Goal: Task Accomplishment & Management: Complete application form

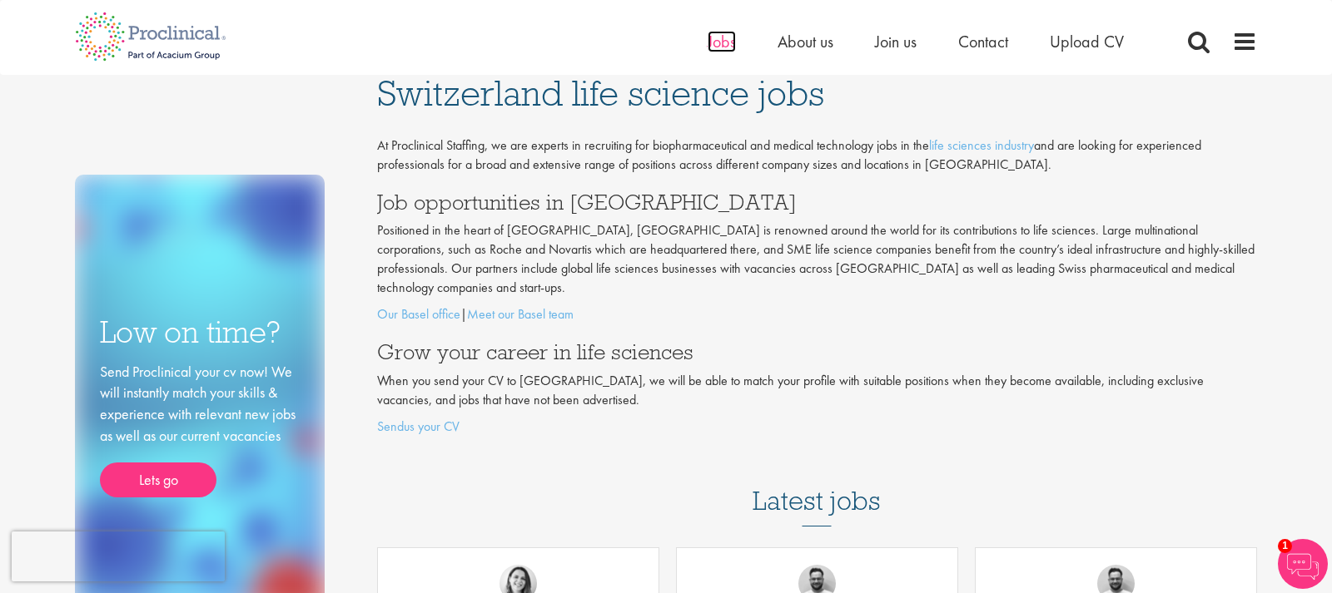
click at [727, 44] on span "Jobs" at bounding box center [721, 42] width 28 height 22
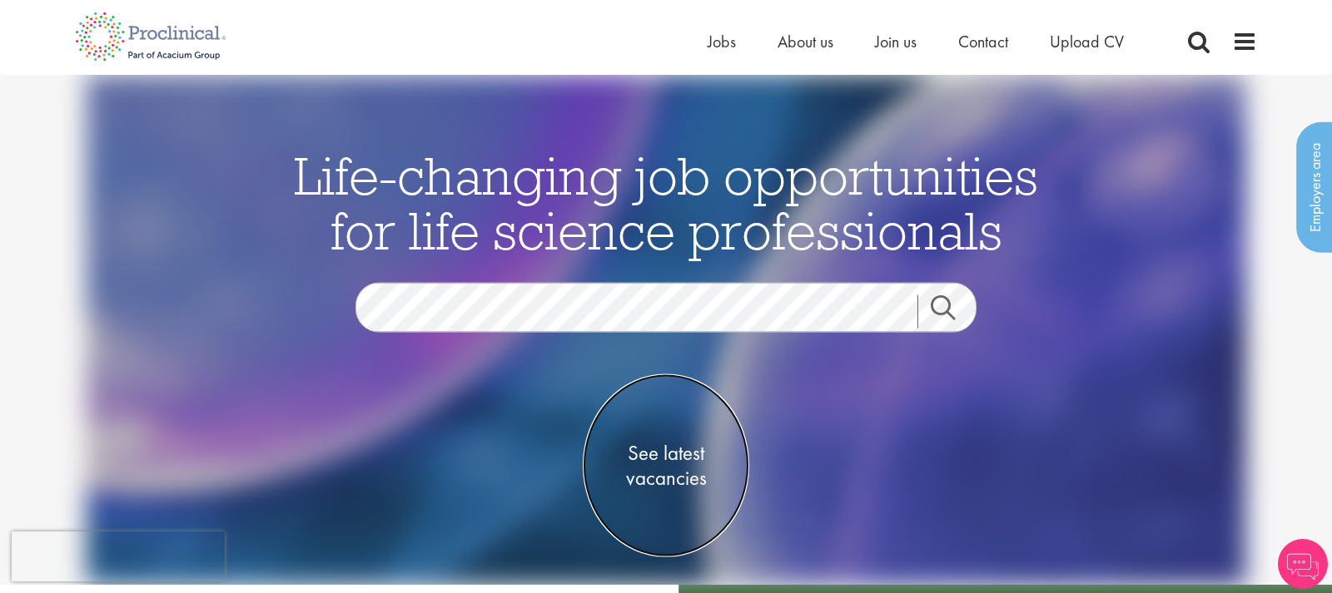
click at [665, 458] on span "See latest vacancies" at bounding box center [666, 466] width 166 height 50
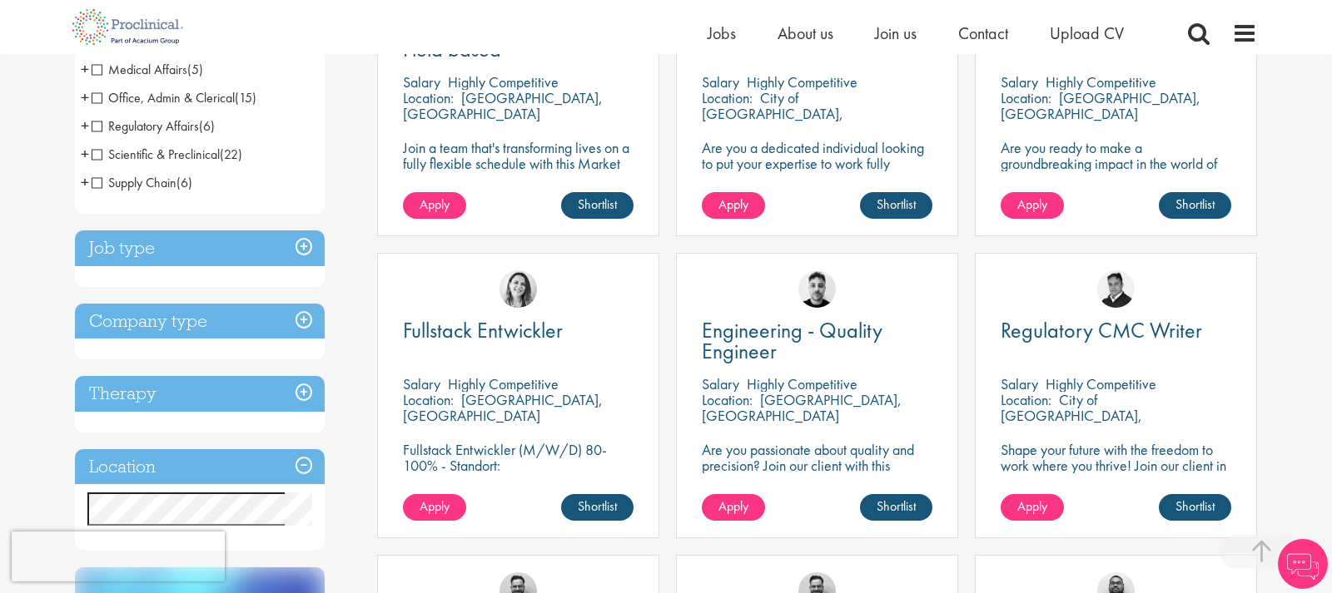
click at [301, 244] on h3 "Job type" at bounding box center [200, 249] width 250 height 36
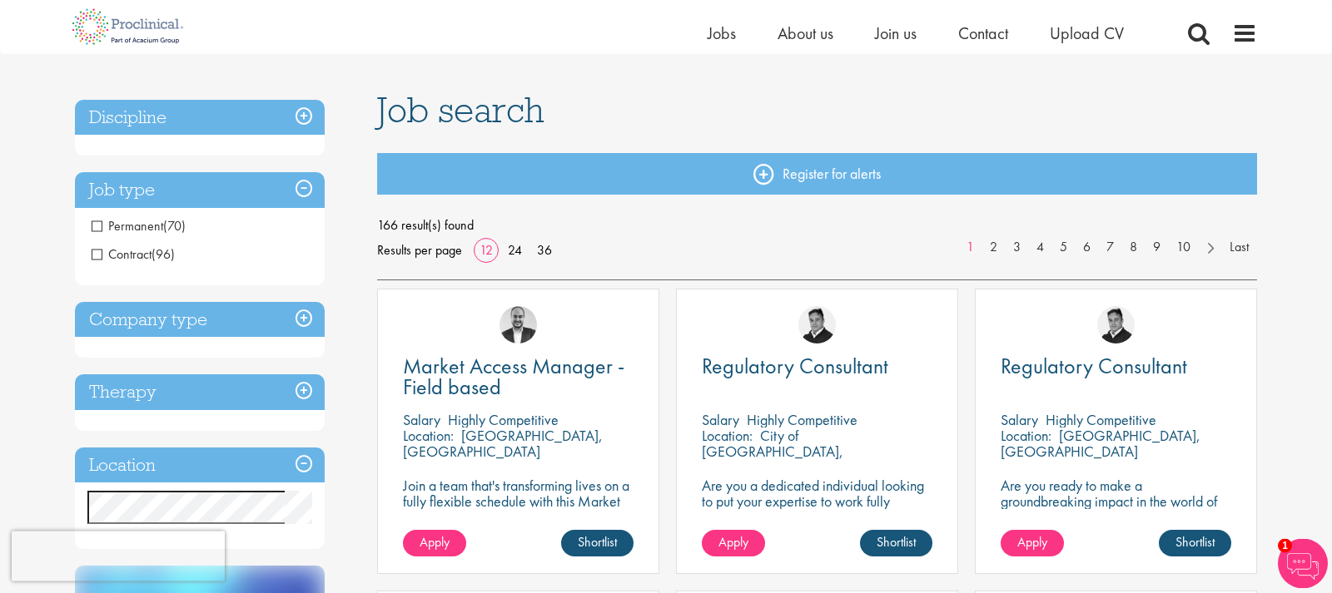
scroll to position [79, 0]
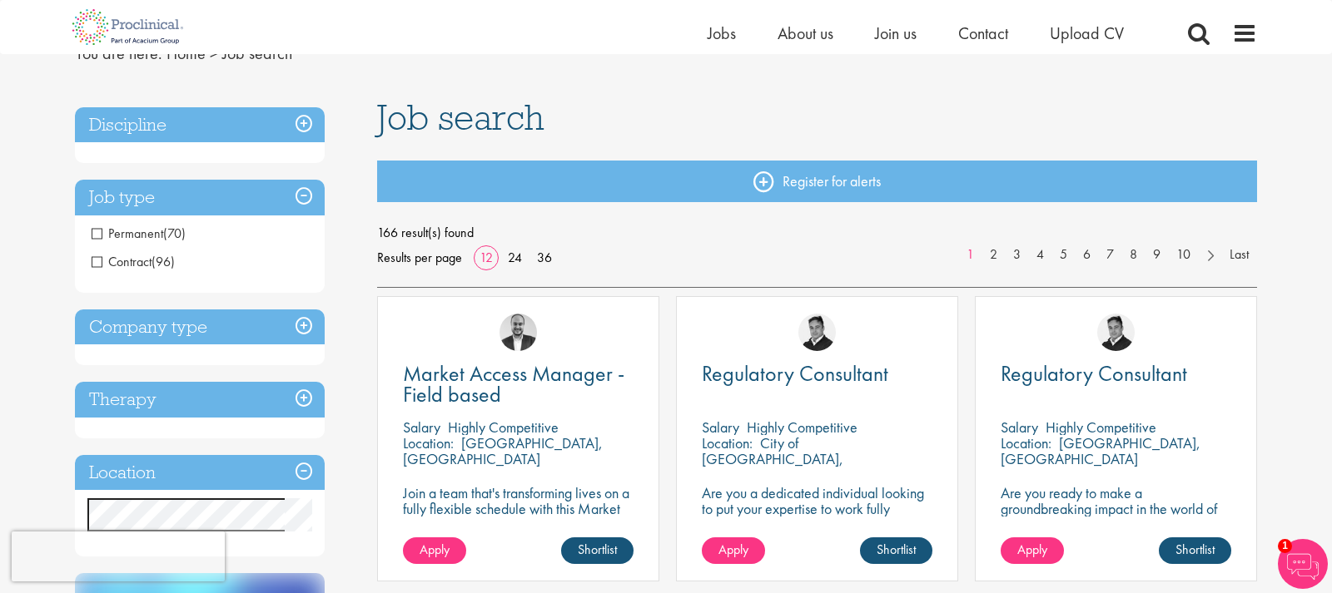
click at [97, 257] on span "Contract" at bounding box center [122, 261] width 60 height 17
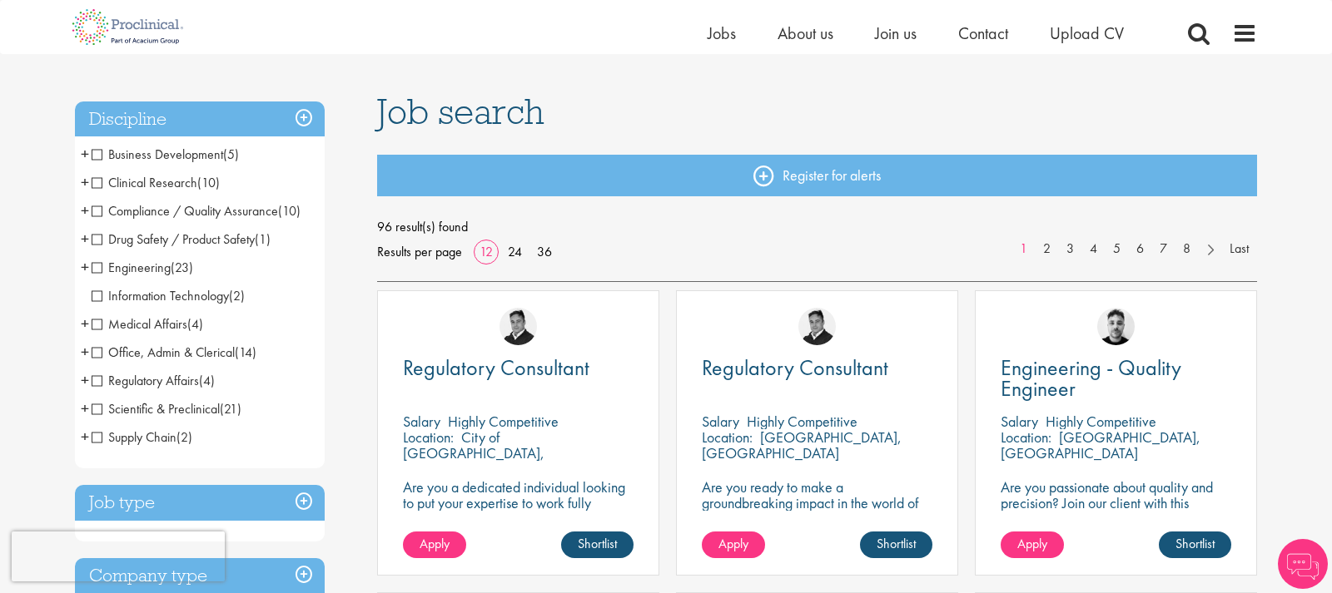
scroll to position [85, 0]
click at [97, 185] on span "Clinical Research" at bounding box center [145, 182] width 106 height 17
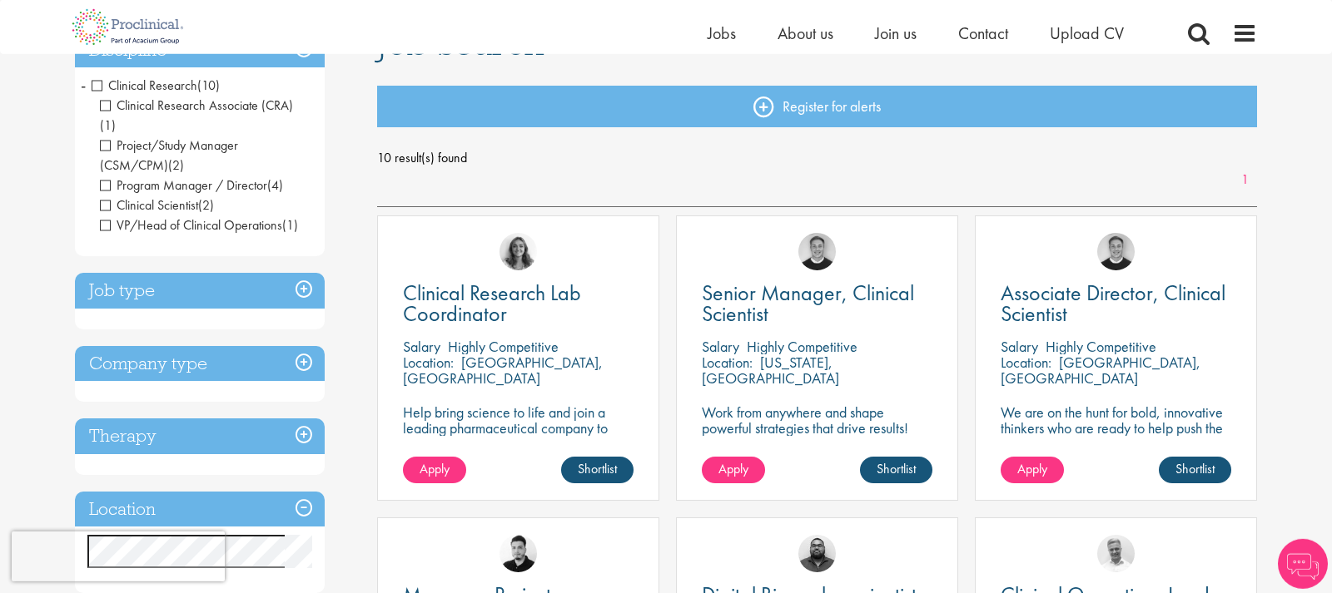
scroll to position [170, 0]
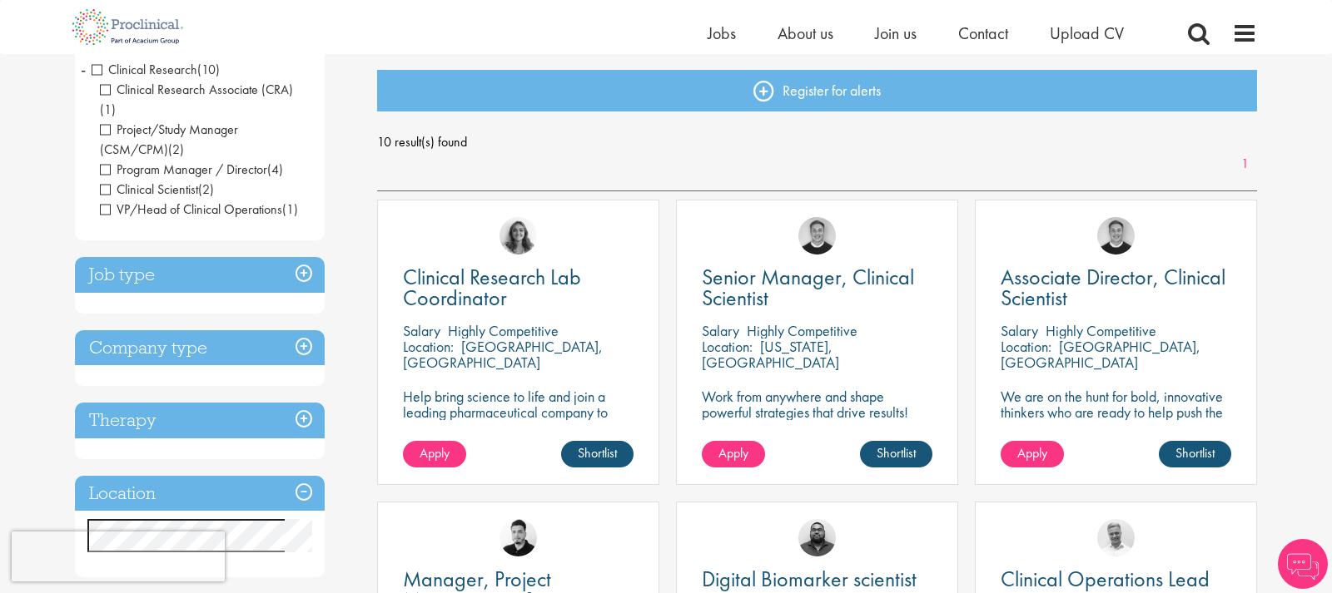
click at [94, 71] on span "Clinical Research" at bounding box center [145, 69] width 106 height 17
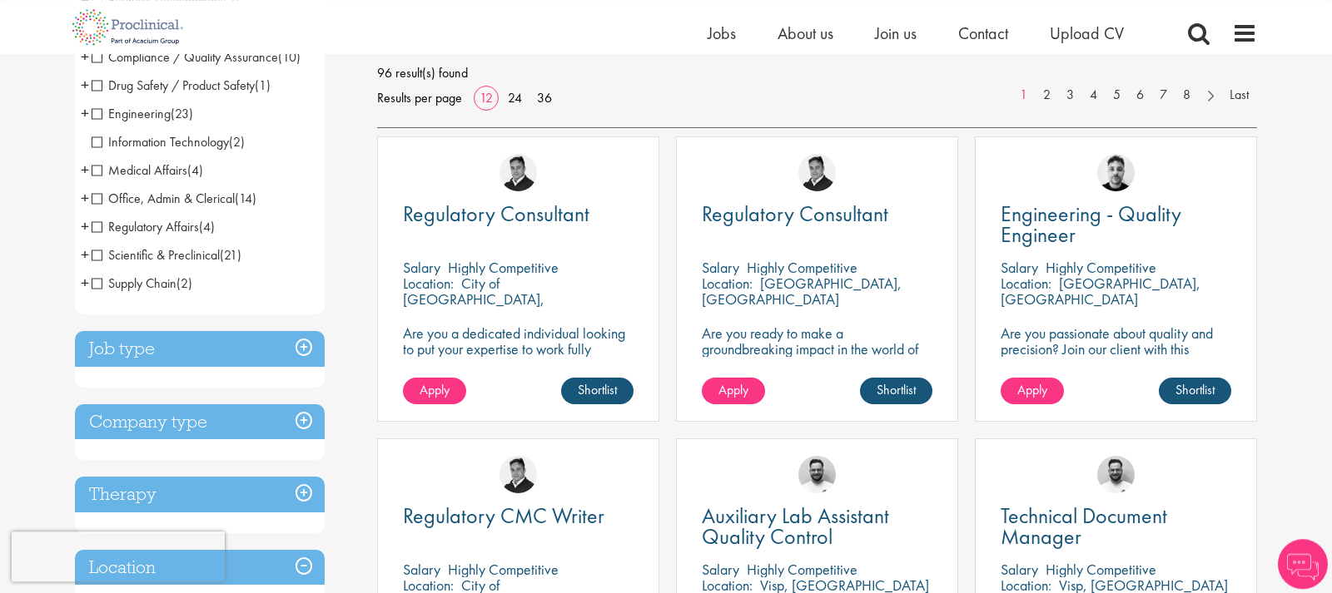
scroll to position [255, 0]
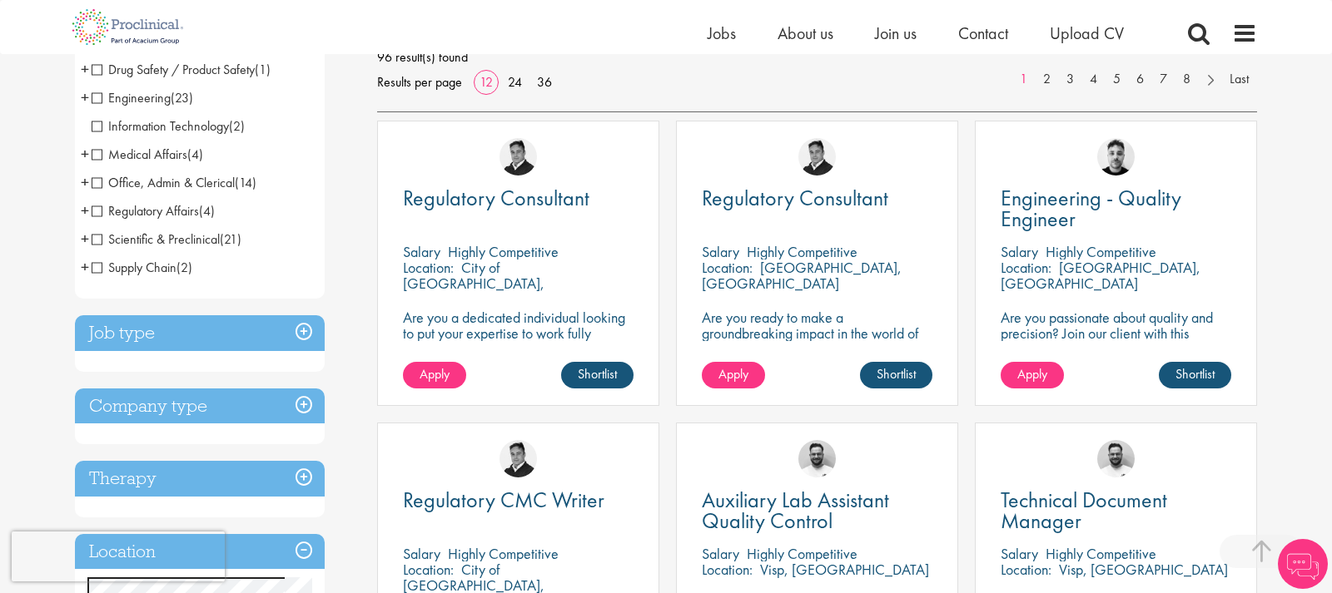
click at [297, 338] on h3 "Job type" at bounding box center [200, 333] width 250 height 36
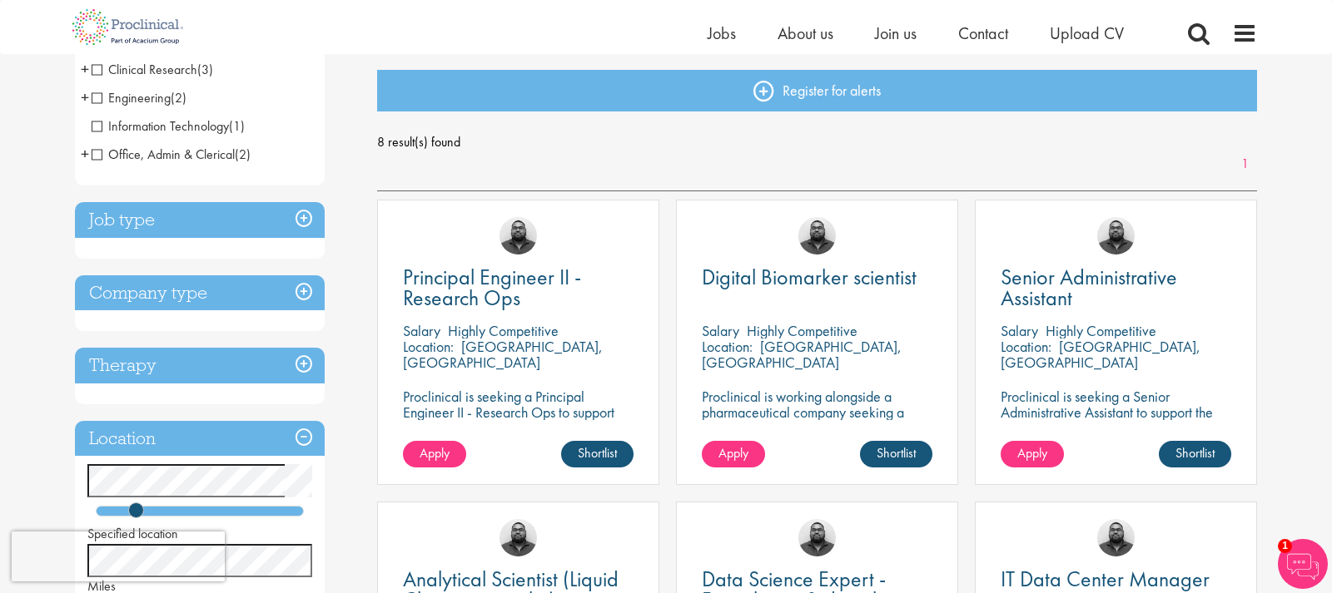
scroll to position [85, 0]
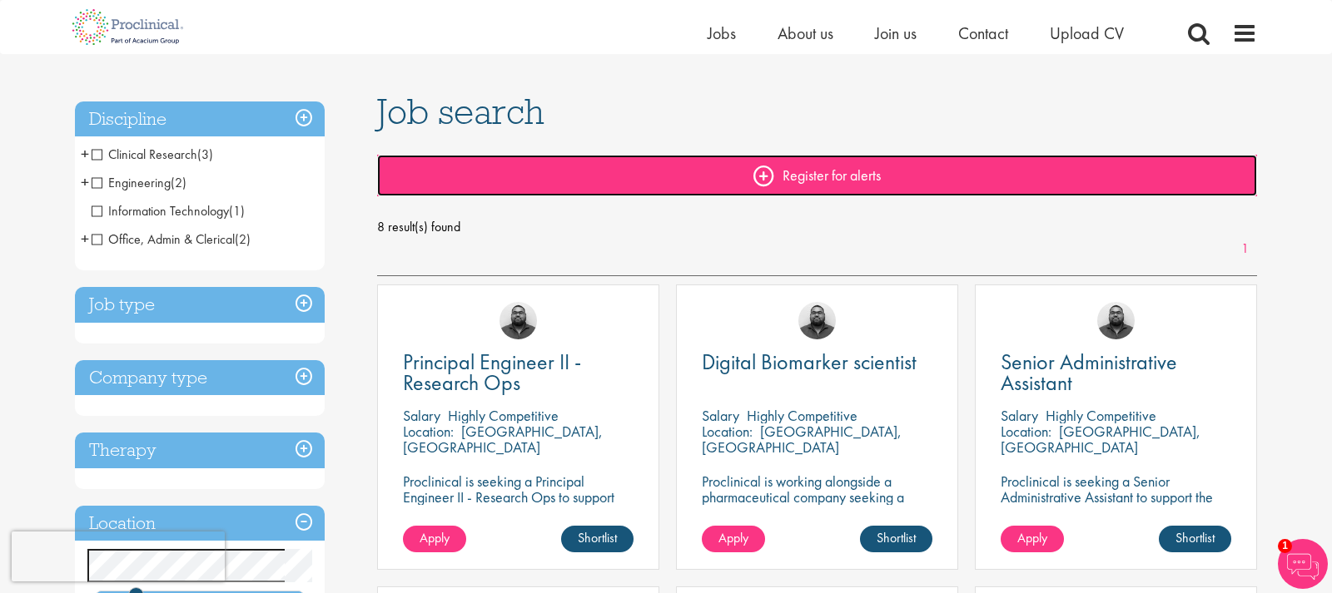
click at [803, 171] on link "Register for alerts" at bounding box center [817, 176] width 881 height 42
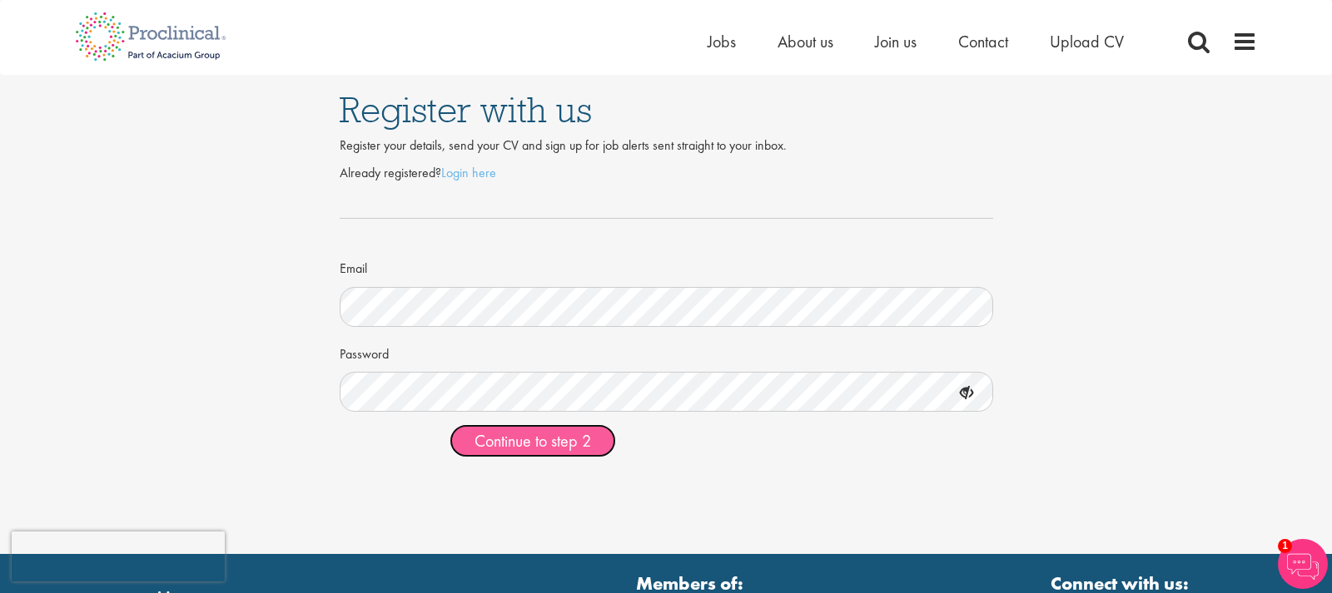
click at [523, 445] on span "Continue to step 2" at bounding box center [532, 441] width 117 height 22
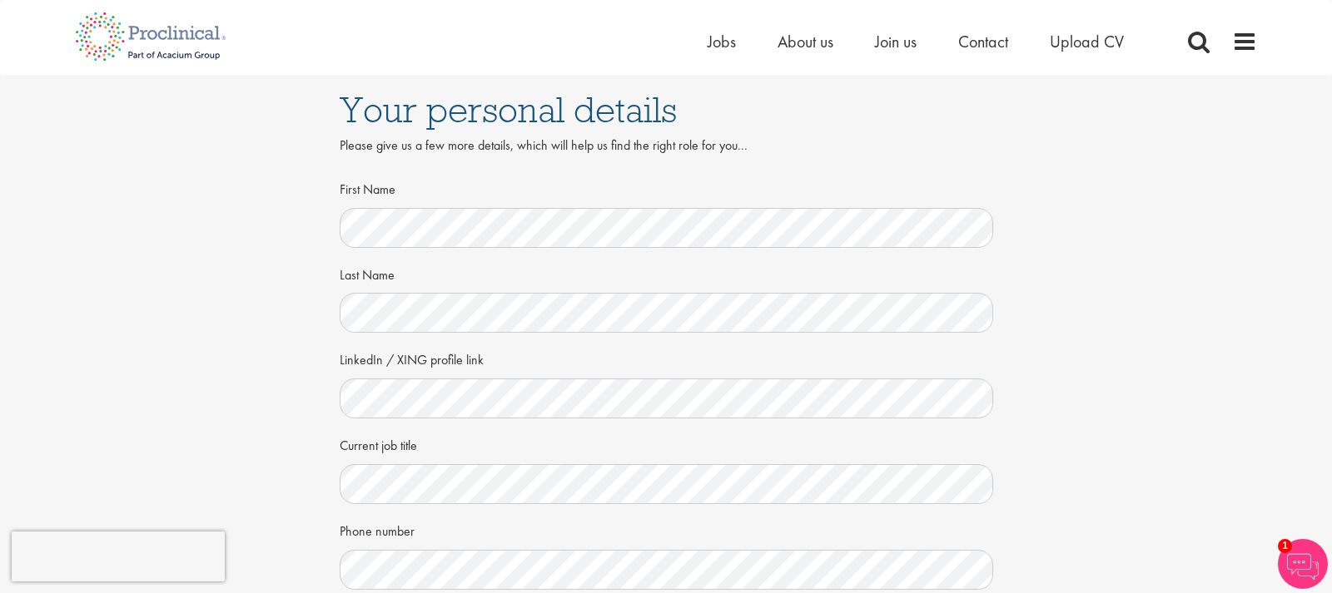
click at [280, 424] on div "Your personal details Please give us a few more details, which will help us fin…" at bounding box center [666, 456] width 1357 height 762
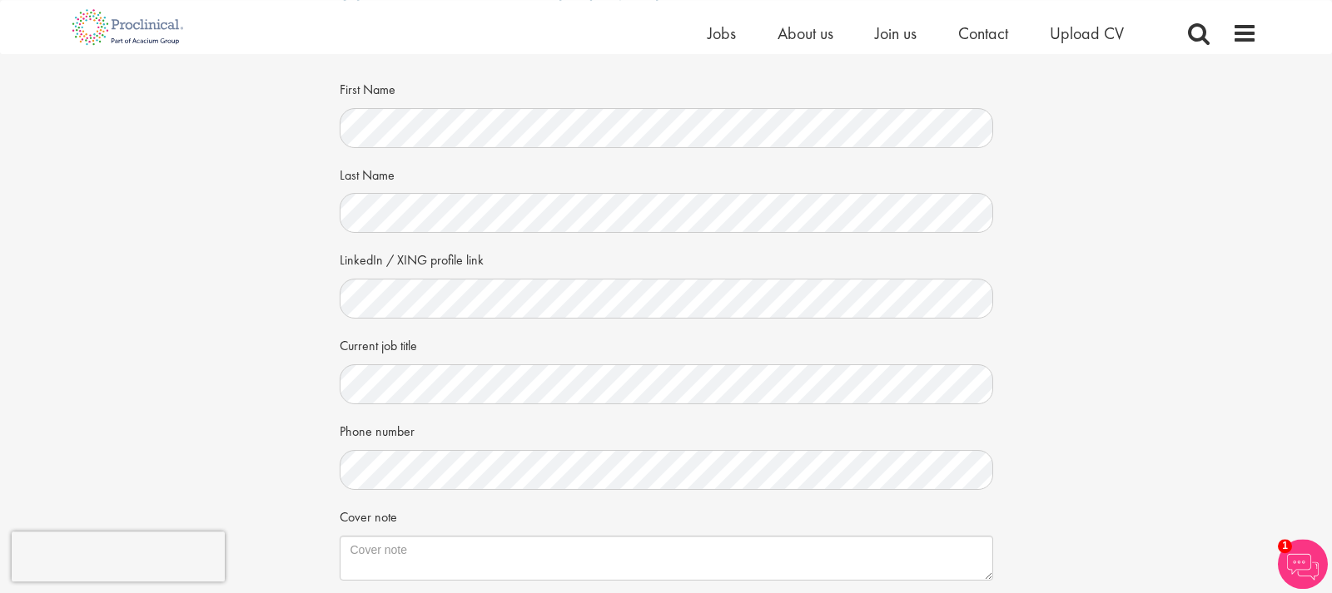
scroll to position [170, 0]
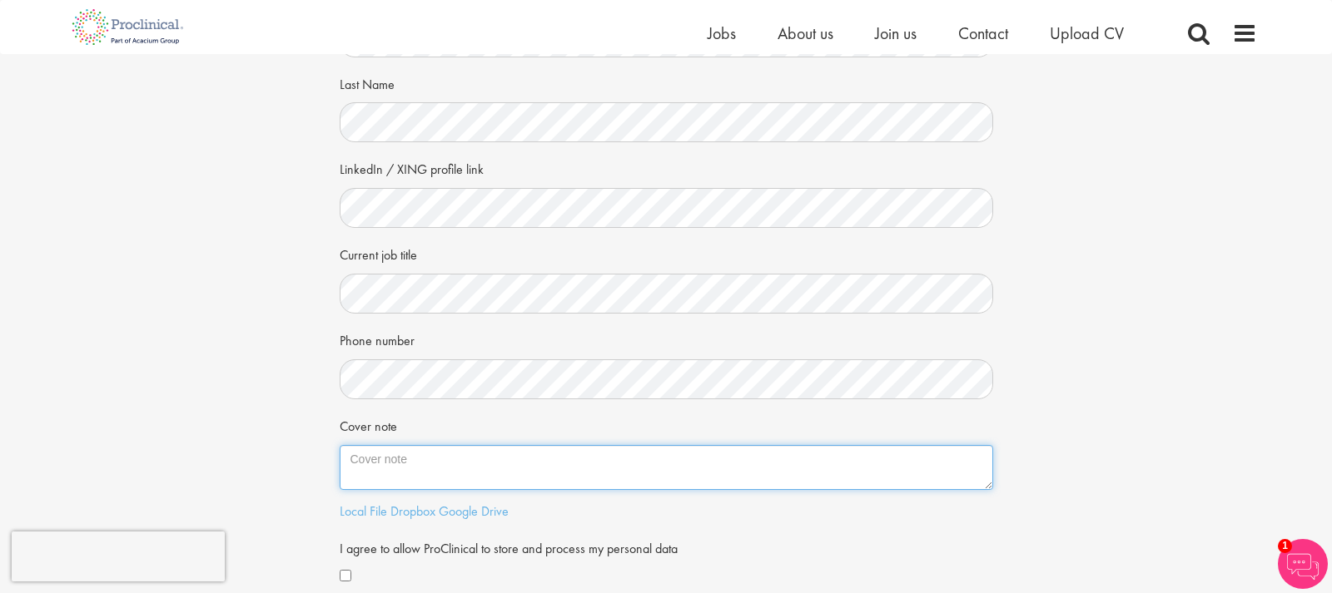
click at [413, 469] on textarea "Cover note" at bounding box center [666, 467] width 653 height 45
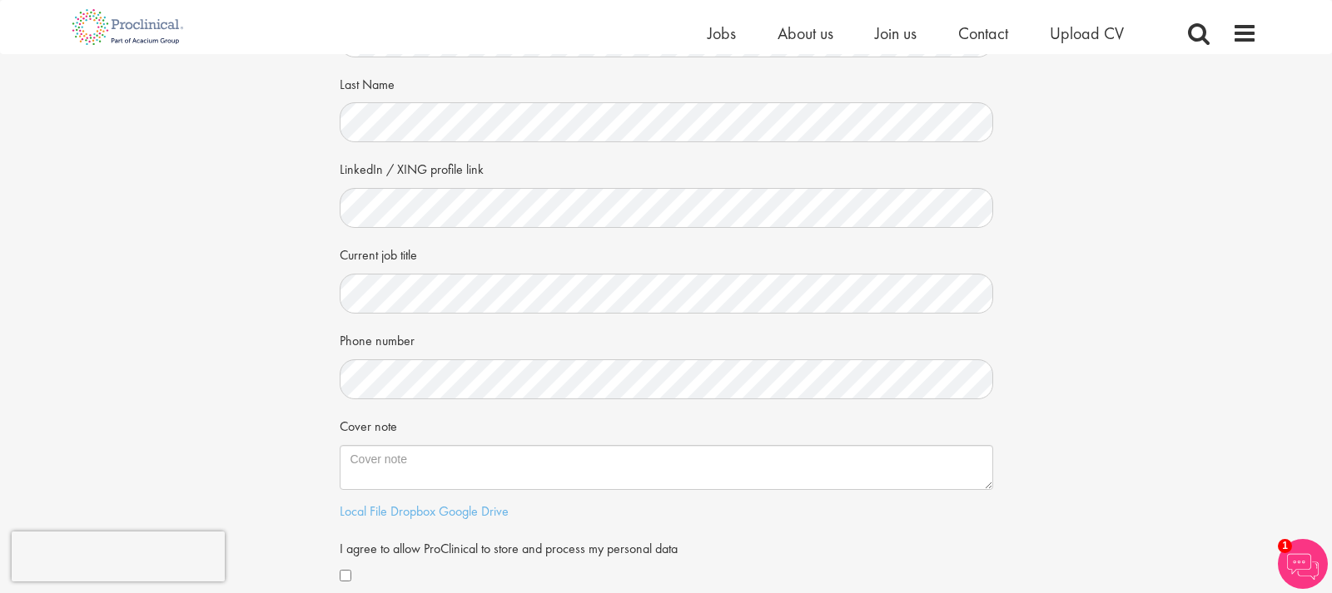
click at [280, 417] on div "Your personal details Please give us a few more details, which will help us fin…" at bounding box center [666, 265] width 1357 height 762
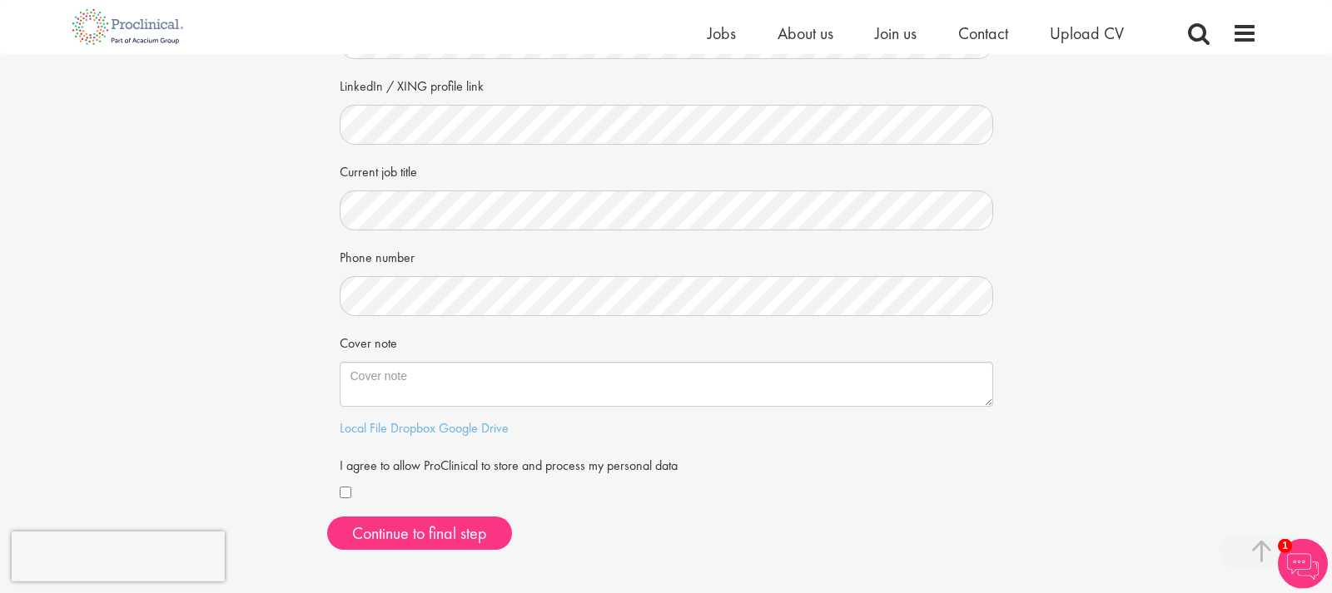
scroll to position [340, 0]
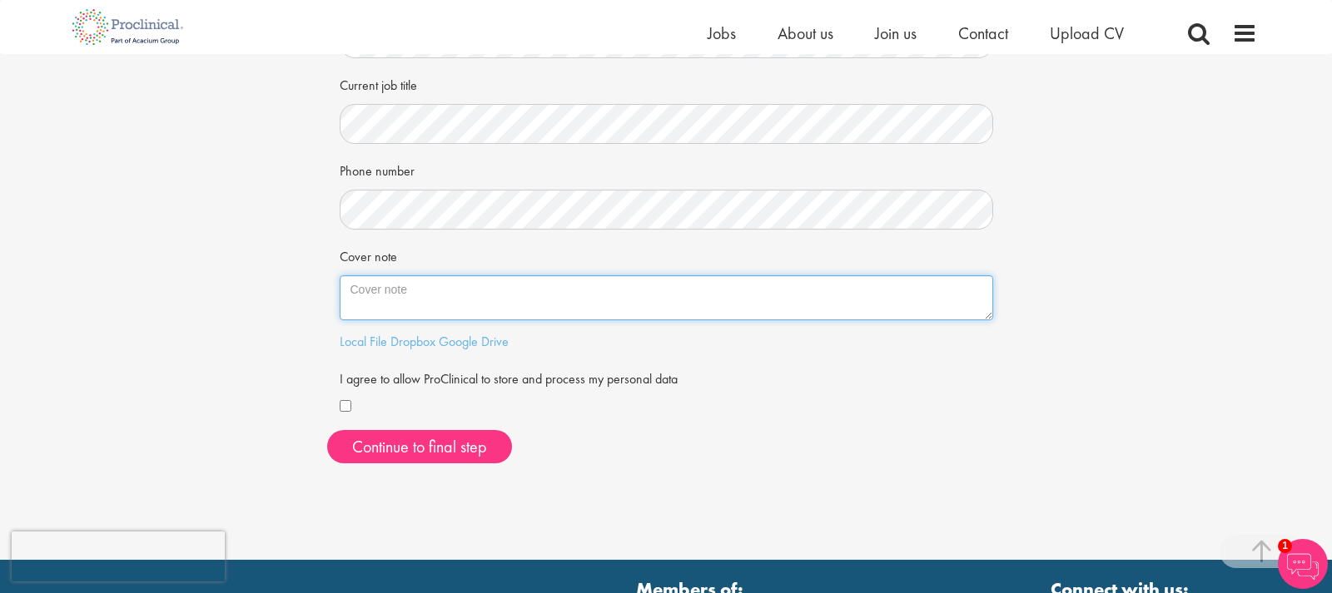
click at [371, 295] on textarea "Cover note" at bounding box center [666, 297] width 653 height 45
click at [256, 295] on div "Your personal details Please give us a few more details, which will help us fin…" at bounding box center [666, 96] width 1357 height 762
drag, startPoint x: 400, startPoint y: 253, endPoint x: 325, endPoint y: 258, distance: 75.9
click at [325, 258] on div "Your personal details Please give us a few more details, which will help us fin…" at bounding box center [666, 96] width 1357 height 762
click at [345, 263] on label "Cover note" at bounding box center [368, 254] width 57 height 25
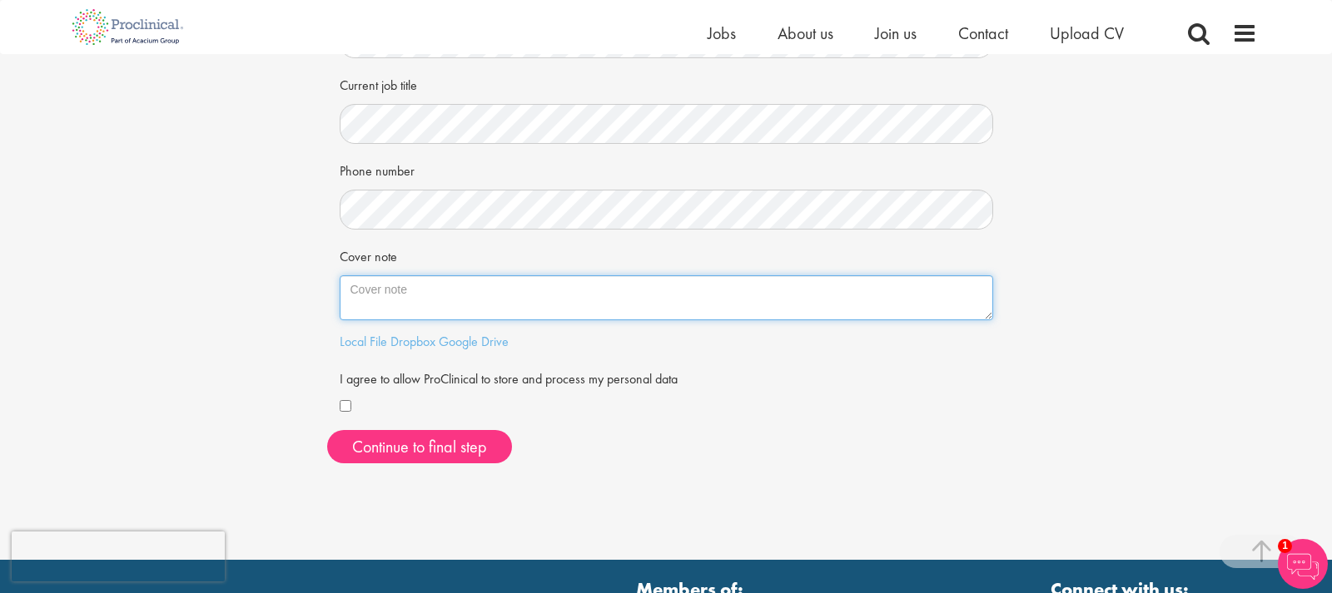
click at [345, 275] on textarea "Cover note" at bounding box center [666, 297] width 653 height 45
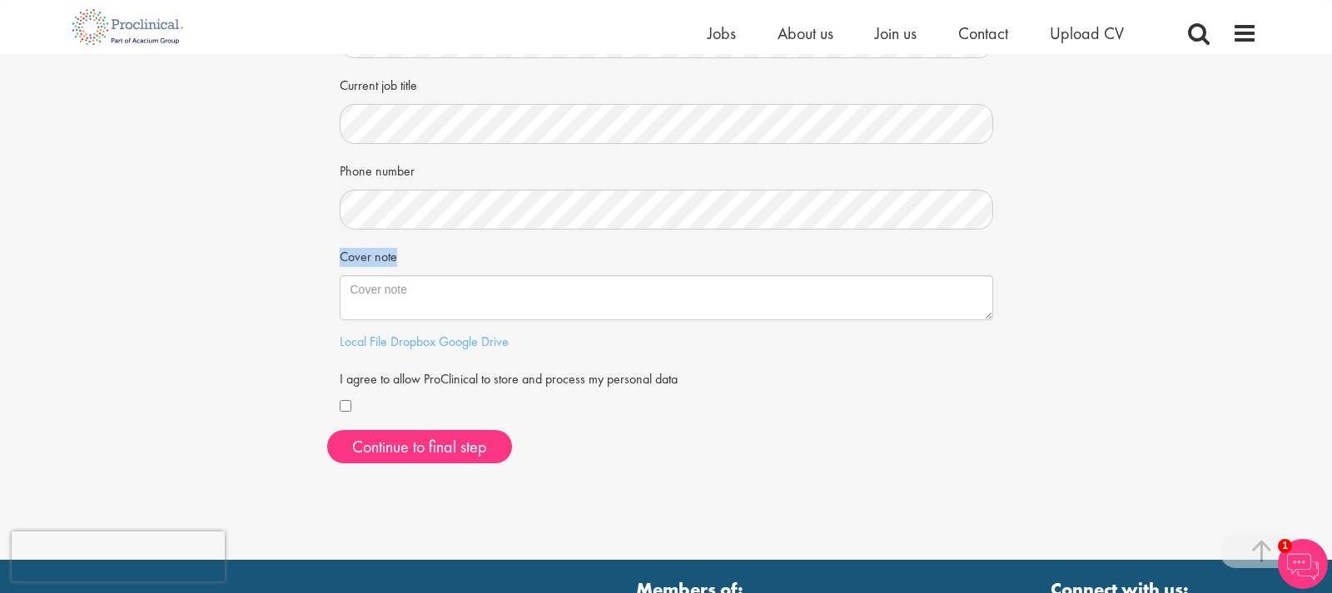
drag, startPoint x: 341, startPoint y: 255, endPoint x: 397, endPoint y: 255, distance: 55.8
click at [397, 255] on div "Cover note" at bounding box center [666, 281] width 653 height 78
copy label "Cover note"
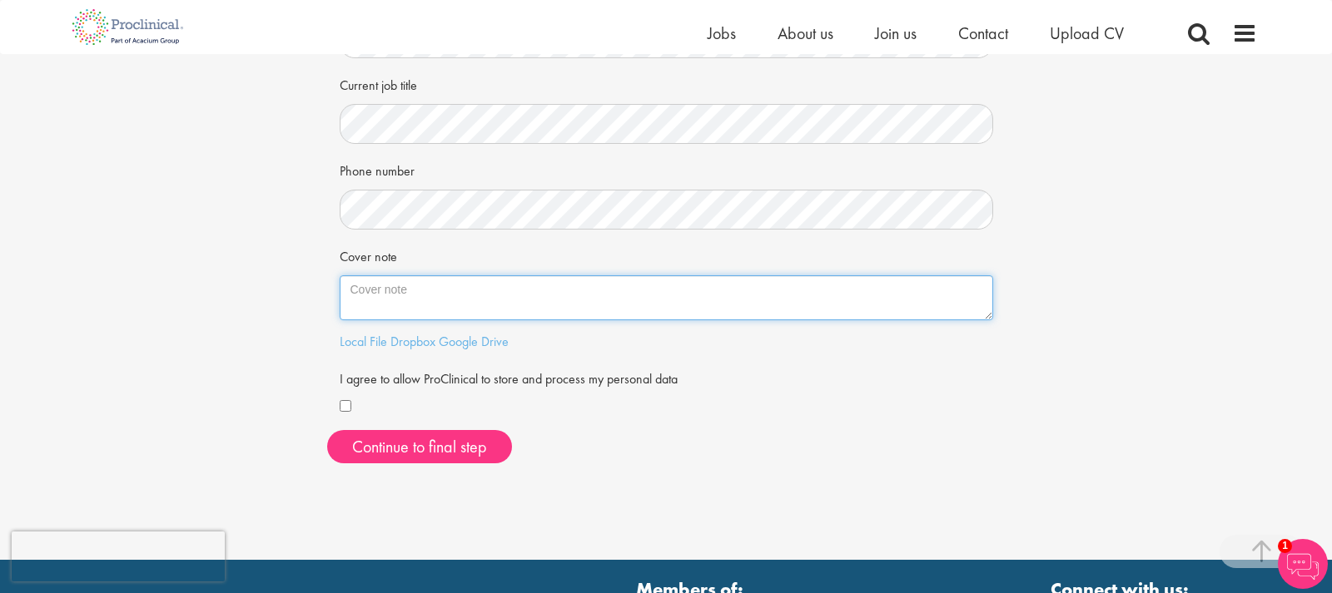
click at [452, 299] on textarea "Cover note" at bounding box center [666, 297] width 653 height 45
paste textarea "Pharma and cosmetics professional with 15+ years’ experience in R&D and Quality…"
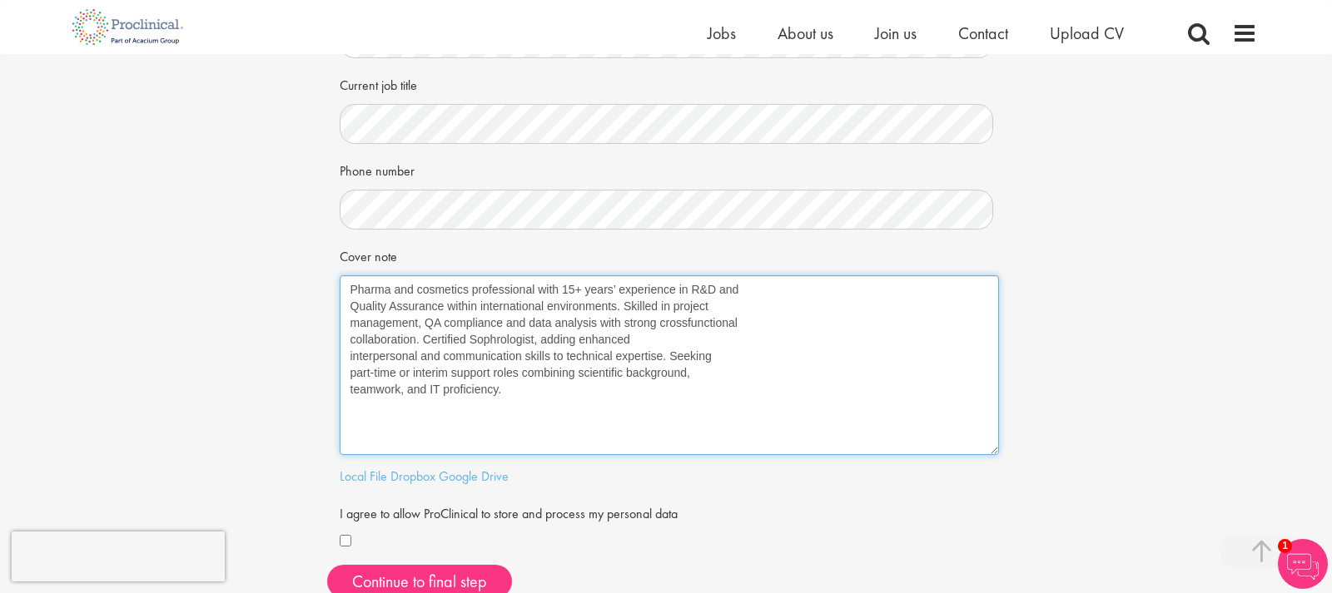
scroll to position [0, 0]
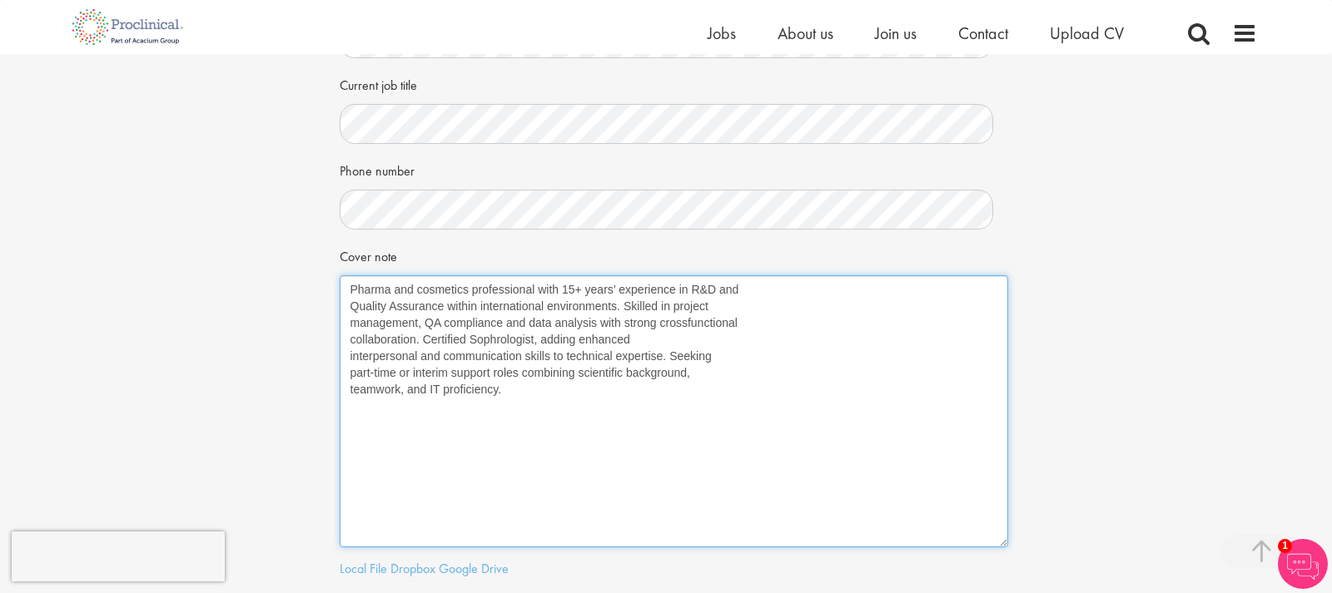
drag, startPoint x: 986, startPoint y: 312, endPoint x: 1001, endPoint y: 544, distance: 232.7
click at [1001, 544] on textarea "Pharma and cosmetics professional with 15+ years’ experience in R&D and Quality…" at bounding box center [674, 411] width 668 height 272
click at [780, 290] on textarea "Pharma and cosmetics professional with 15+ years’ experience in R&D and Quality…" at bounding box center [674, 413] width 668 height 277
click at [776, 311] on textarea "Pharma and cosmetics professional with 15+ years’ experience in R&D and Quality…" at bounding box center [674, 413] width 668 height 277
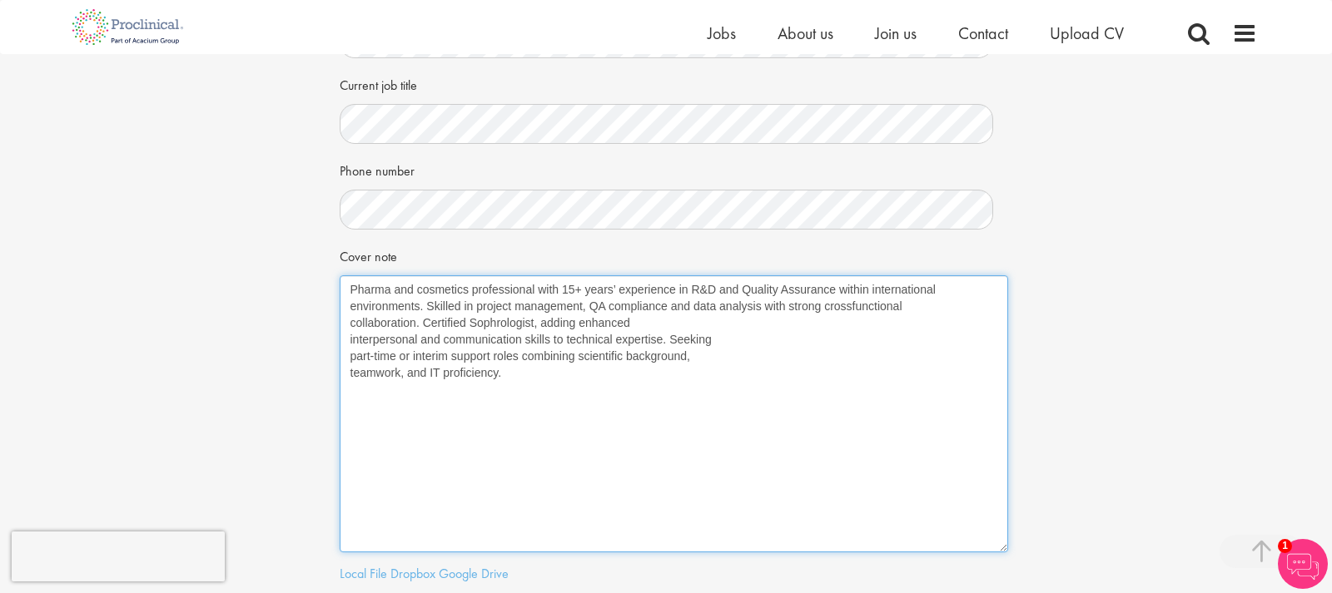
click at [922, 309] on textarea "Pharma and cosmetics professional with 15+ years’ experience in R&D and Quality…" at bounding box center [674, 413] width 668 height 277
click at [851, 305] on textarea "Pharma and cosmetics professional with 15+ years’ experience in R&D and Quality…" at bounding box center [674, 413] width 668 height 277
click at [568, 323] on textarea "Pharma and cosmetics professional with 15+ years’ experience in R&D and Quality…" at bounding box center [674, 413] width 668 height 277
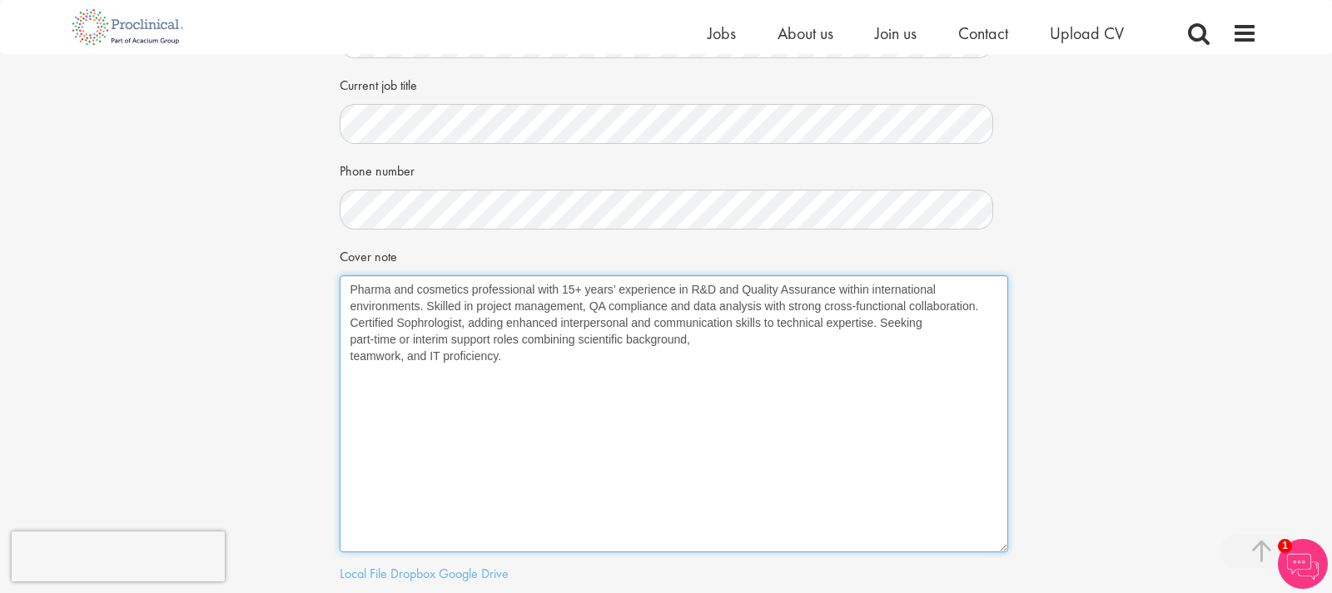
click at [928, 323] on textarea "Pharma and cosmetics professional with 15+ years’ experience in R&D and Quality…" at bounding box center [674, 413] width 668 height 277
click at [769, 346] on textarea "Pharma and cosmetics professional with 15+ years’ experience in R&D and Quality…" at bounding box center [674, 413] width 668 height 277
click at [816, 341] on textarea "Pharma and cosmetics professional with 15+ years’ experience in R&D and Quality…" at bounding box center [674, 413] width 668 height 277
type textarea "Pharma and cosmetics professional with 15+ years’ experience in R&D and Quality…"
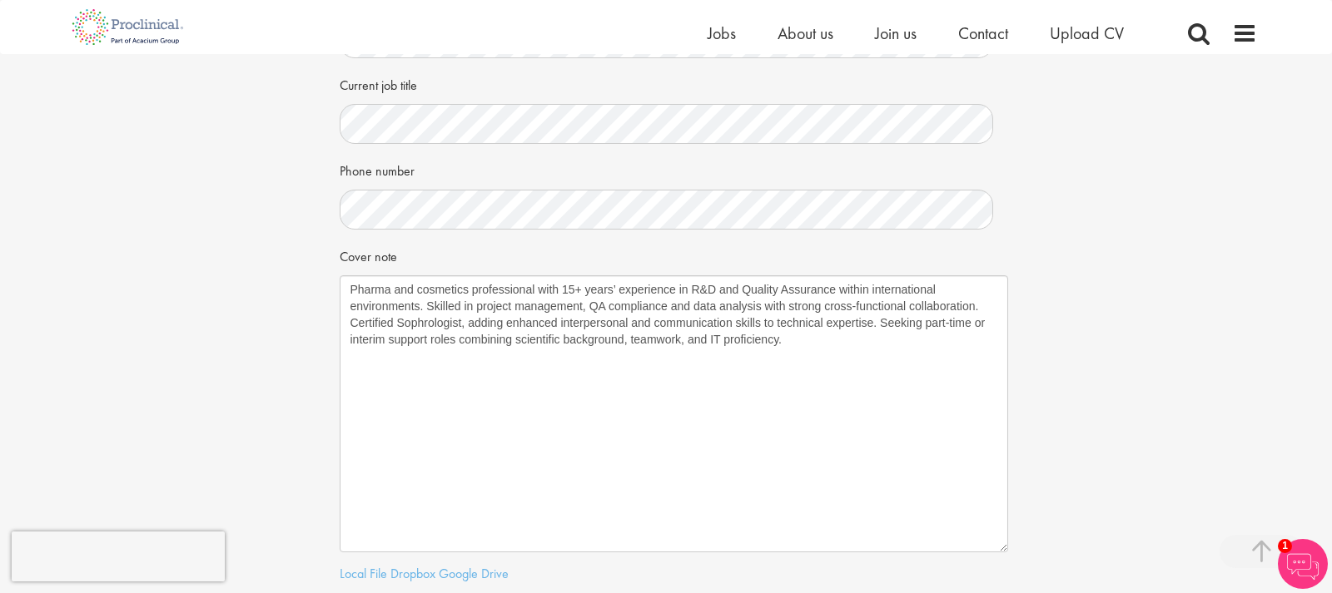
click at [1083, 375] on div "Your personal details Please give us a few more details, which will help us fin…" at bounding box center [666, 212] width 1357 height 995
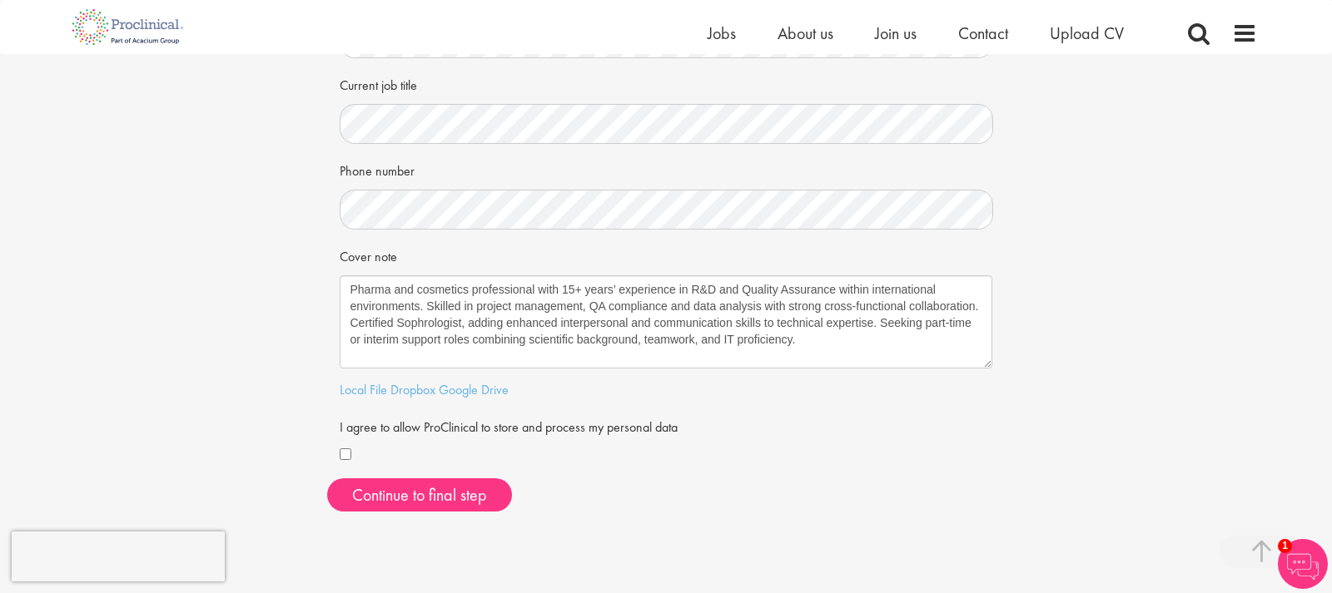
drag, startPoint x: 1000, startPoint y: 548, endPoint x: 985, endPoint y: 364, distance: 184.6
click at [985, 364] on textarea "Pharma and cosmetics professional with 15+ years’ experience in R&D and Quality…" at bounding box center [666, 321] width 652 height 93
click at [930, 427] on div "I agree to allow ProClinical to store and process my personal data" at bounding box center [666, 440] width 653 height 54
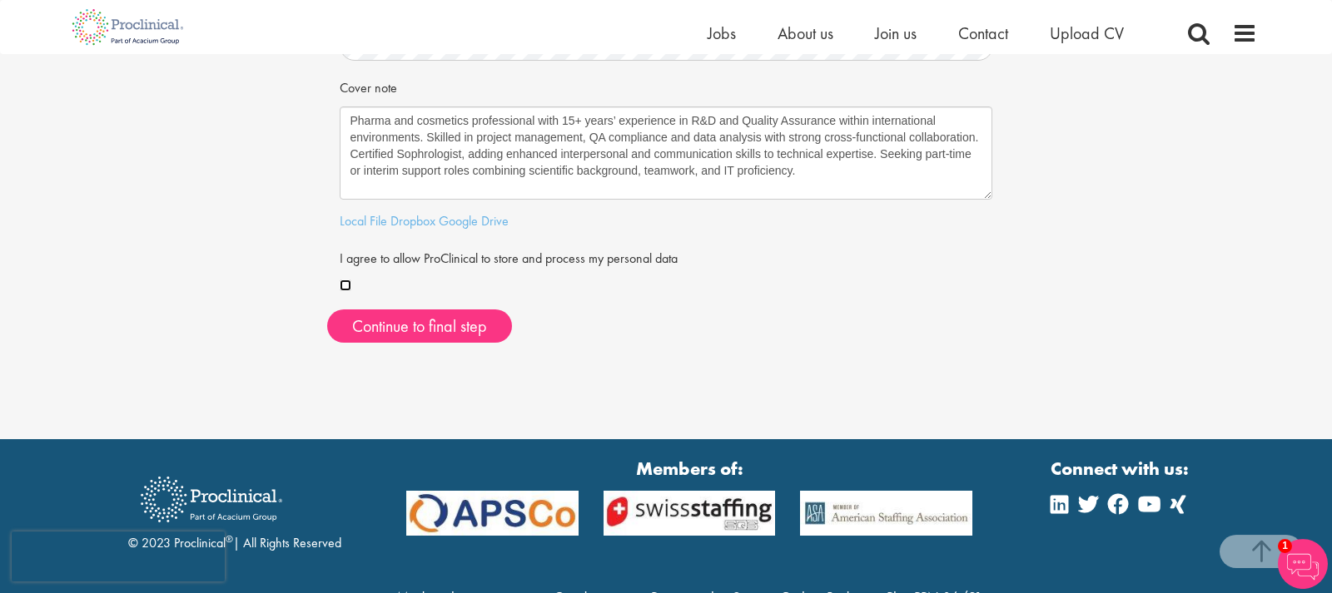
scroll to position [509, 0]
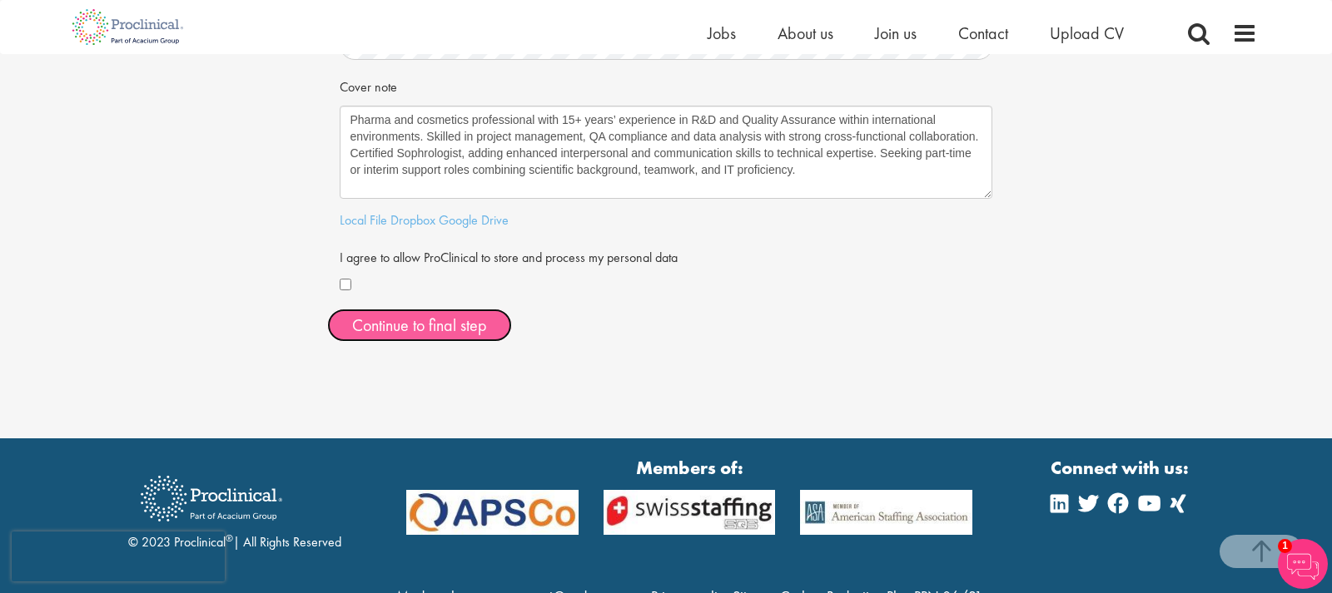
click at [416, 325] on button "Continue to final step" at bounding box center [419, 325] width 185 height 33
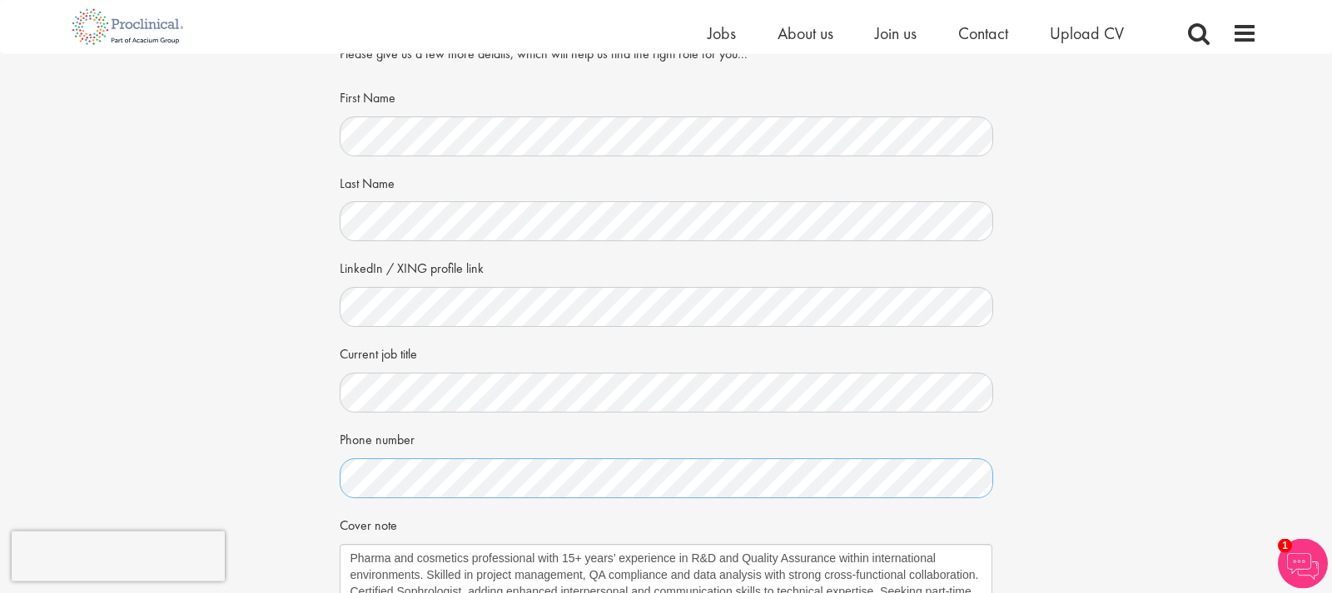
scroll to position [170, 0]
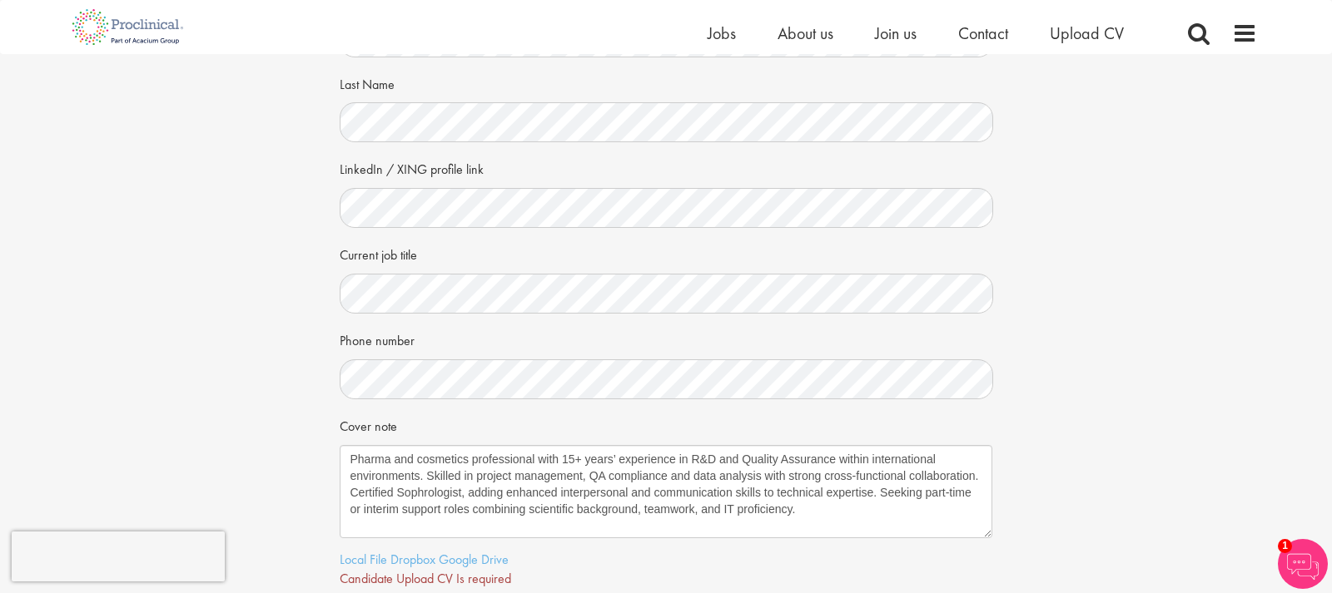
click at [187, 264] on div "Your personal details Please give us a few more details, which will help us fin…" at bounding box center [666, 299] width 1357 height 830
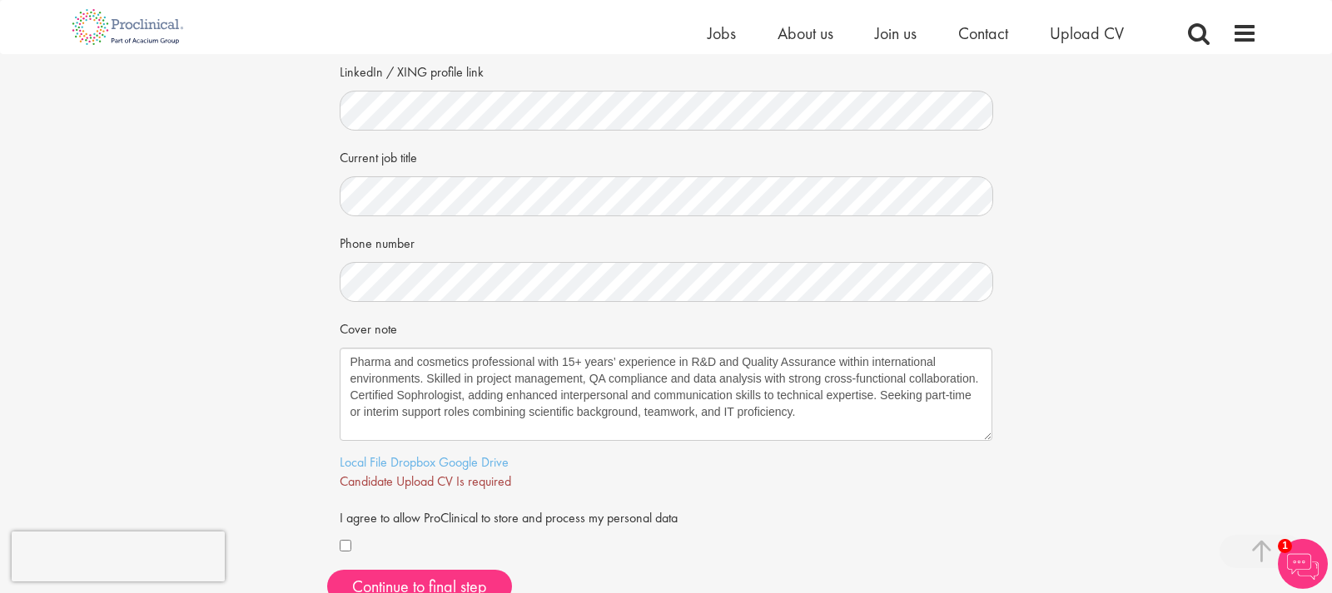
scroll to position [424, 0]
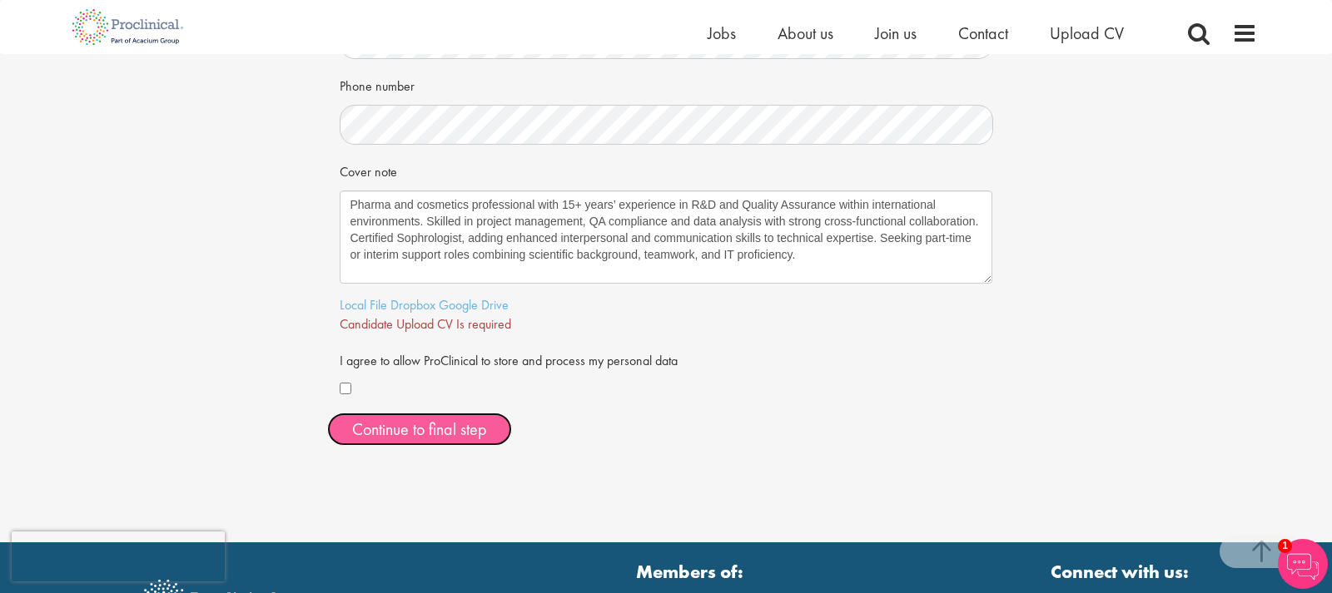
click at [416, 424] on span "Continue to final step" at bounding box center [419, 430] width 135 height 22
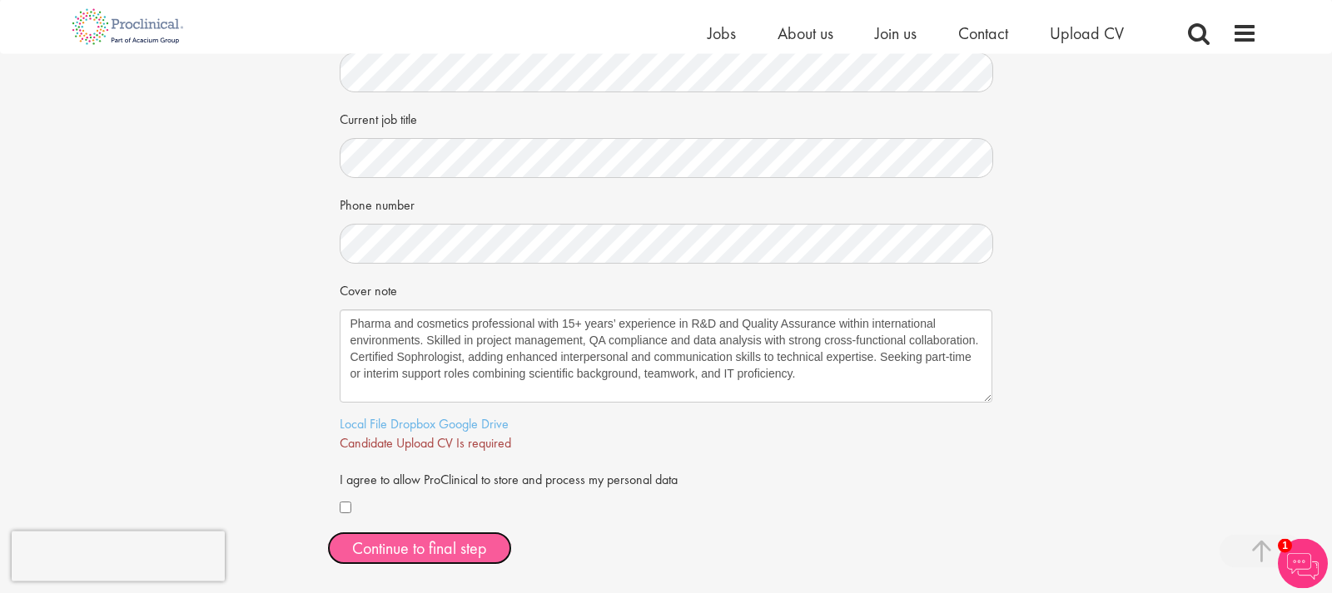
scroll to position [340, 0]
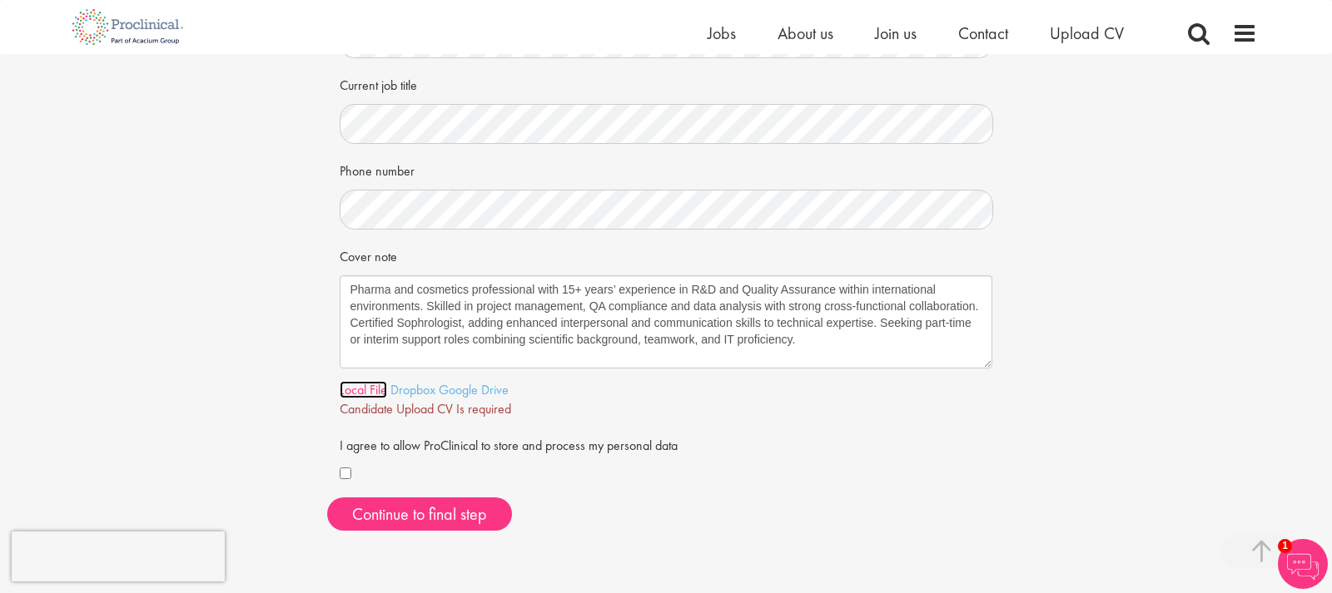
click at [349, 393] on link "Local File" at bounding box center [363, 389] width 47 height 17
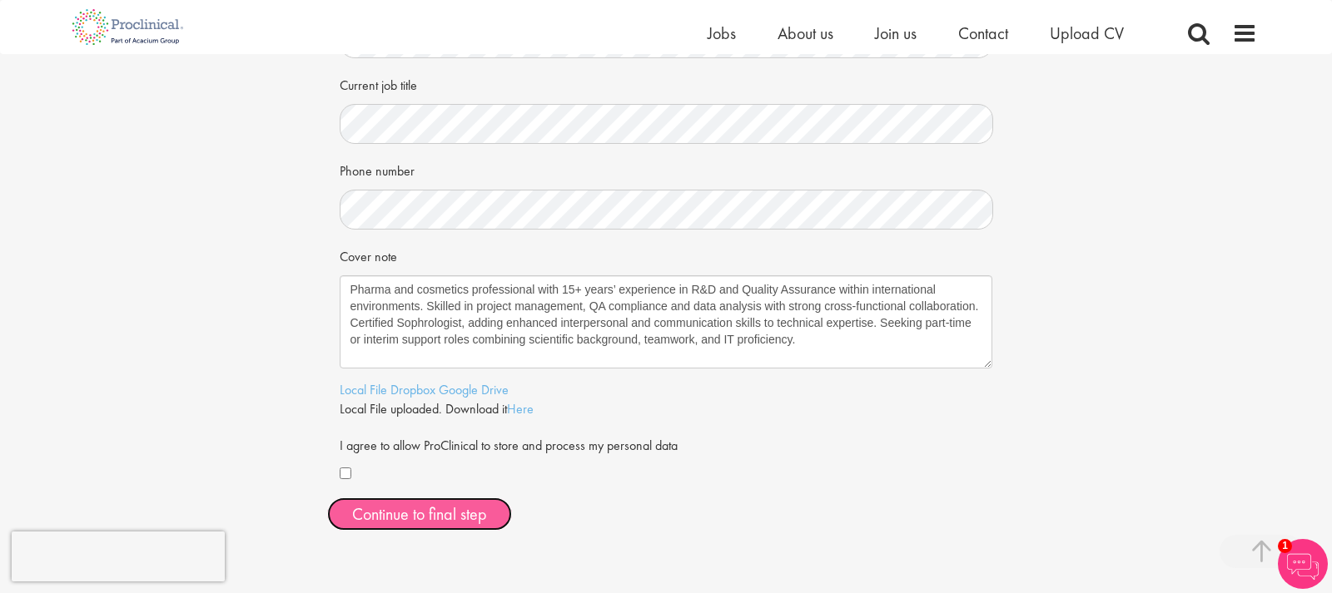
click at [421, 511] on span "Continue to final step" at bounding box center [419, 515] width 135 height 22
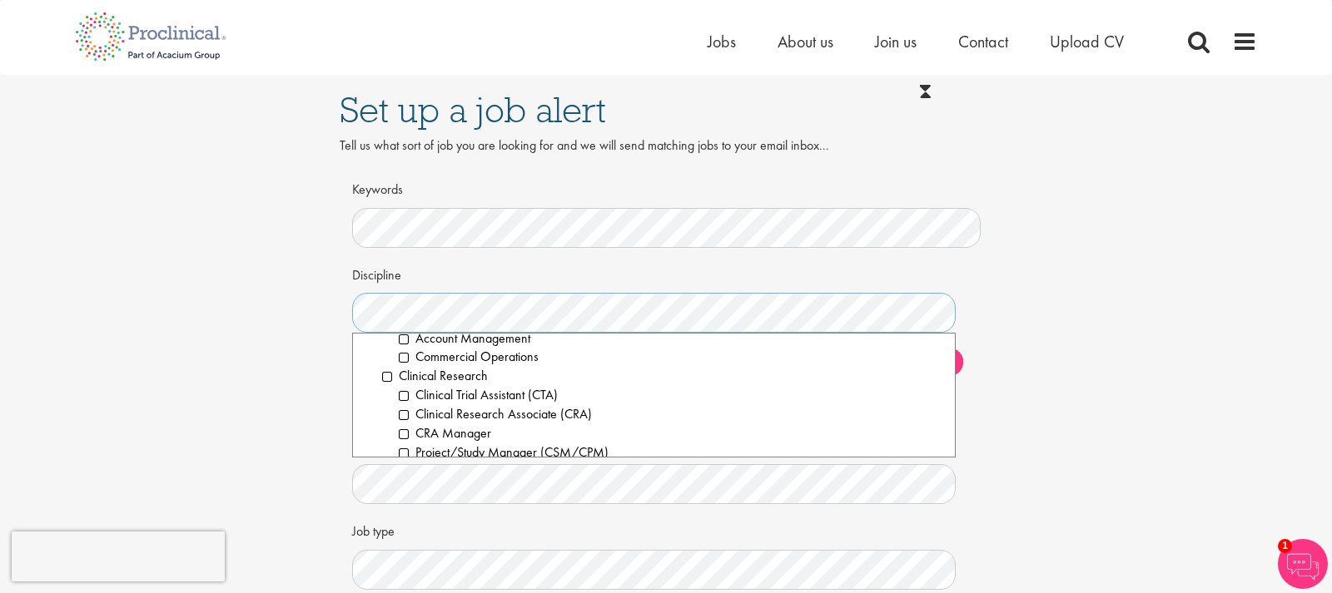
scroll to position [315, 0]
click at [384, 415] on li "Clinical Research" at bounding box center [662, 417] width 560 height 19
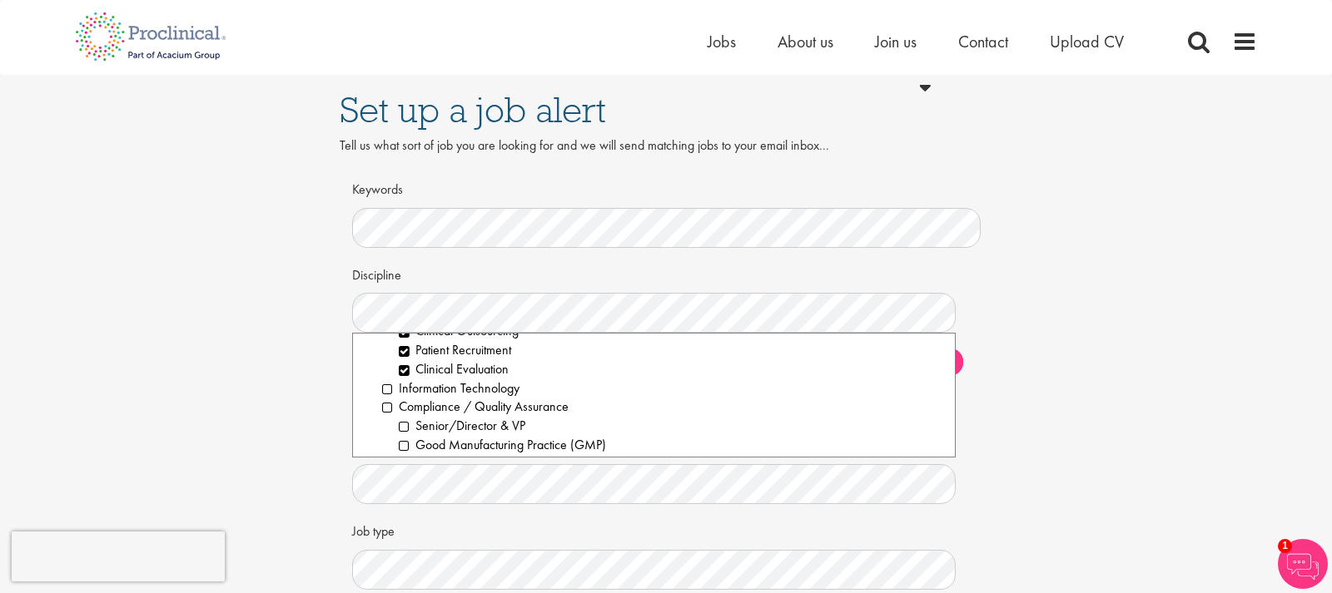
scroll to position [524, 0]
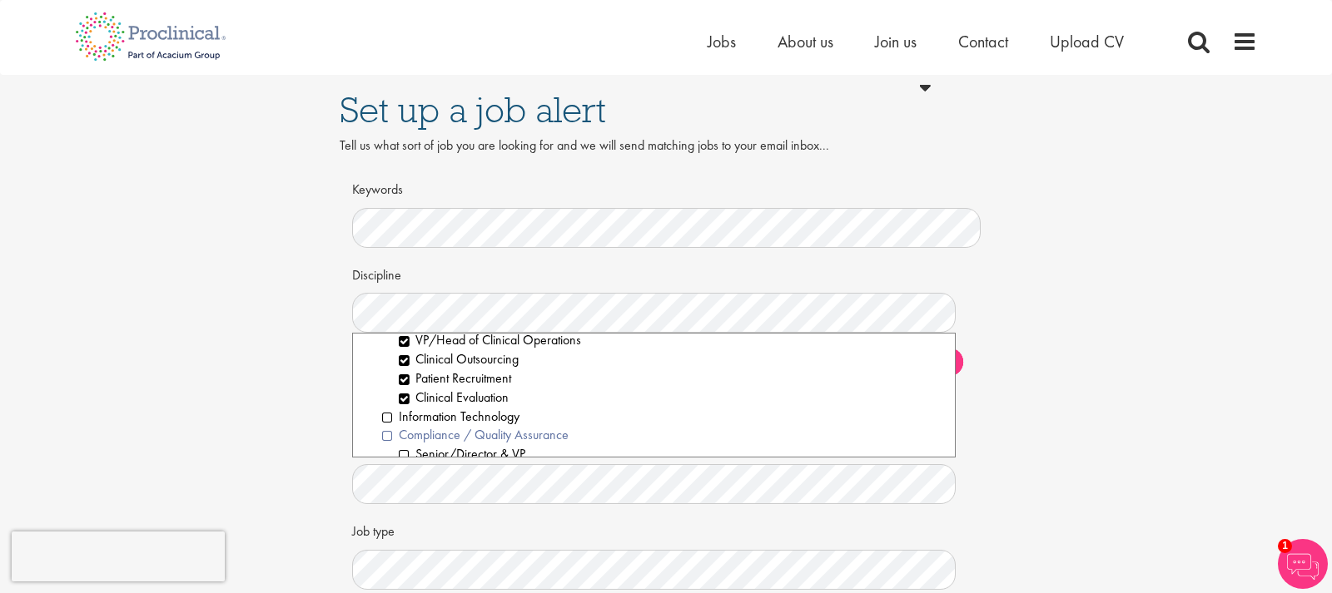
click at [385, 437] on li "Compliance / Quality Assurance" at bounding box center [662, 435] width 560 height 19
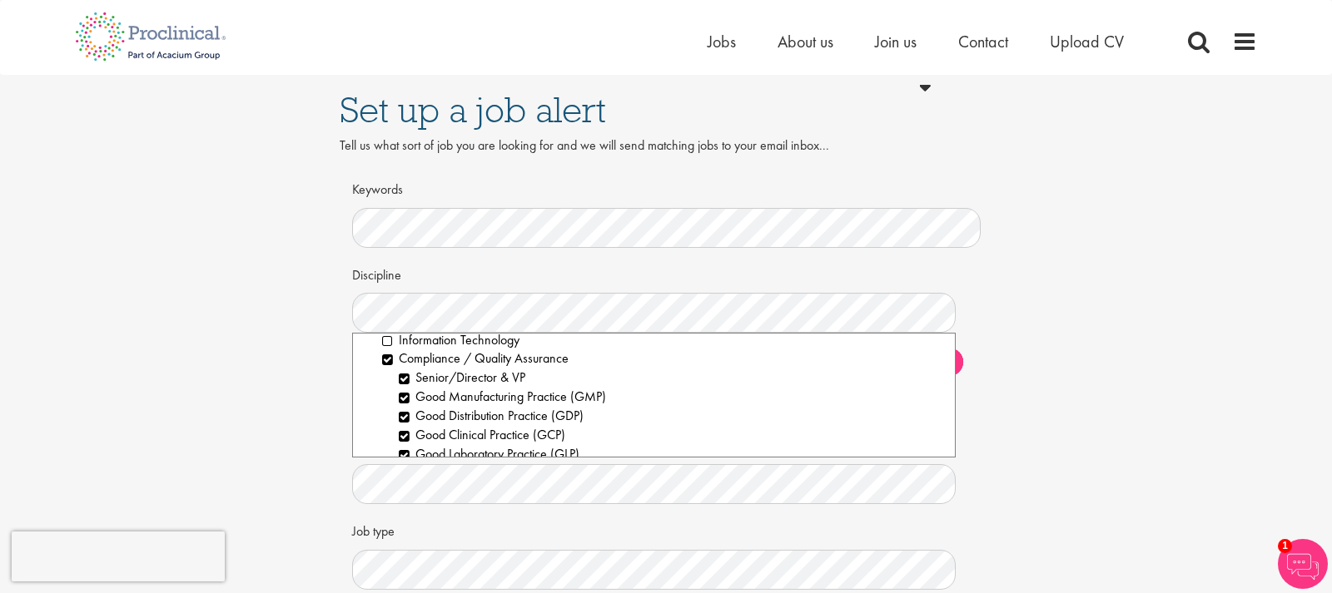
scroll to position [629, 0]
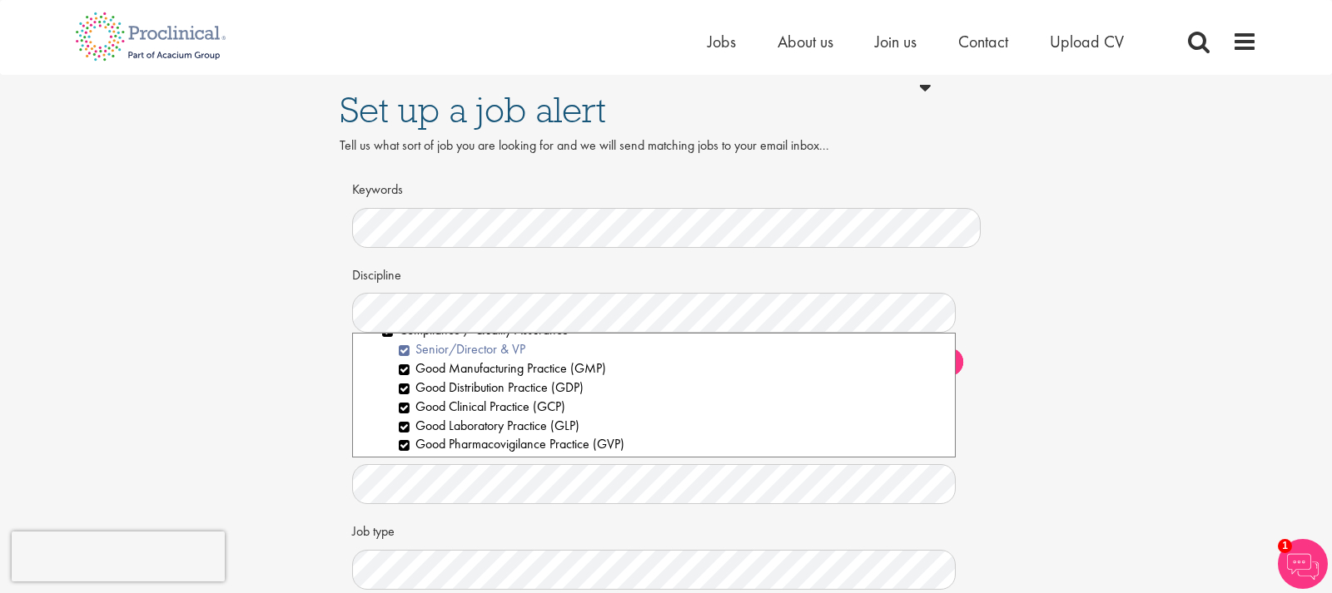
click at [402, 354] on li "Senior/Director & VP" at bounding box center [670, 349] width 543 height 19
click at [404, 389] on li "Good Distribution Practice (GDP)" at bounding box center [670, 388] width 543 height 19
click at [404, 410] on li "Good Clinical Practice (GCP)" at bounding box center [670, 407] width 543 height 19
click at [407, 430] on li "Good Laboratory Practice (GLP)" at bounding box center [670, 426] width 543 height 19
click at [404, 445] on li "Good Pharmacovigilance Practice (GVP)" at bounding box center [670, 444] width 543 height 19
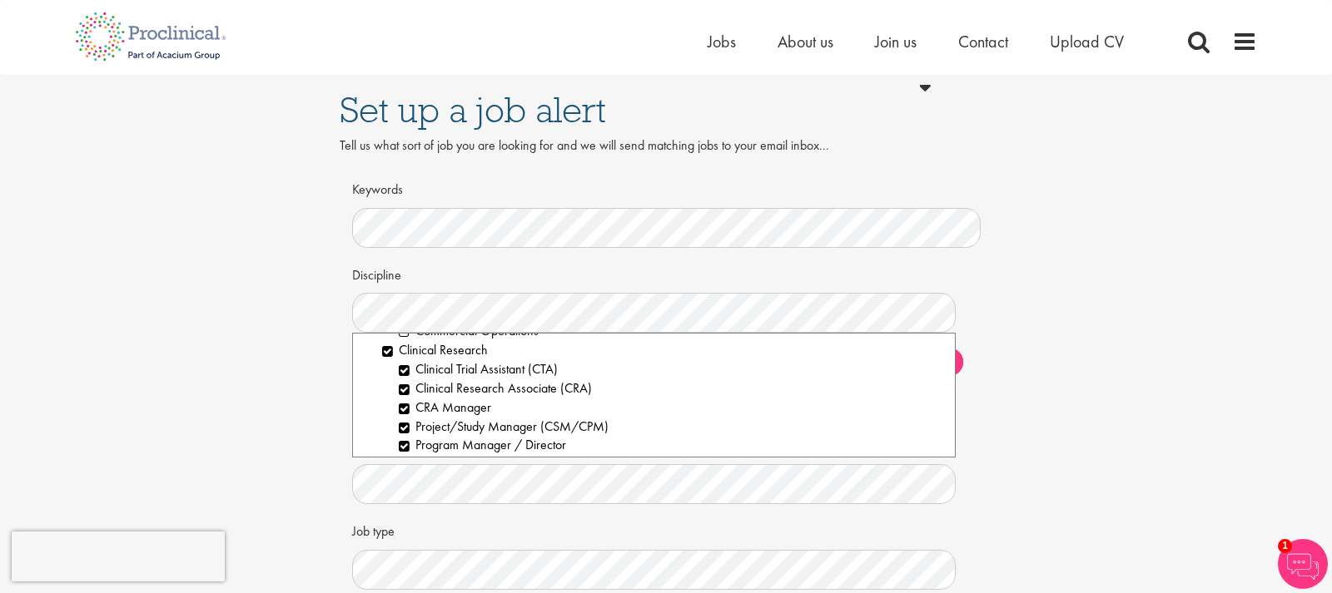
scroll to position [419, 0]
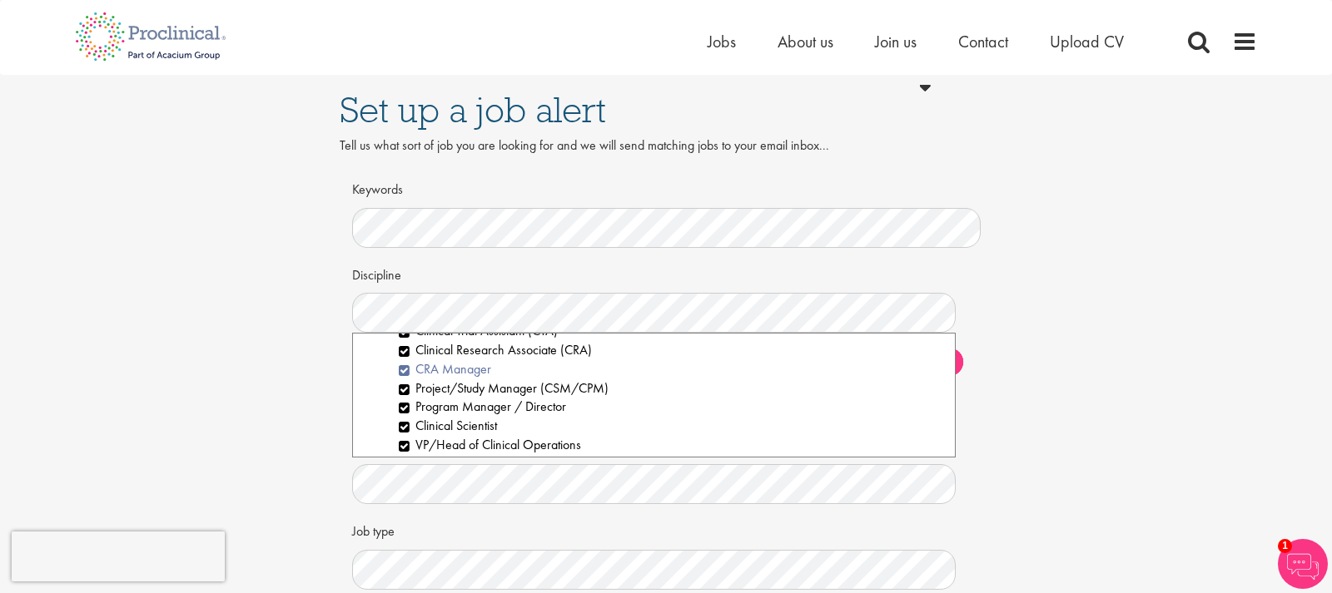
click at [399, 369] on li "CRA Manager" at bounding box center [670, 369] width 543 height 19
click at [401, 425] on li "Clinical Scientist" at bounding box center [670, 426] width 543 height 19
click at [404, 409] on li "Program Manager / Director" at bounding box center [670, 407] width 543 height 19
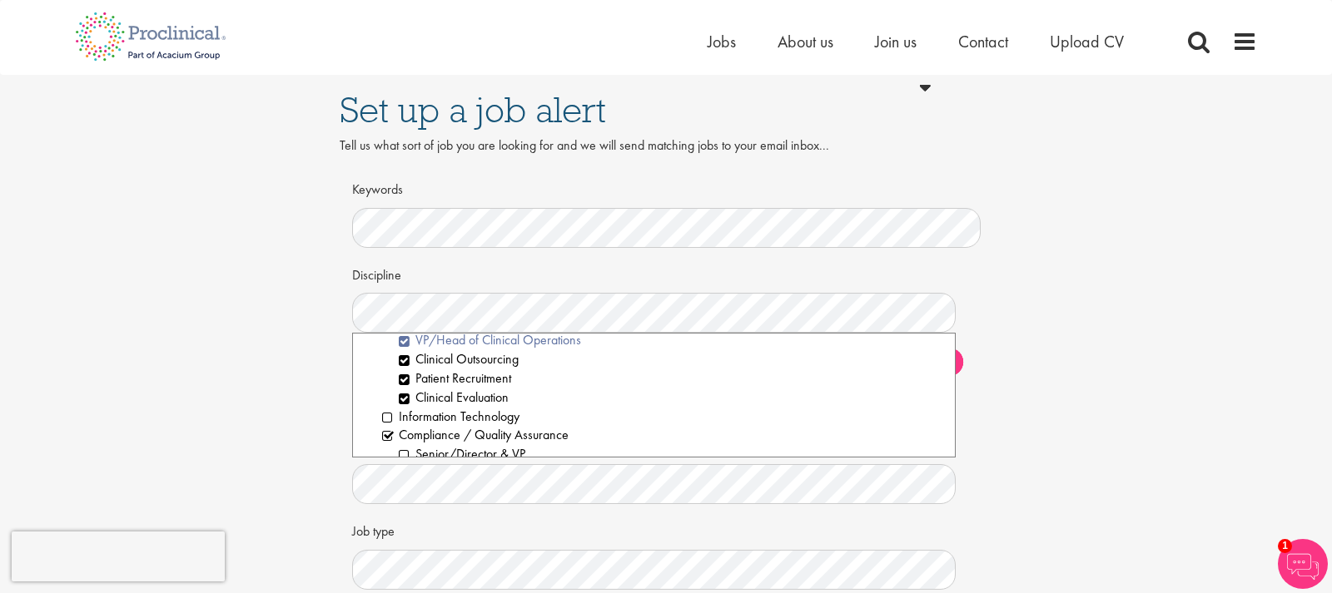
click at [408, 343] on li "VP/Head of Clinical Operations" at bounding box center [670, 340] width 543 height 19
click at [400, 361] on li "Clinical Outsourcing" at bounding box center [670, 359] width 543 height 19
click at [400, 399] on li "Clinical Evaluation" at bounding box center [670, 398] width 543 height 19
click at [406, 379] on li "Patient Recruitment" at bounding box center [670, 379] width 543 height 19
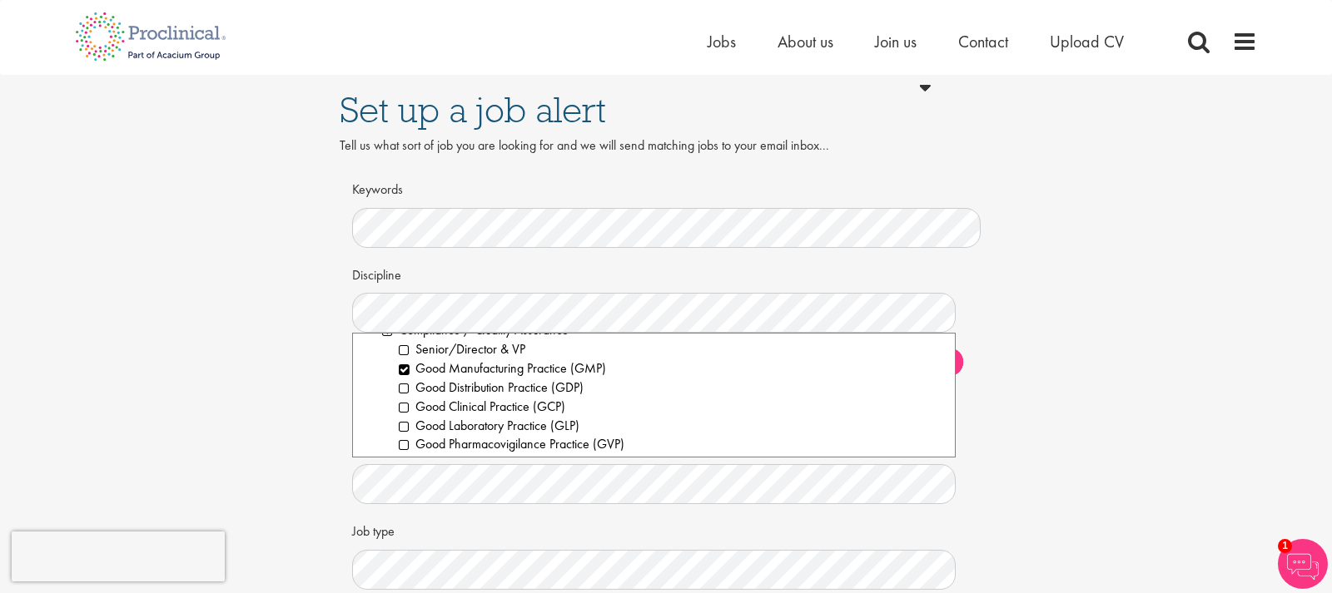
scroll to position [0, 0]
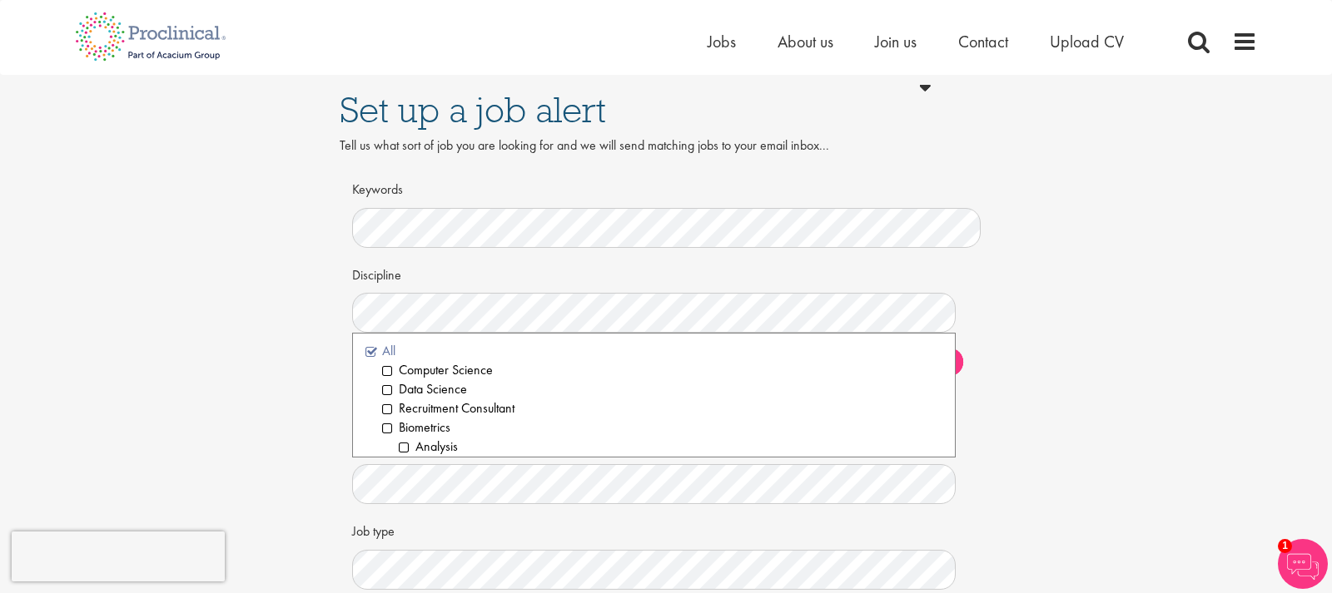
click at [375, 350] on li "All" at bounding box center [653, 351] width 577 height 19
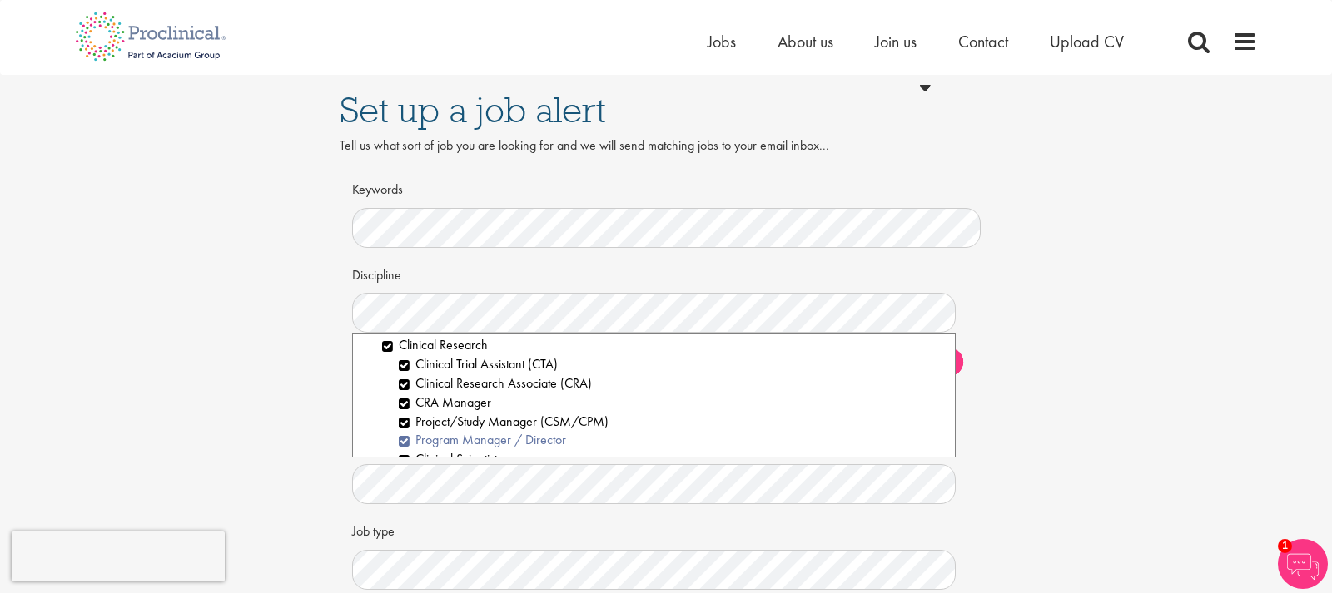
scroll to position [419, 0]
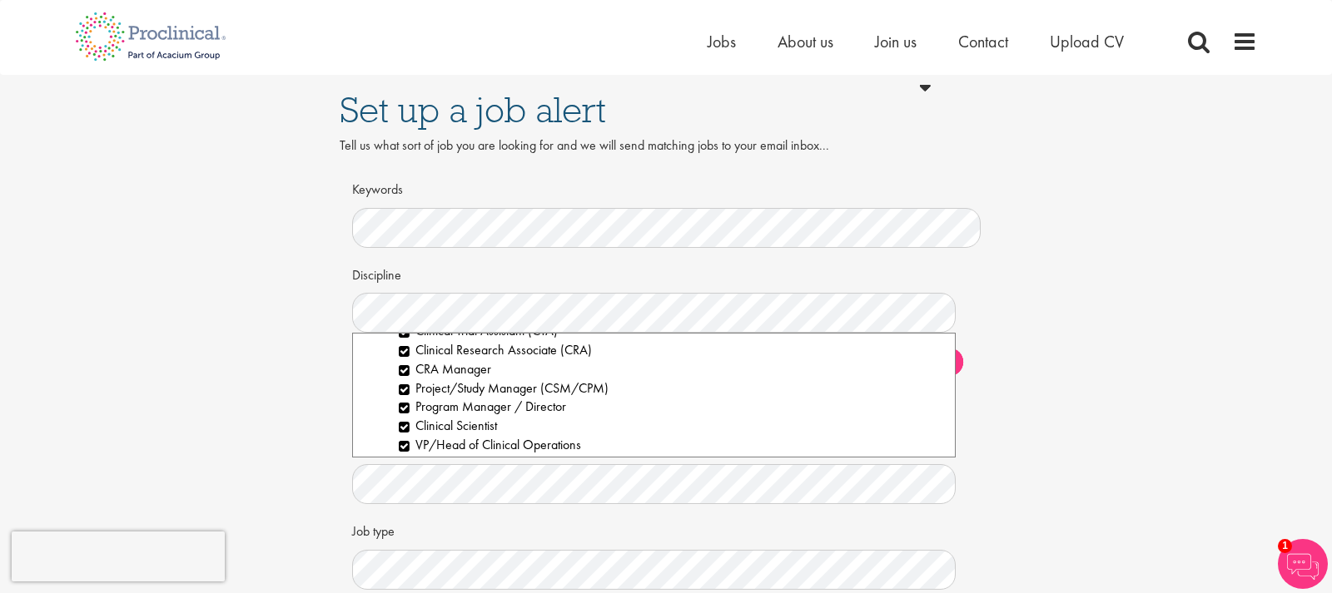
click at [313, 370] on div "Set up a job alert Tell us what sort of job you are looking for and we will sen…" at bounding box center [666, 362] width 1357 height 574
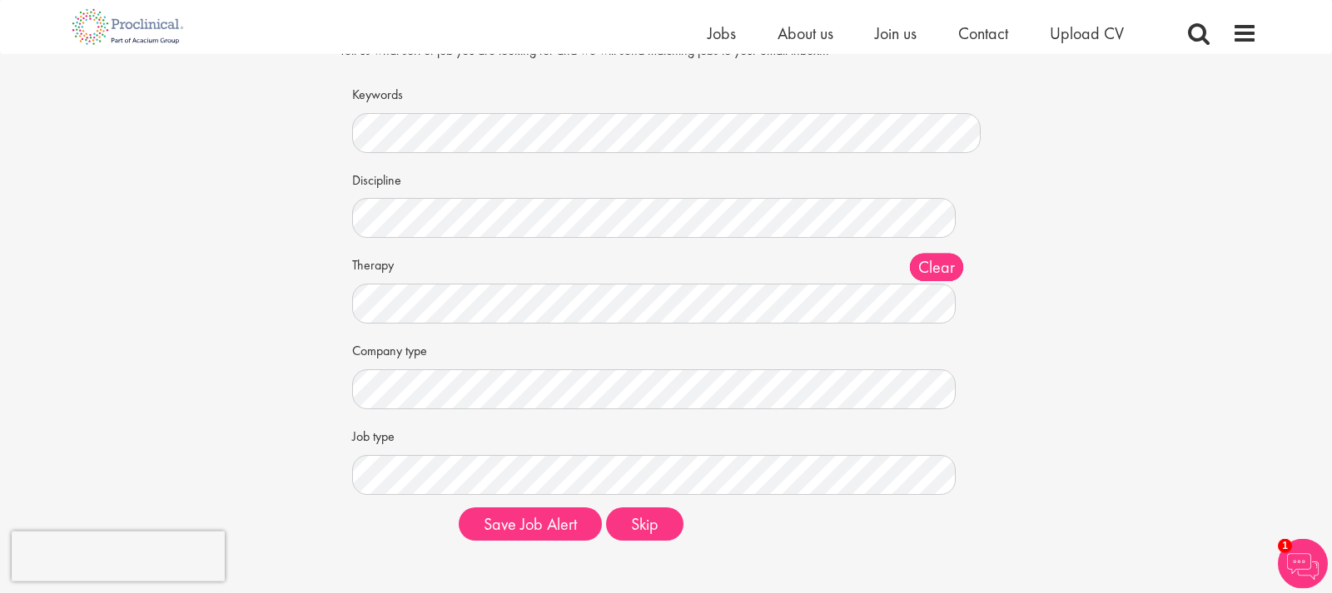
scroll to position [170, 0]
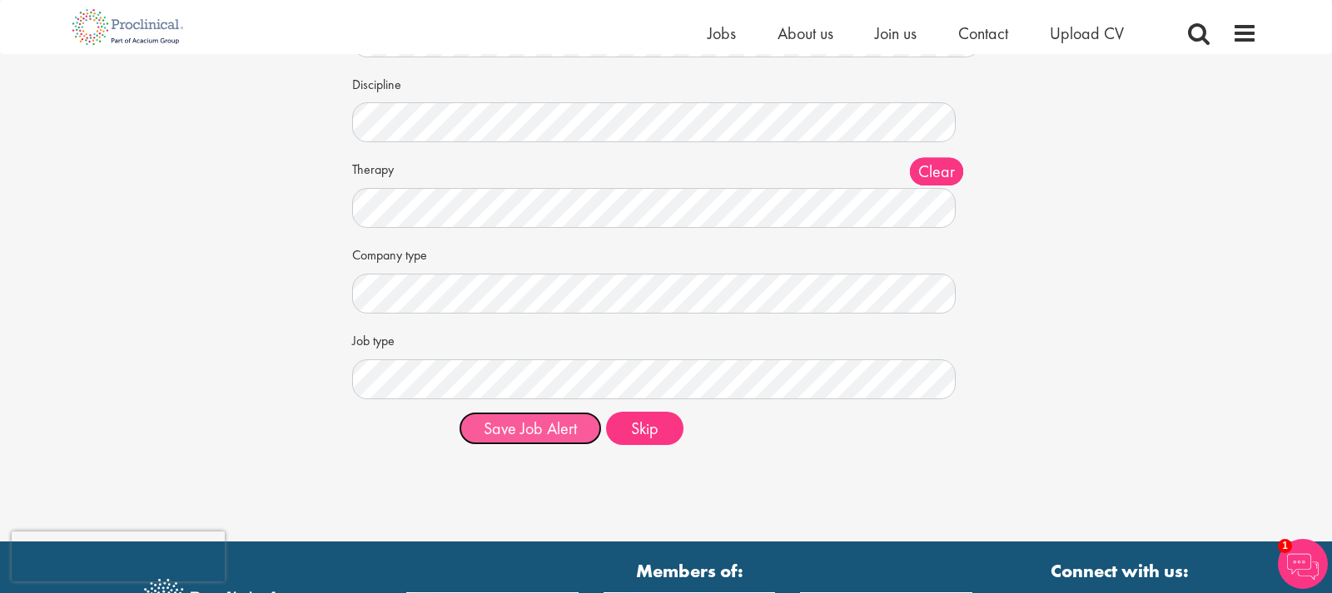
click at [545, 438] on button "Save Job Alert" at bounding box center [530, 428] width 143 height 33
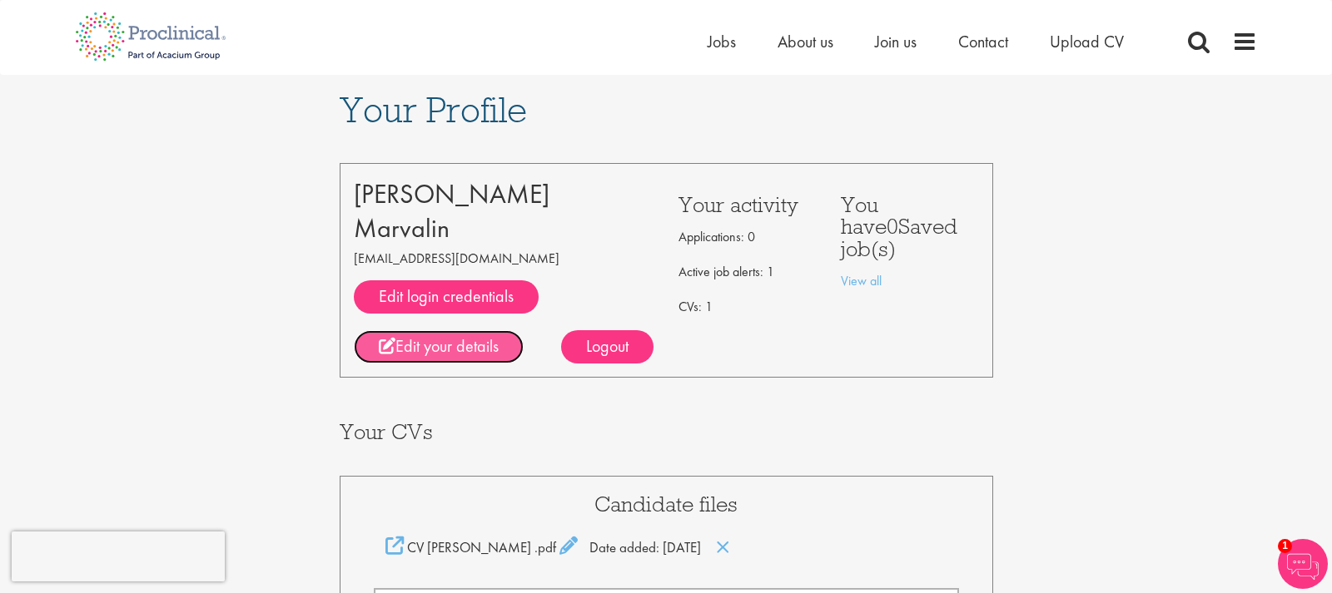
click at [459, 345] on link "Edit your details" at bounding box center [439, 346] width 170 height 33
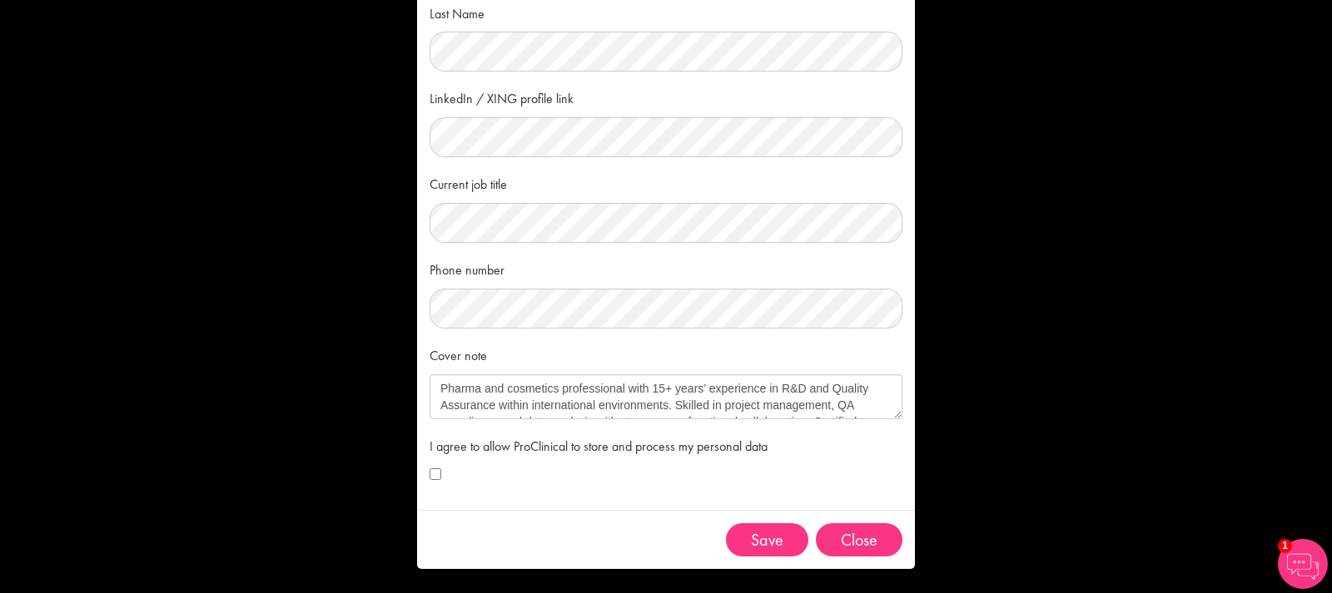
scroll to position [173, 0]
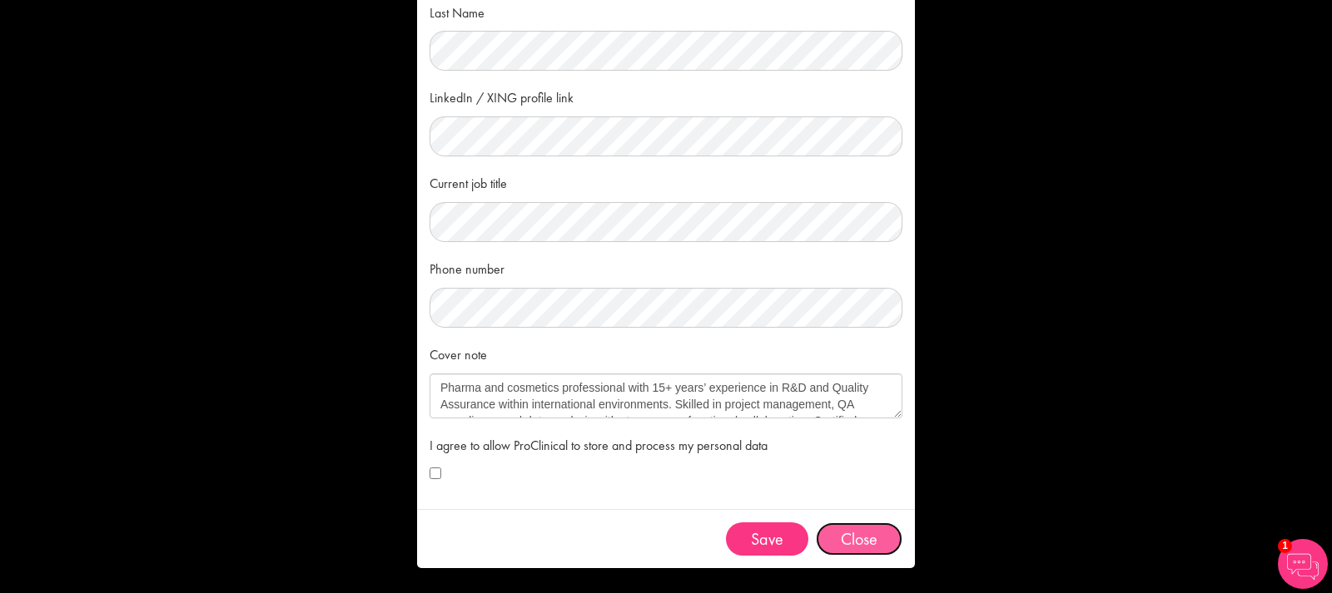
click at [857, 544] on button "Close" at bounding box center [859, 539] width 87 height 33
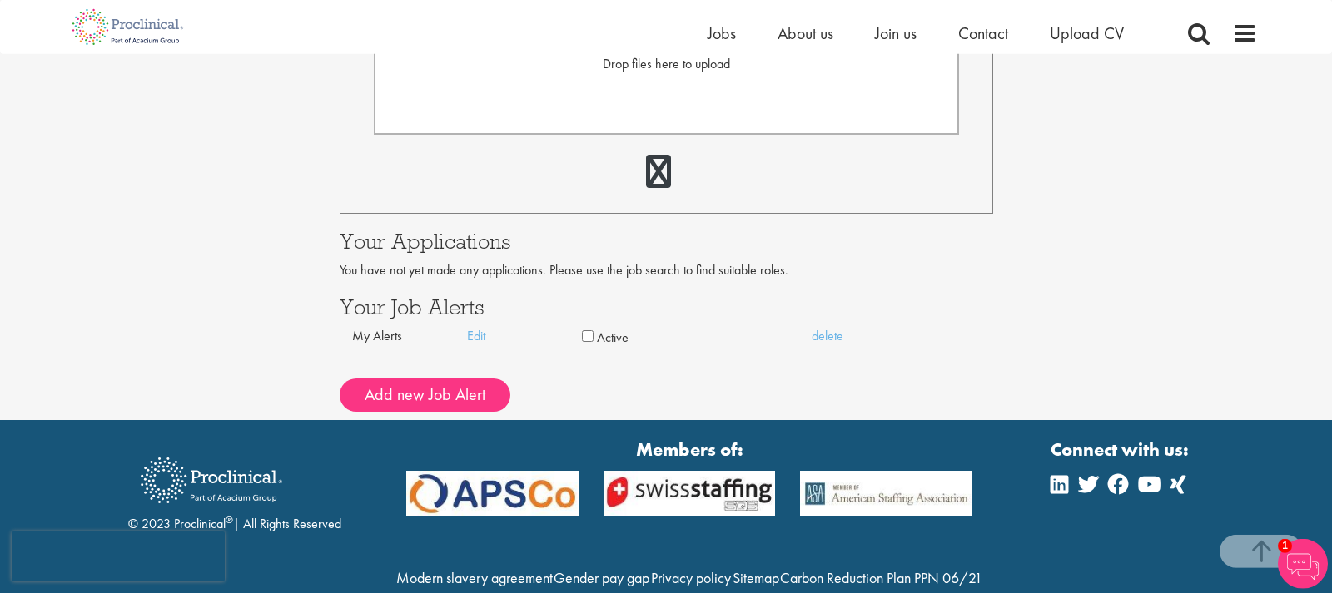
scroll to position [594, 0]
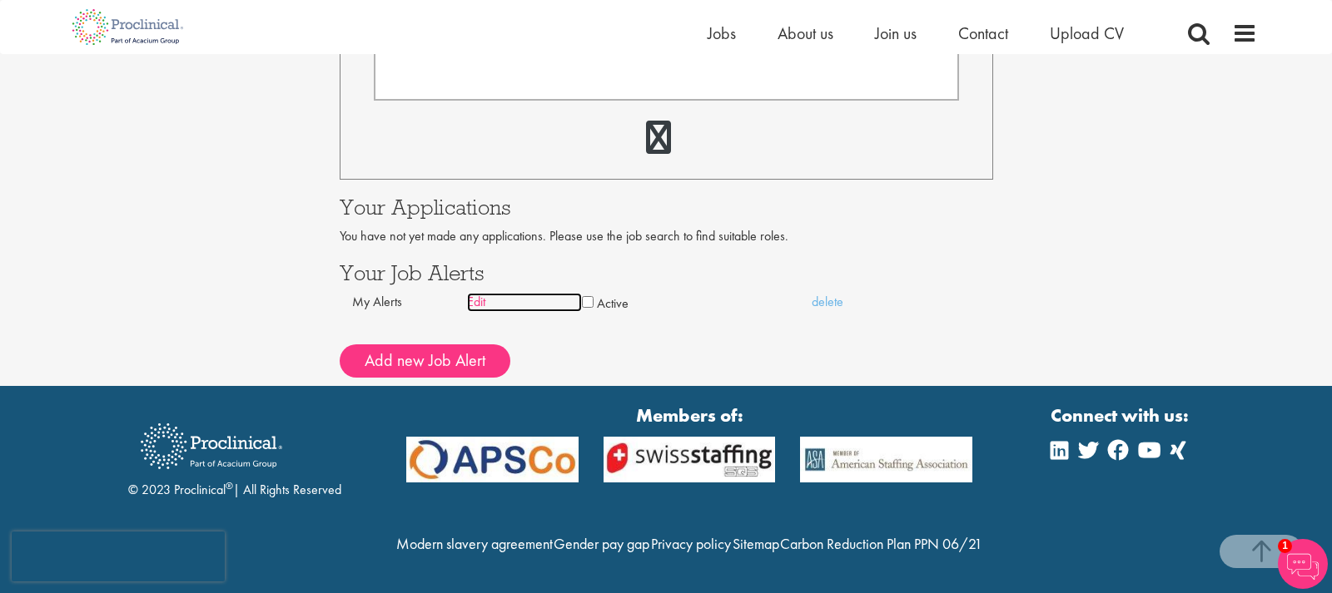
click at [475, 300] on link "Edit" at bounding box center [524, 302] width 115 height 19
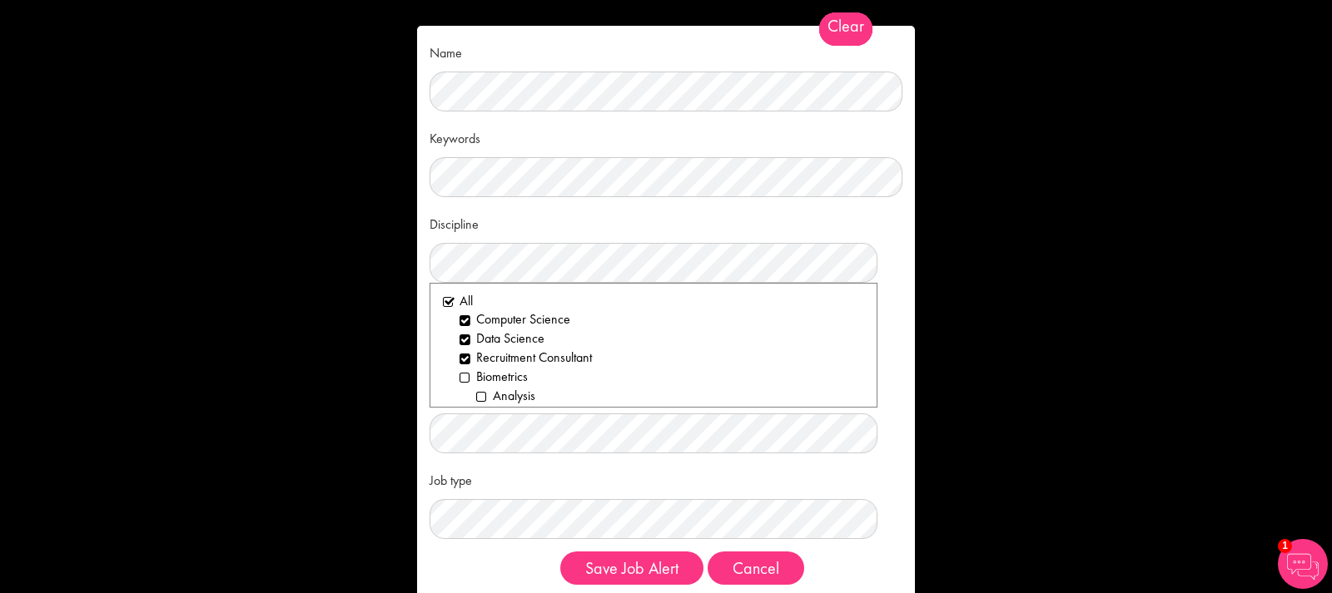
click at [440, 303] on ol "All Computer Science Data Science Recruitment Consultant Biometrics Analysis St…" at bounding box center [653, 345] width 448 height 125
click at [446, 303] on li "All" at bounding box center [653, 301] width 421 height 19
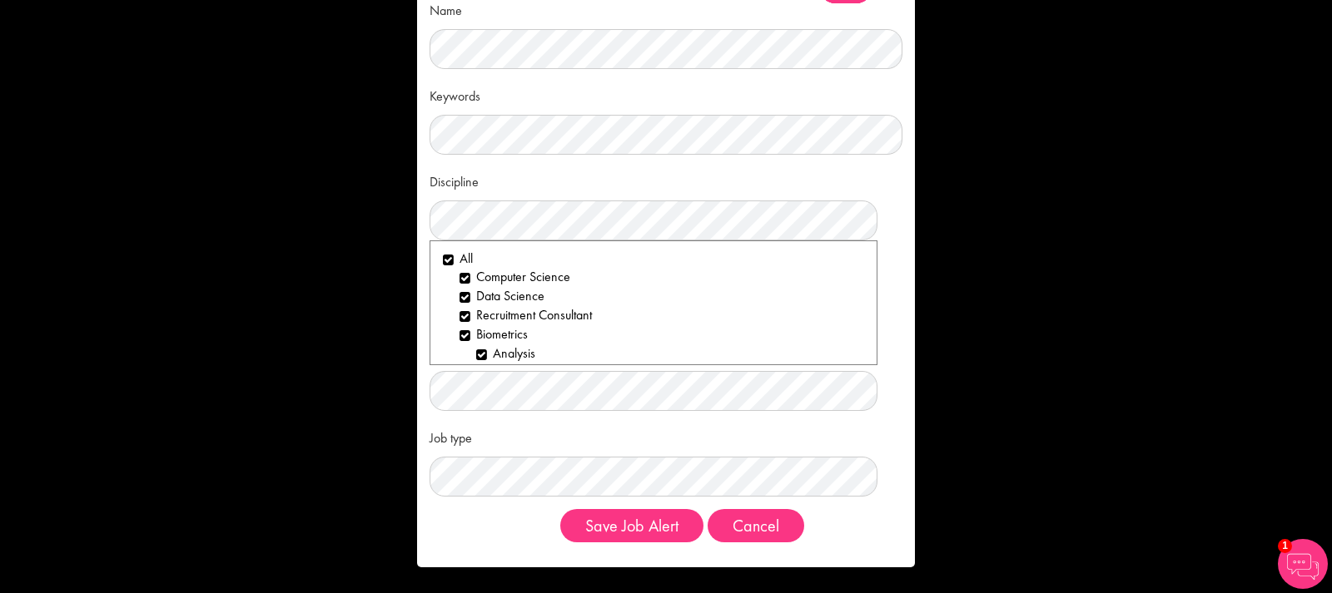
click at [583, 439] on div "Job type Clear All Permanent Contract" at bounding box center [665, 460] width 473 height 73
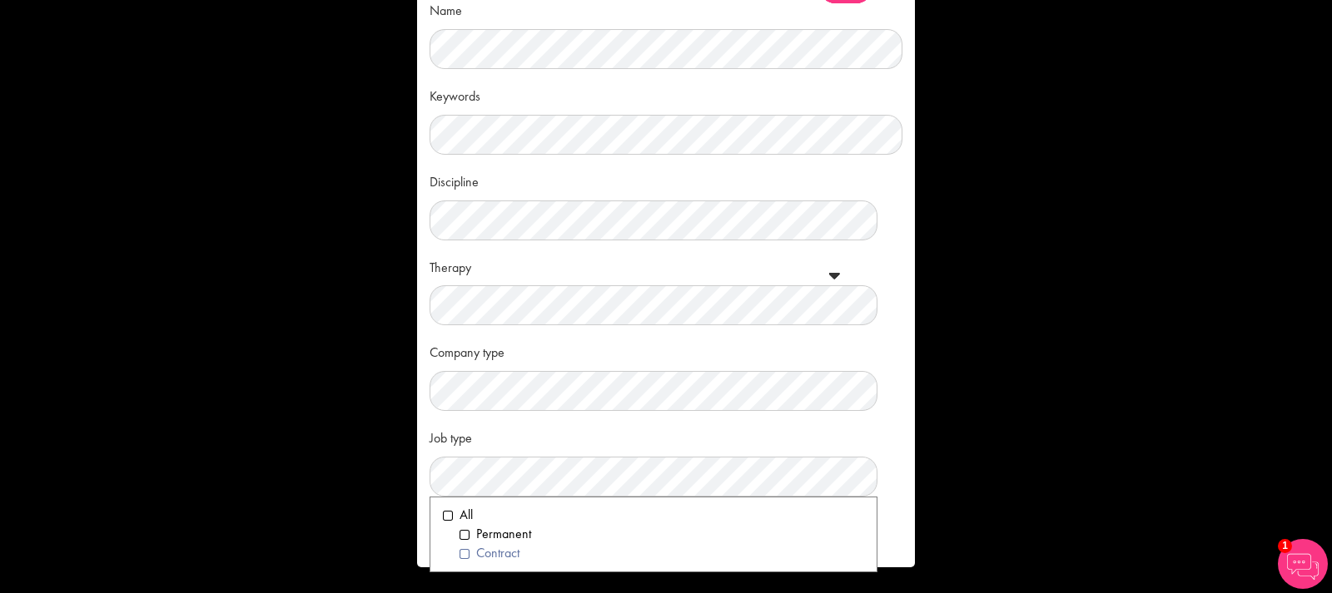
click at [465, 555] on li "Contract" at bounding box center [661, 553] width 404 height 19
click at [690, 429] on div "Job type Clear All Permanent Contract" at bounding box center [665, 460] width 473 height 73
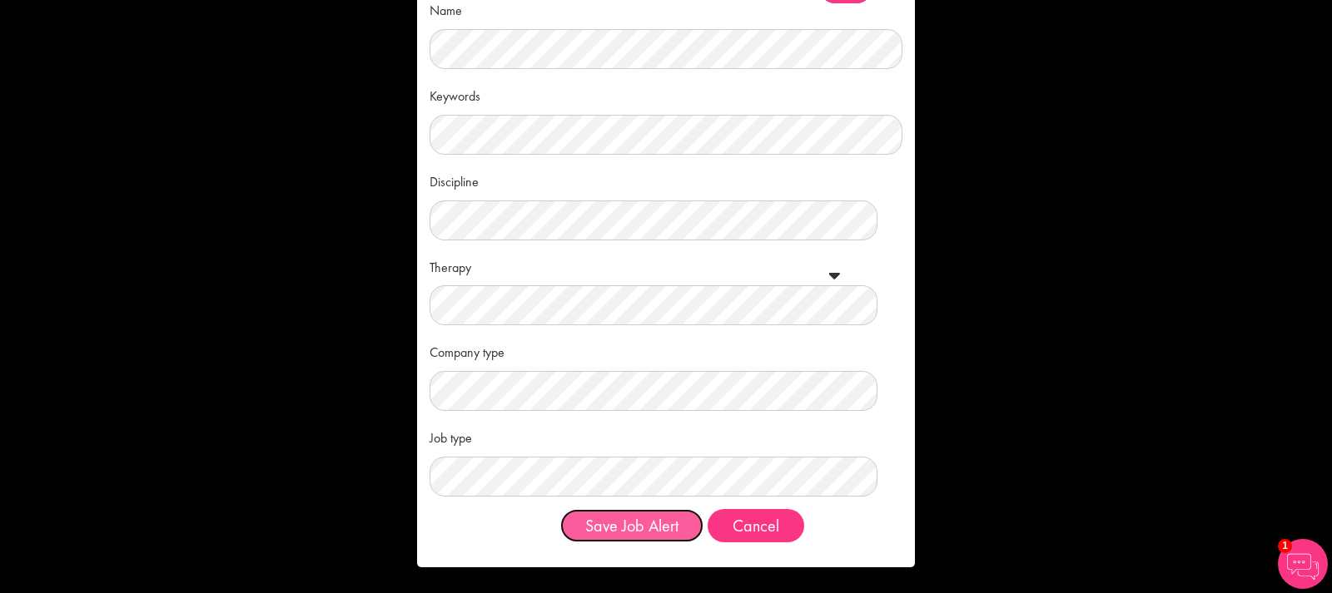
click at [621, 519] on button "Save Job Alert" at bounding box center [631, 525] width 143 height 33
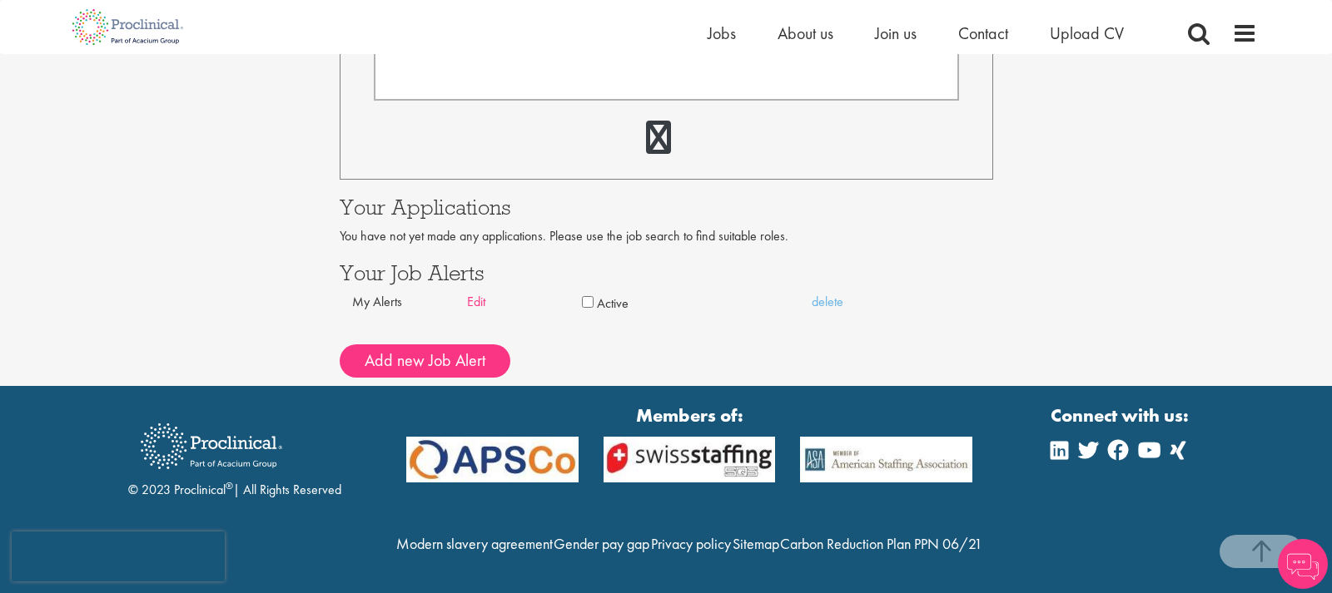
scroll to position [626, 0]
click at [479, 293] on link "Edit" at bounding box center [524, 302] width 115 height 19
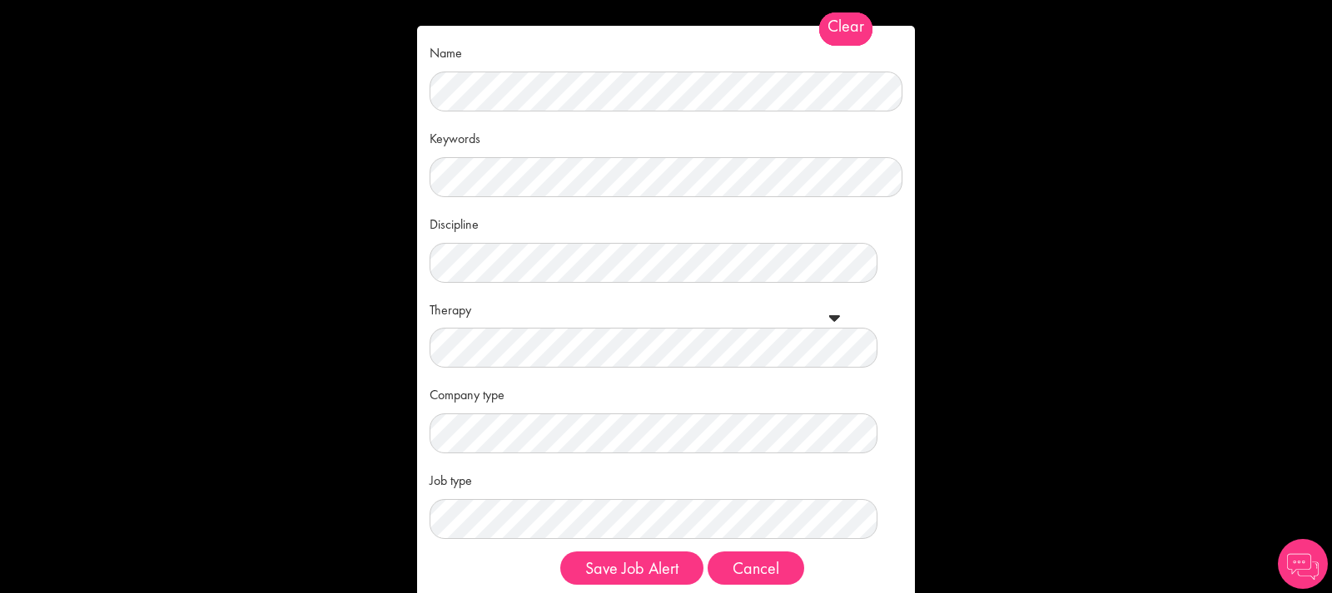
scroll to position [42, 0]
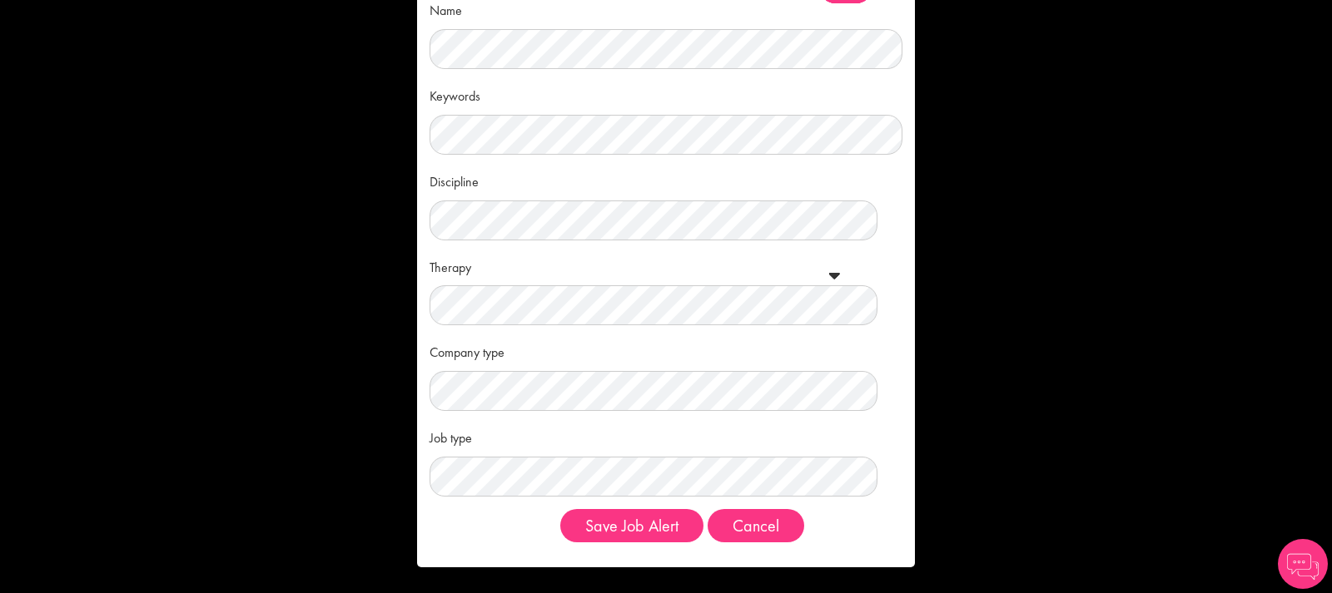
click at [830, 276] on span at bounding box center [834, 275] width 11 height 17
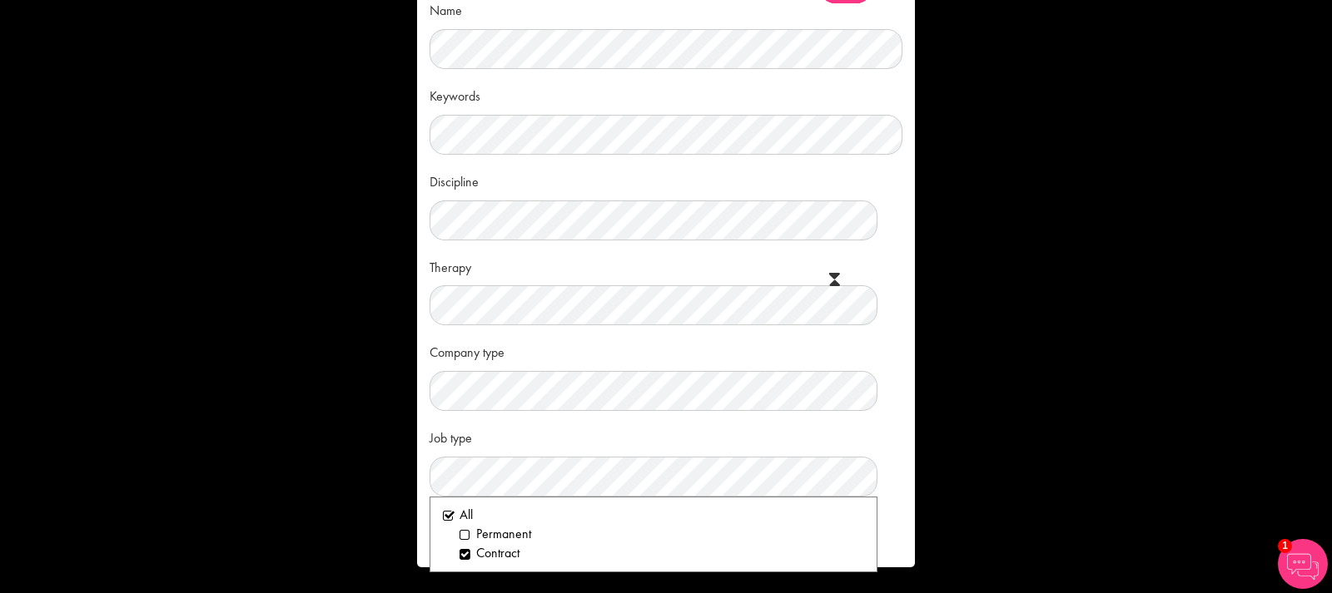
click at [864, 359] on div "Company type Clear All Pharmaceuticals Medical Devices Biotechnology Contract R…" at bounding box center [665, 374] width 473 height 73
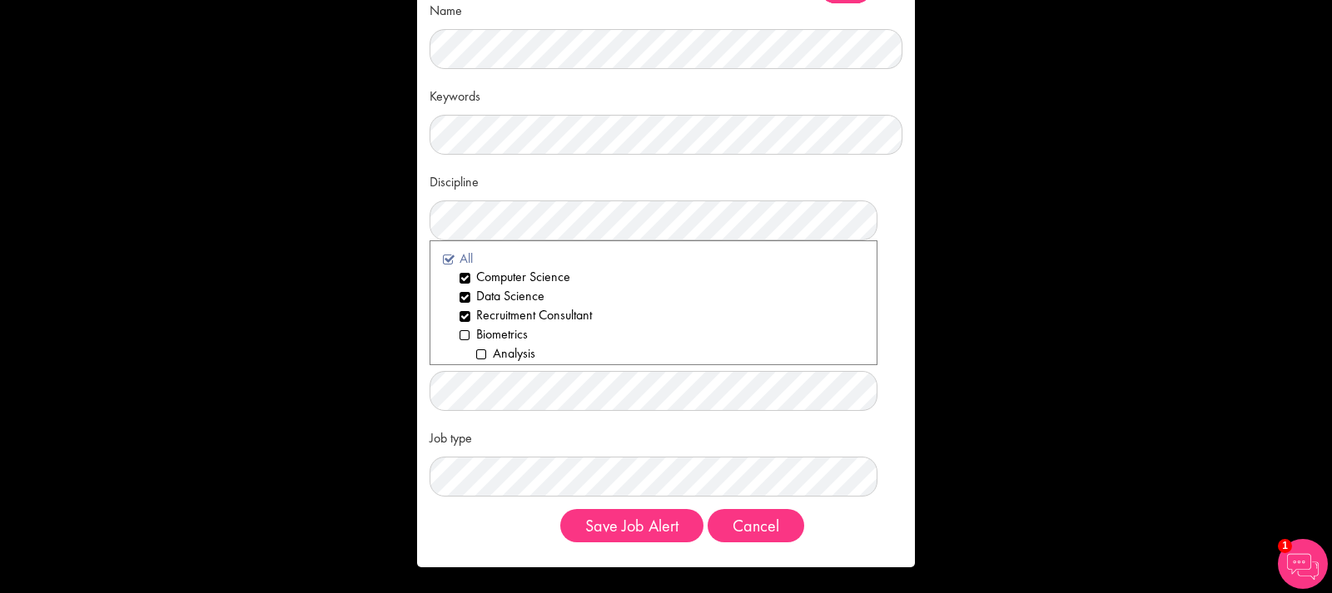
click at [451, 261] on li "All" at bounding box center [653, 259] width 421 height 19
click at [450, 261] on li "All" at bounding box center [653, 259] width 421 height 19
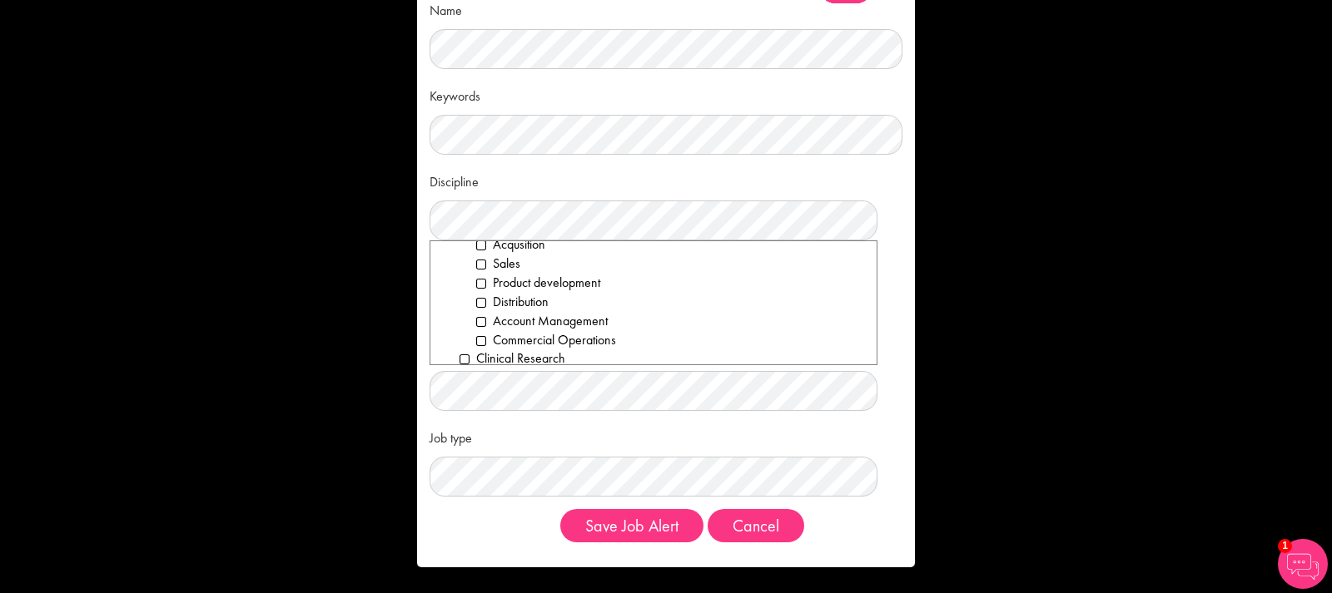
scroll to position [315, 0]
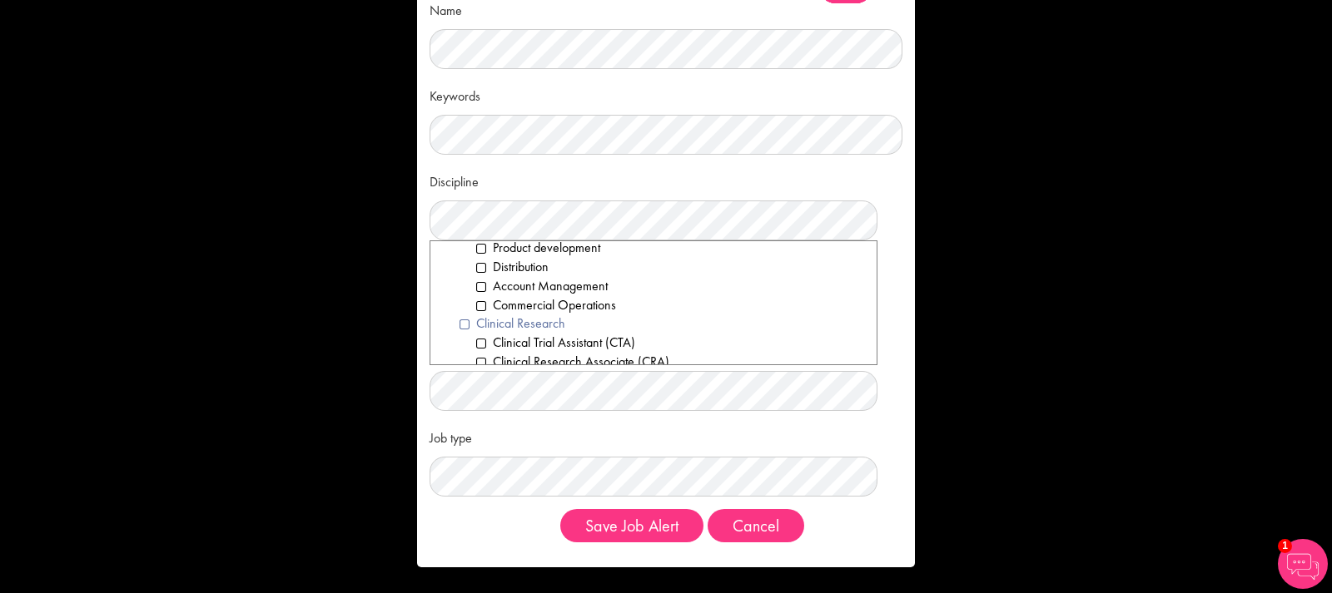
click at [462, 325] on li "Clinical Research" at bounding box center [661, 324] width 404 height 19
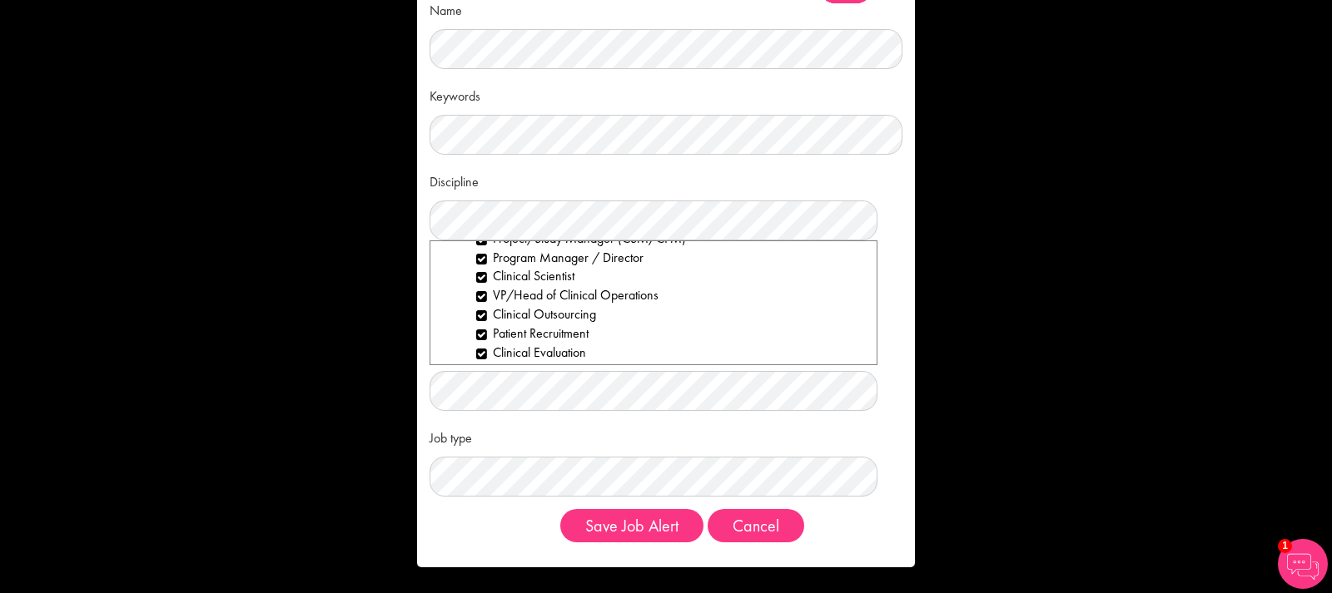
scroll to position [524, 0]
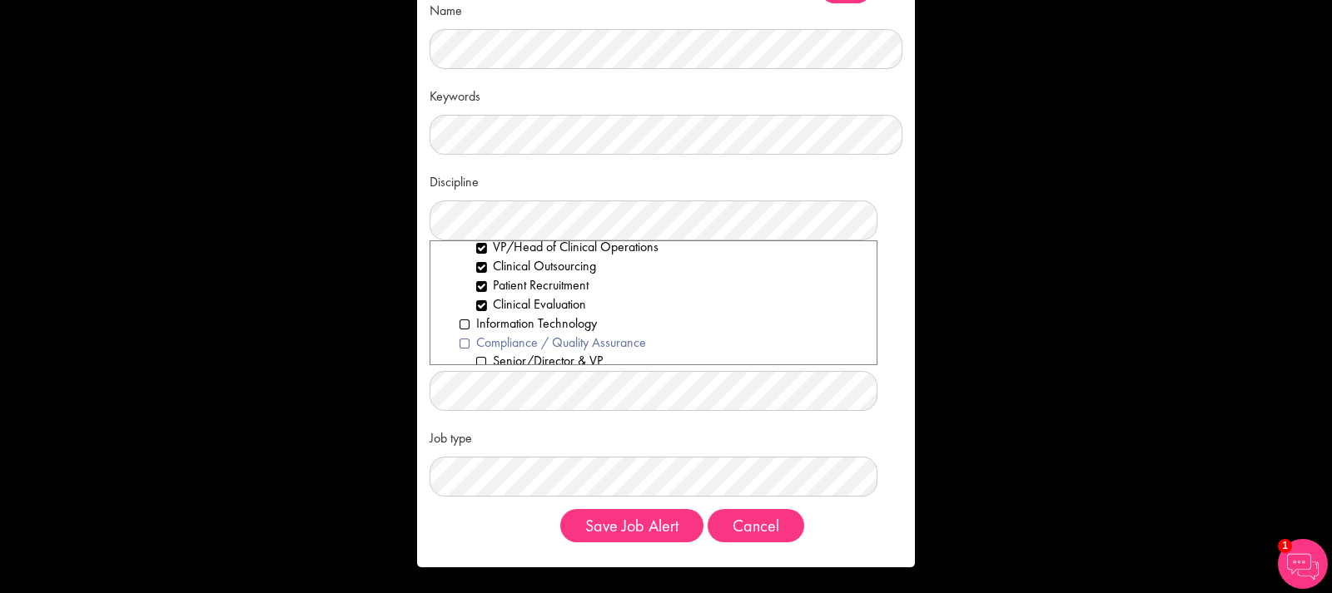
click at [466, 343] on li "Compliance / Quality Assurance" at bounding box center [661, 343] width 404 height 19
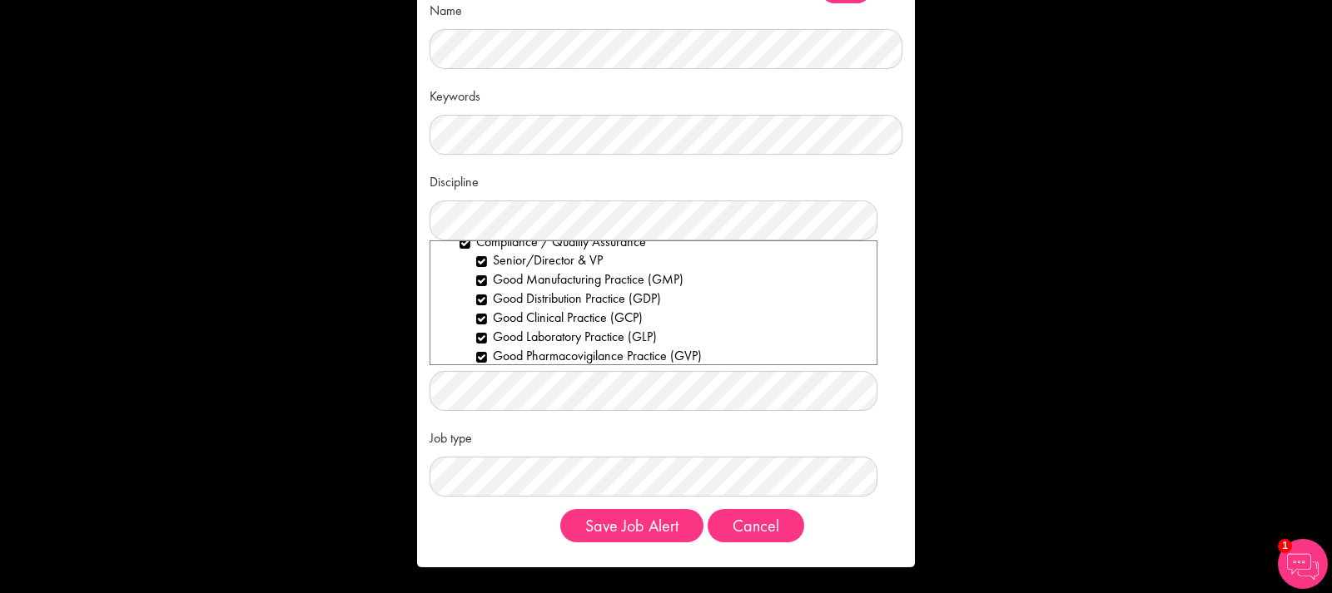
scroll to position [629, 0]
click at [481, 262] on li "Senior/Director & VP" at bounding box center [670, 256] width 388 height 19
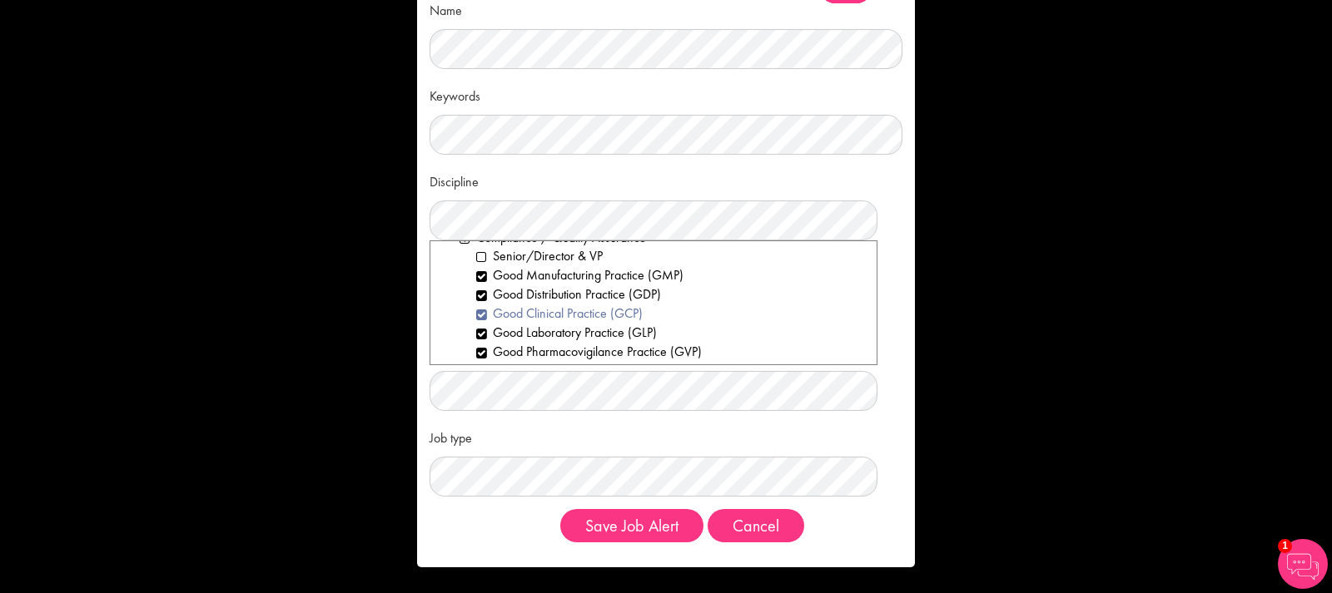
click at [482, 293] on li "Good Distribution Practice (GDP)" at bounding box center [670, 294] width 388 height 19
click at [478, 315] on li "Good Clinical Practice (GCP)" at bounding box center [670, 314] width 388 height 19
click at [482, 316] on li "Good Clinical Practice (GCP)" at bounding box center [670, 314] width 388 height 19
click at [479, 302] on li "Good Distribution Practice (GDP)" at bounding box center [670, 294] width 388 height 19
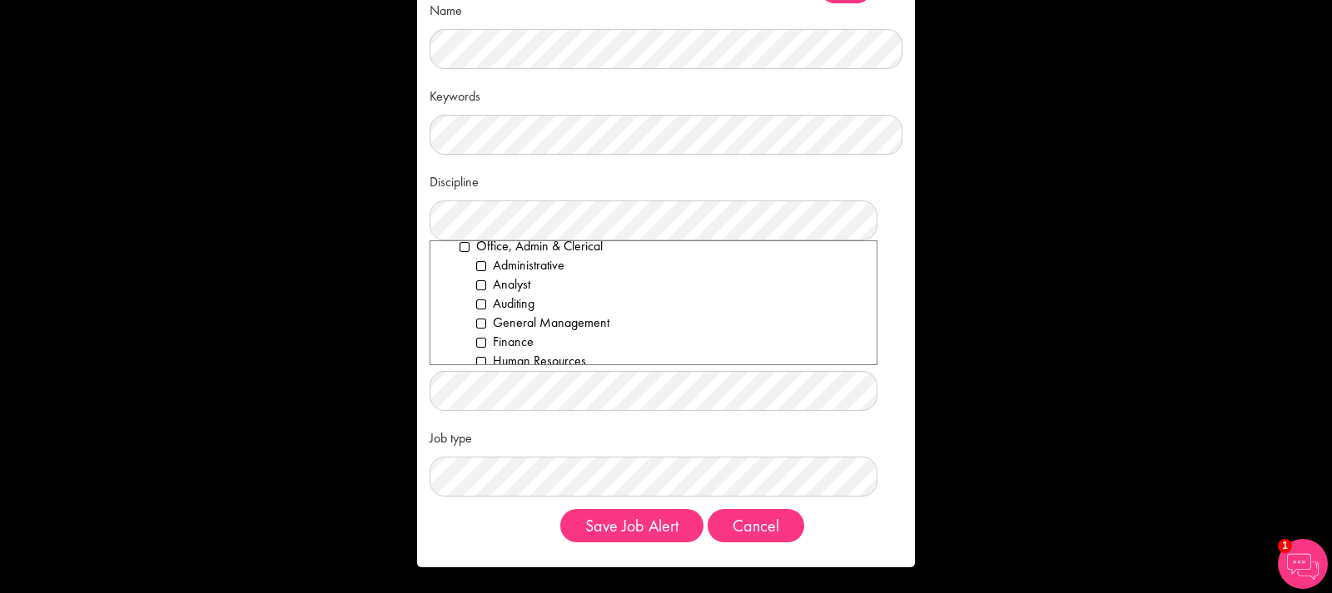
scroll to position [1678, 0]
click at [463, 291] on li "Office, Admin & Clerical" at bounding box center [661, 291] width 404 height 19
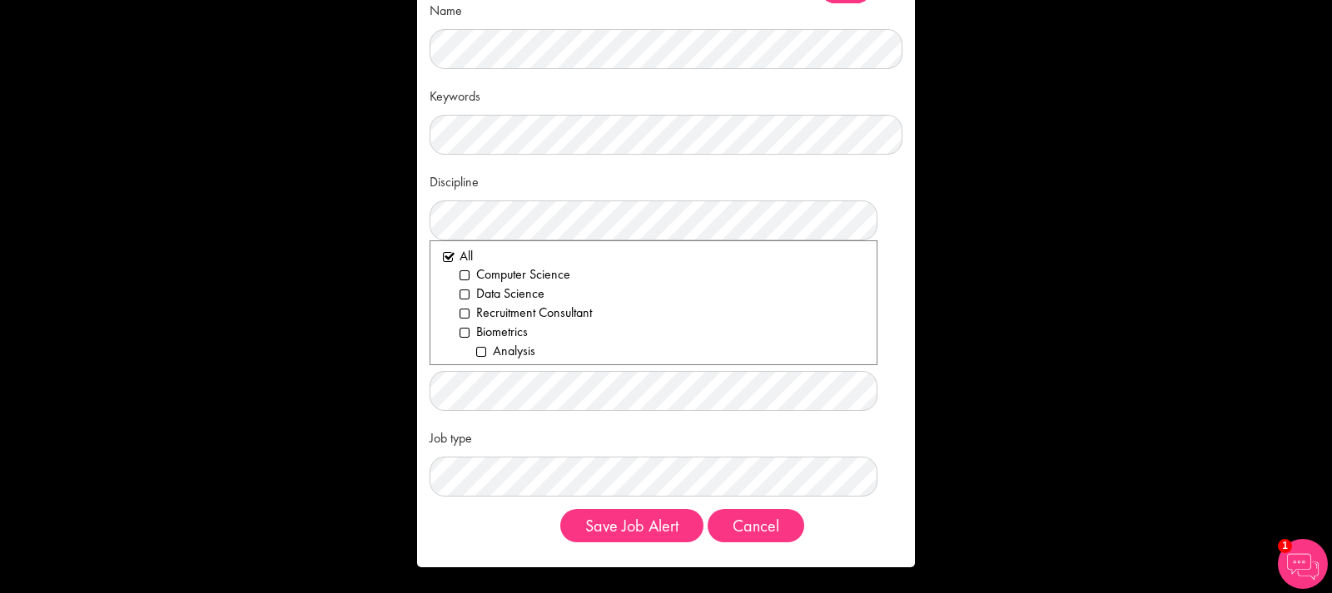
scroll to position [0, 0]
click at [451, 260] on li "All" at bounding box center [653, 259] width 421 height 19
click at [903, 248] on div "Name Keywords Discipline Clear All Computer Science Data Science Recruitment Co…" at bounding box center [666, 275] width 498 height 584
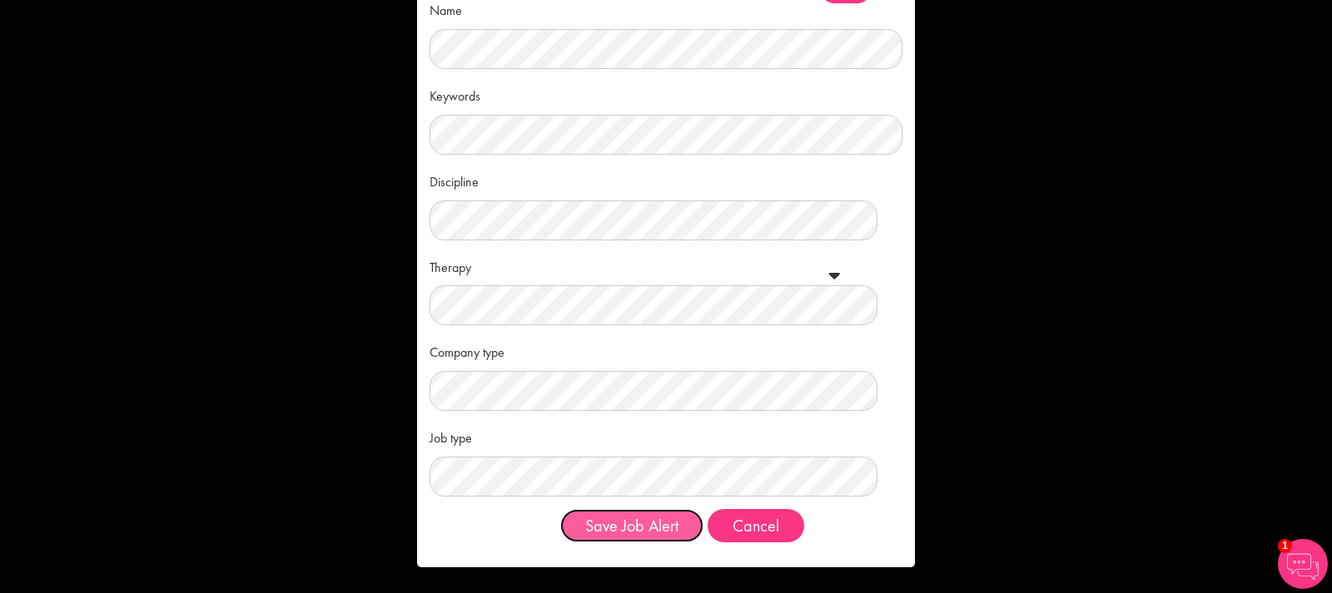
click at [626, 518] on button "Save Job Alert" at bounding box center [631, 525] width 143 height 33
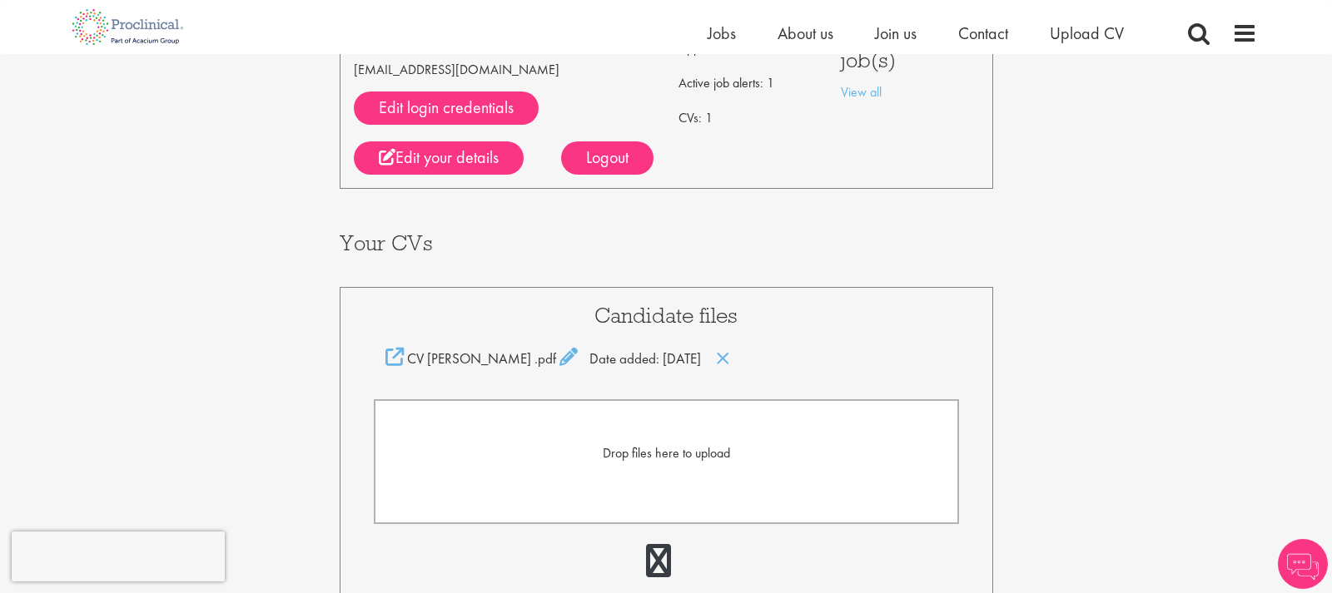
scroll to position [170, 0]
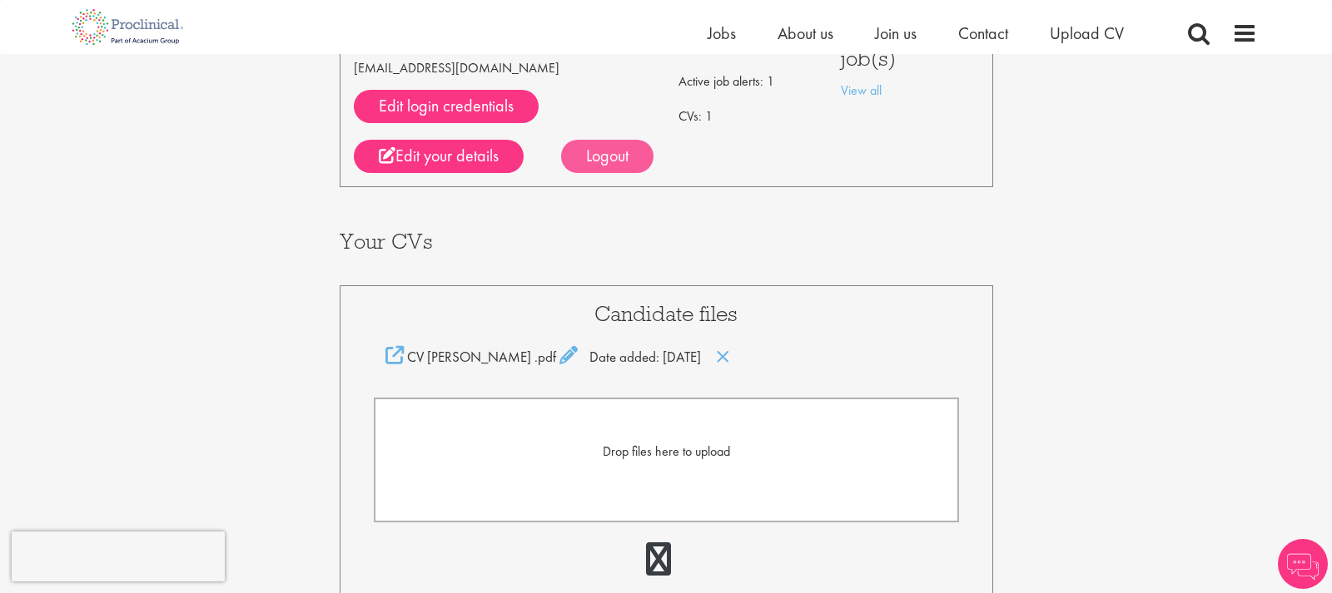
click at [623, 169] on div "Logout" at bounding box center [607, 156] width 92 height 33
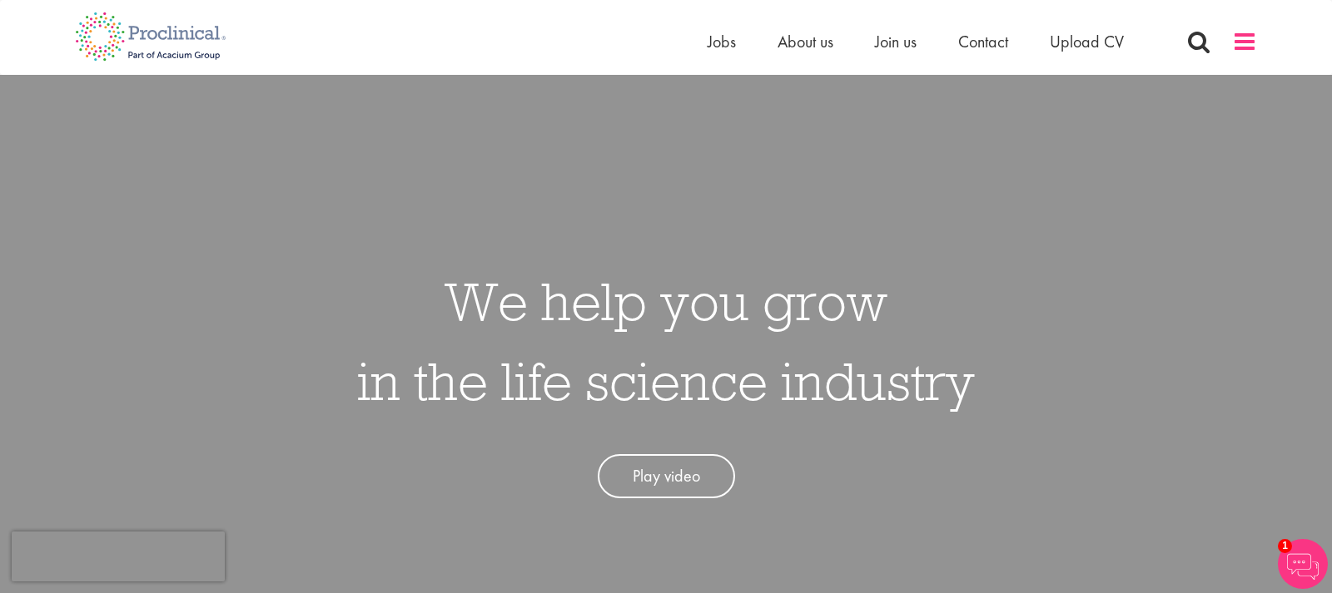
click at [1249, 39] on span at bounding box center [1244, 41] width 25 height 25
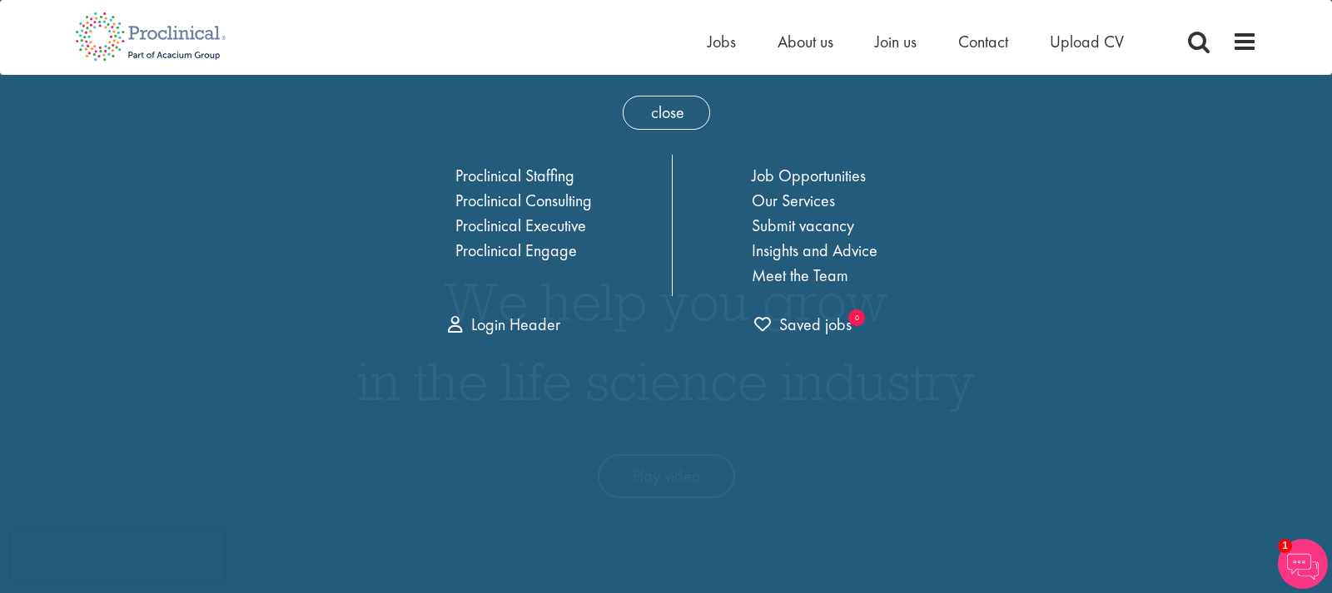
click at [590, 27] on div "Home Jobs About us Join us Contact Upload CV" at bounding box center [659, 31] width 1194 height 62
click at [720, 45] on span "Jobs" at bounding box center [721, 42] width 28 height 22
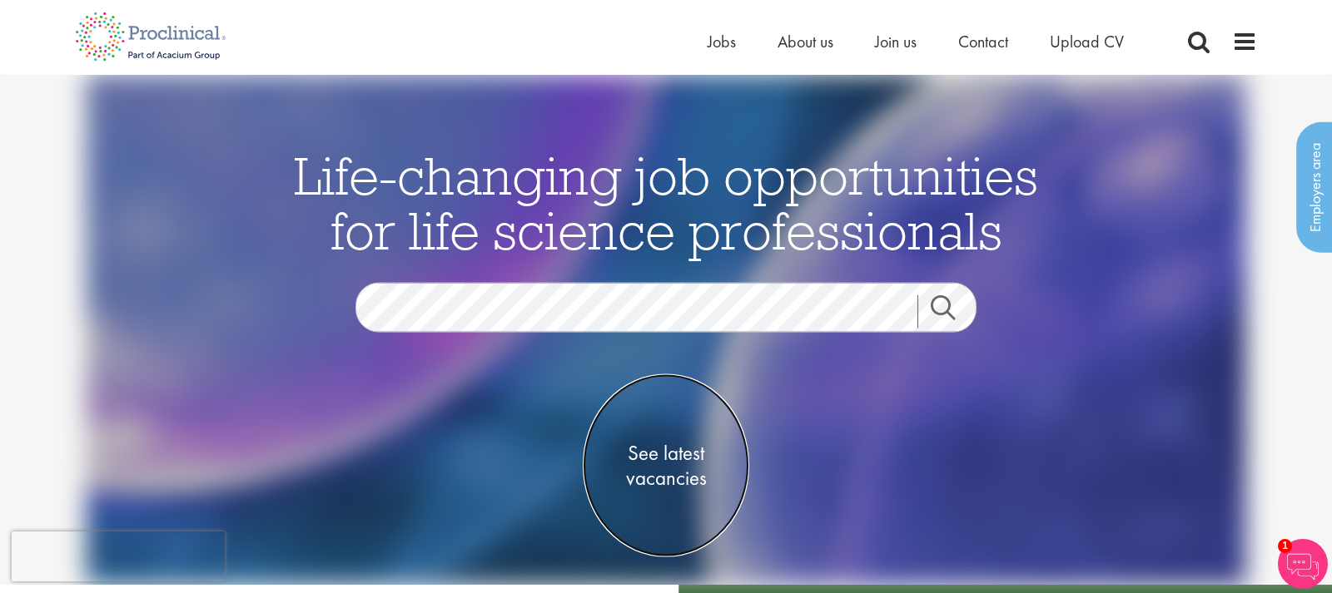
click at [697, 464] on span "See latest vacancies" at bounding box center [666, 466] width 166 height 50
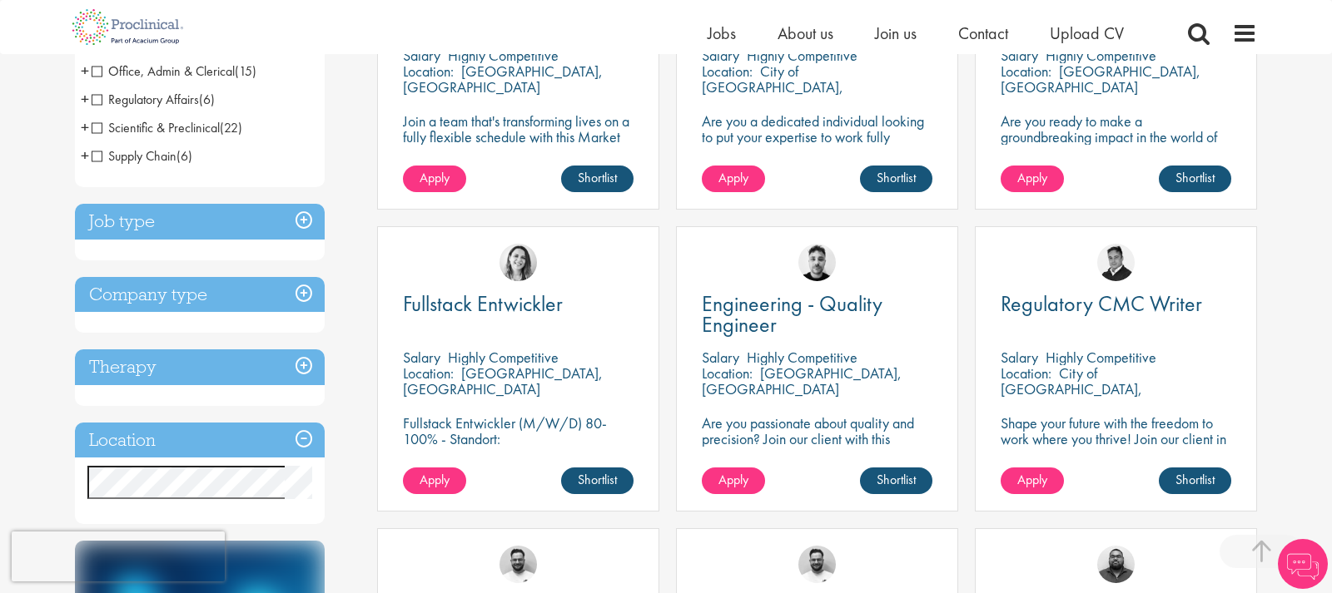
scroll to position [509, 0]
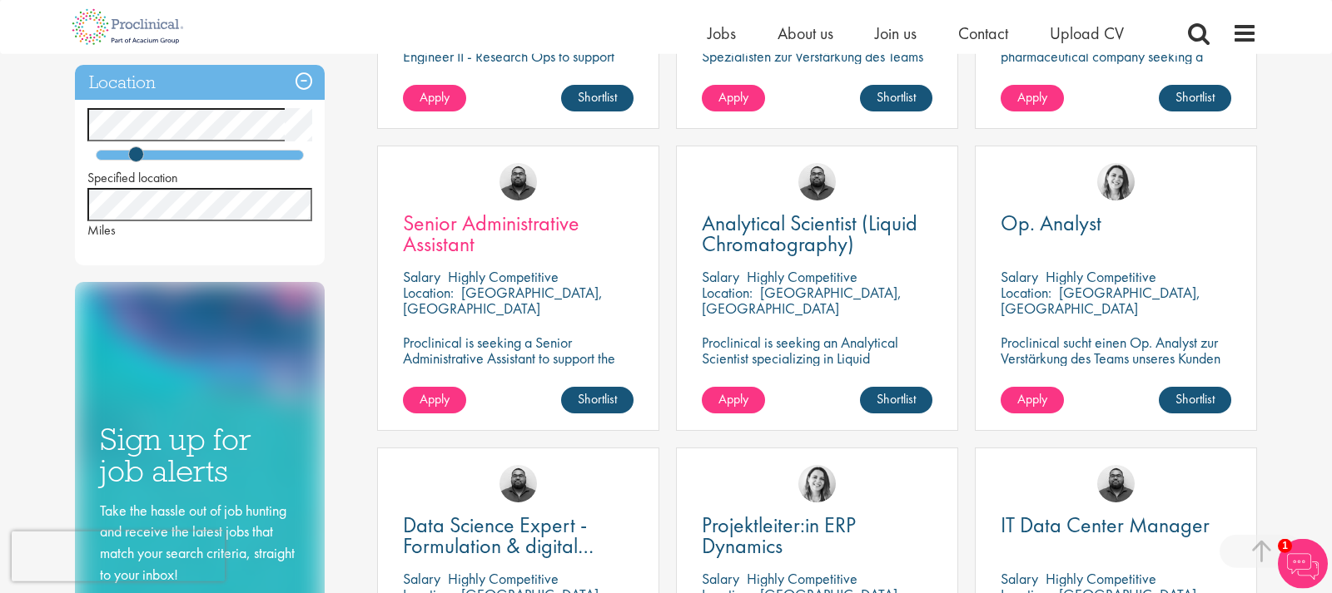
scroll to position [509, 0]
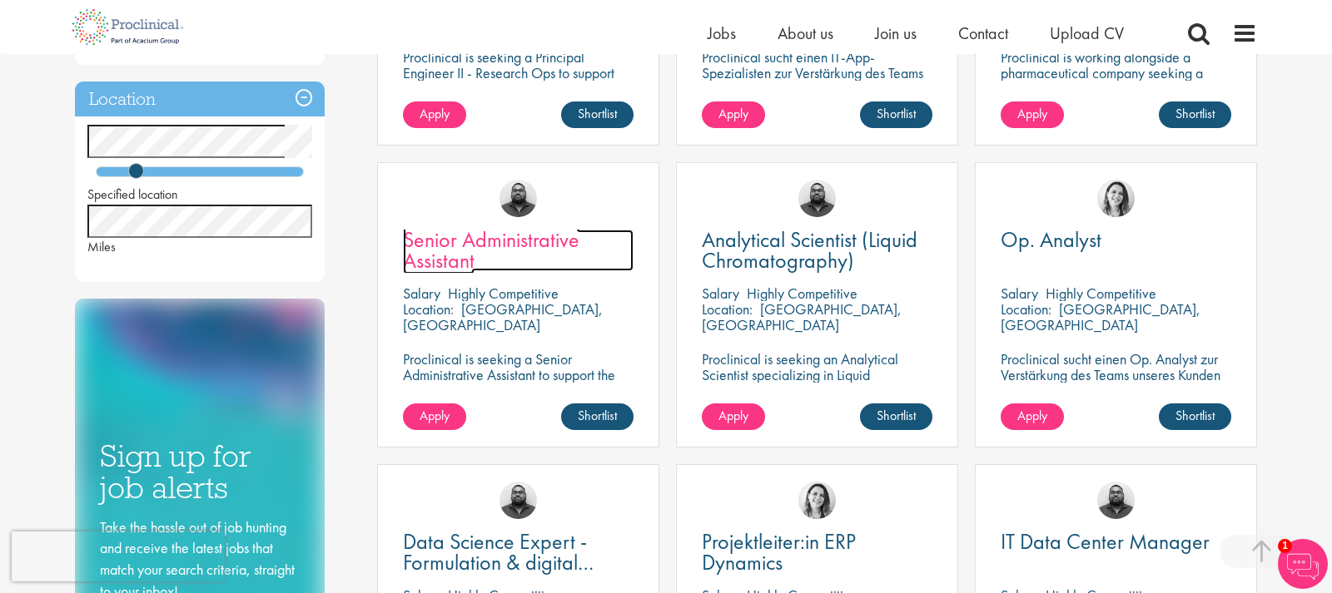
click at [513, 243] on span "Senior Administrative Assistant" at bounding box center [491, 250] width 176 height 49
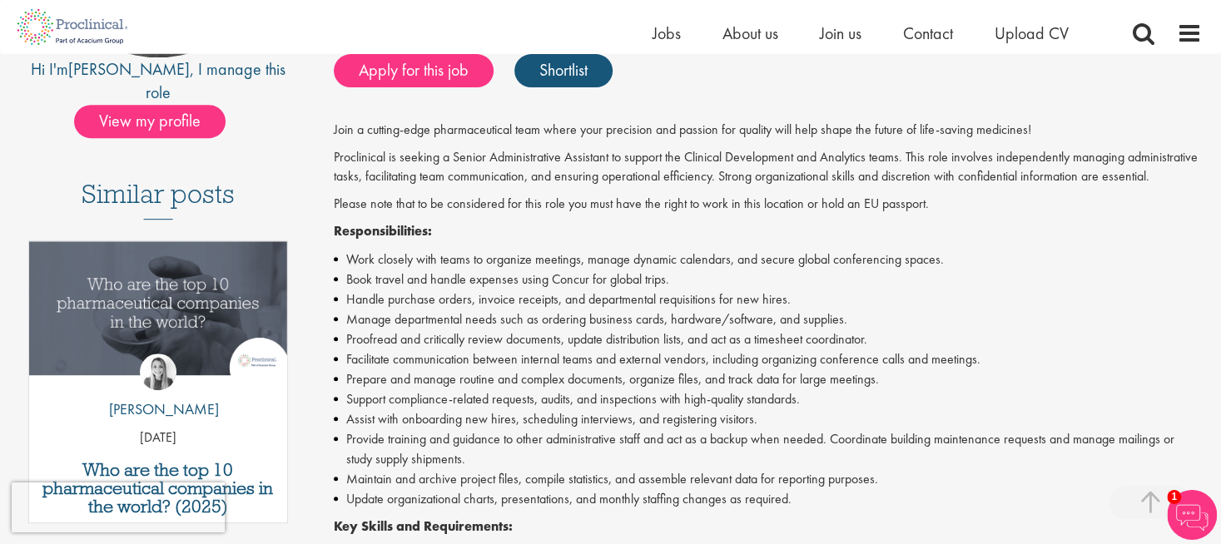
scroll to position [366, 0]
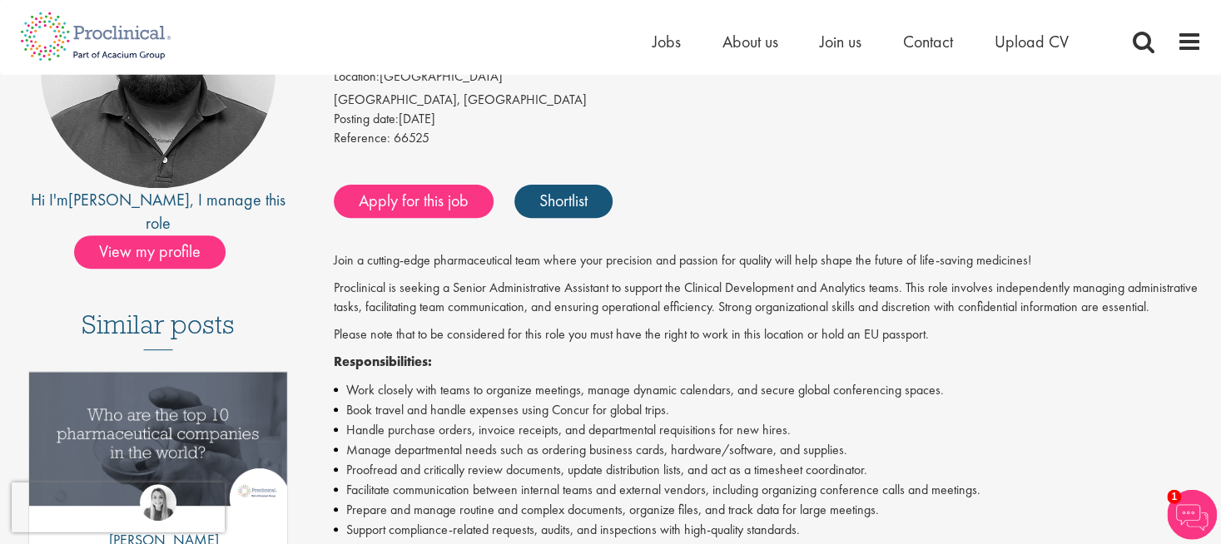
scroll to position [0, 0]
